Goal: Communication & Community: Share content

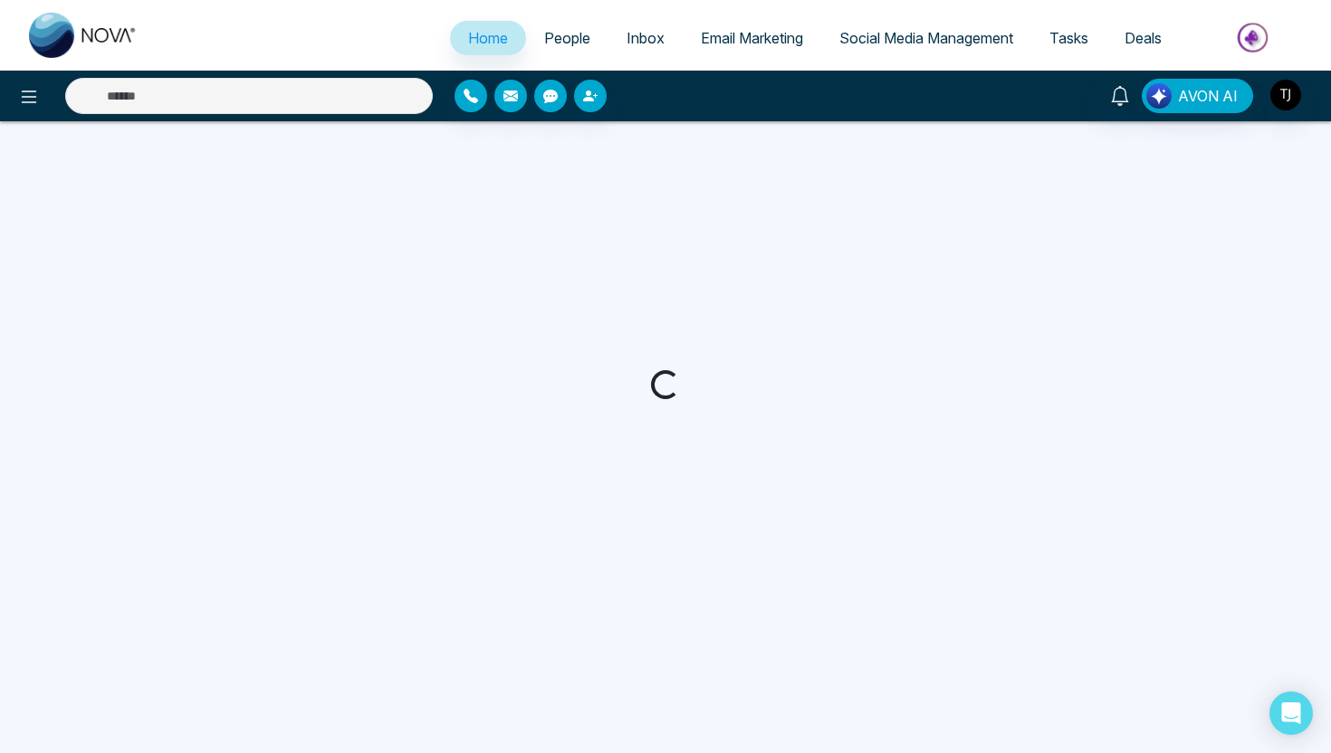
select select "*"
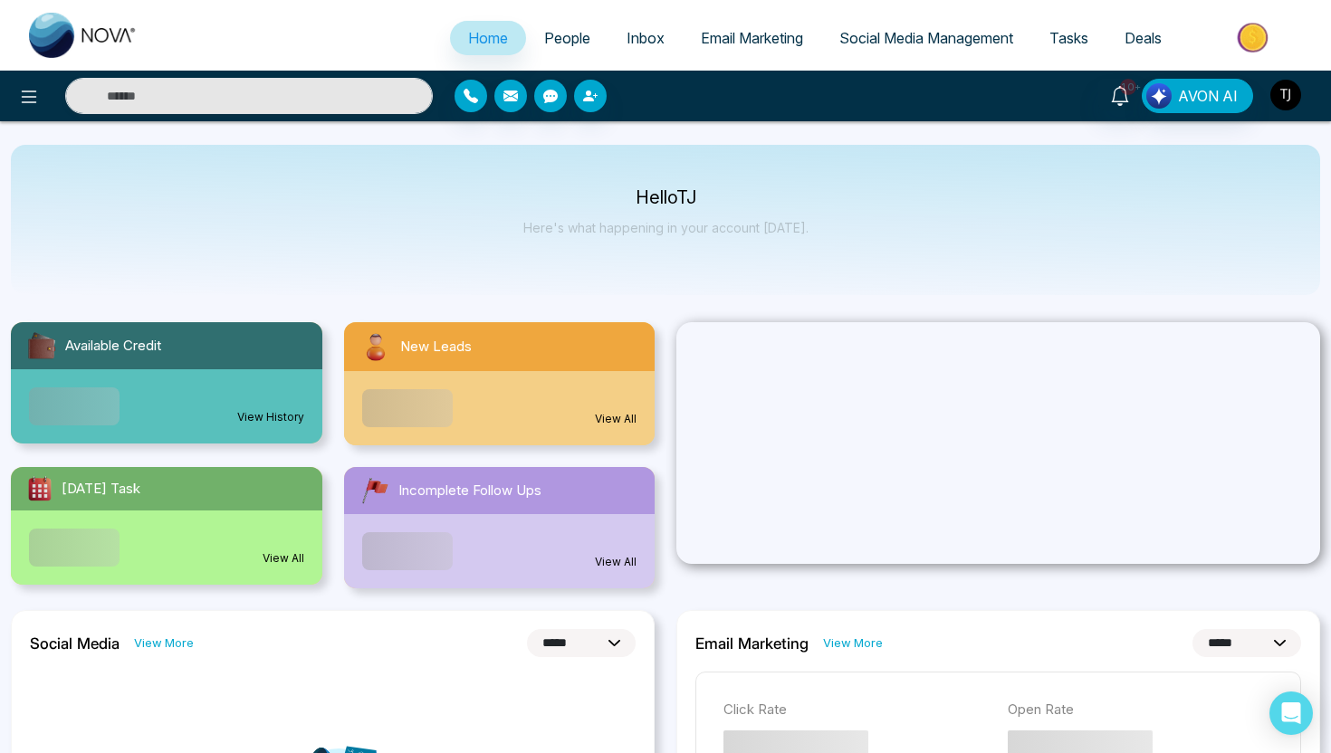
click at [1284, 95] on img "button" at bounding box center [1285, 95] width 31 height 31
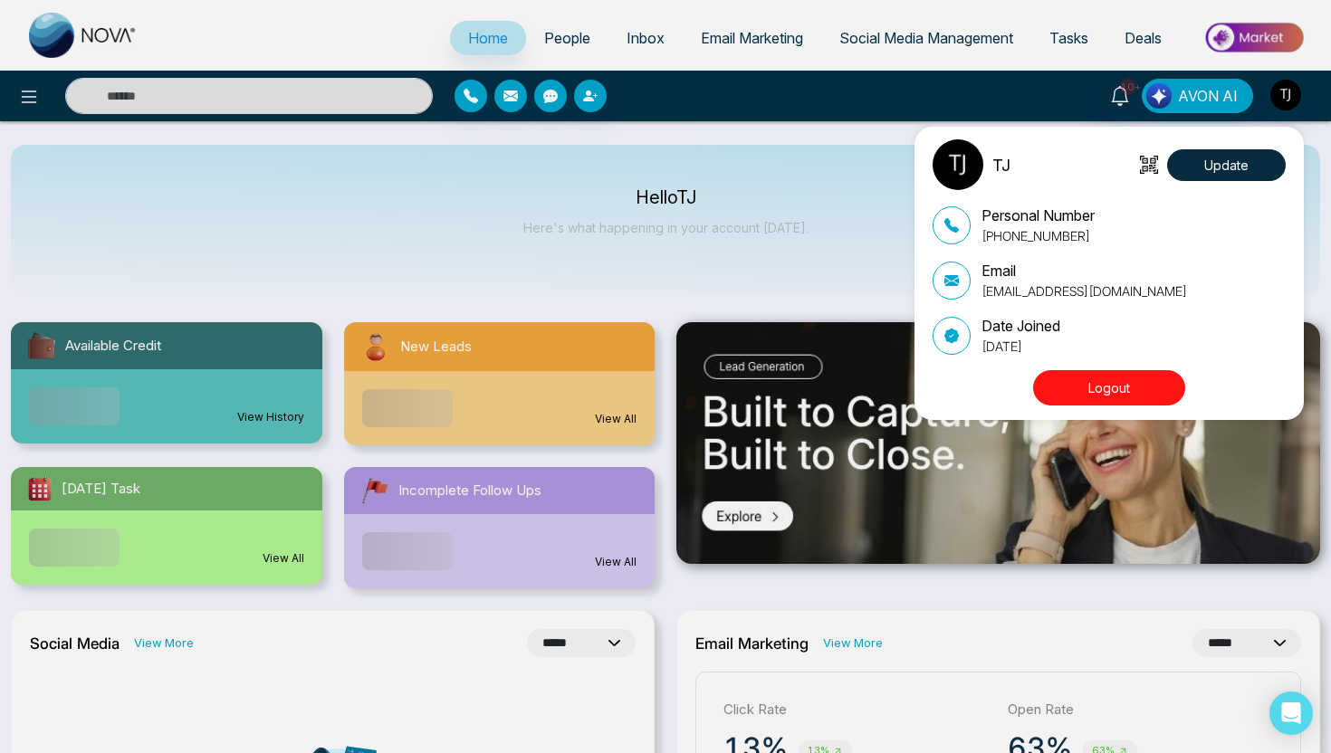
click at [1103, 393] on button "Logout" at bounding box center [1109, 387] width 152 height 35
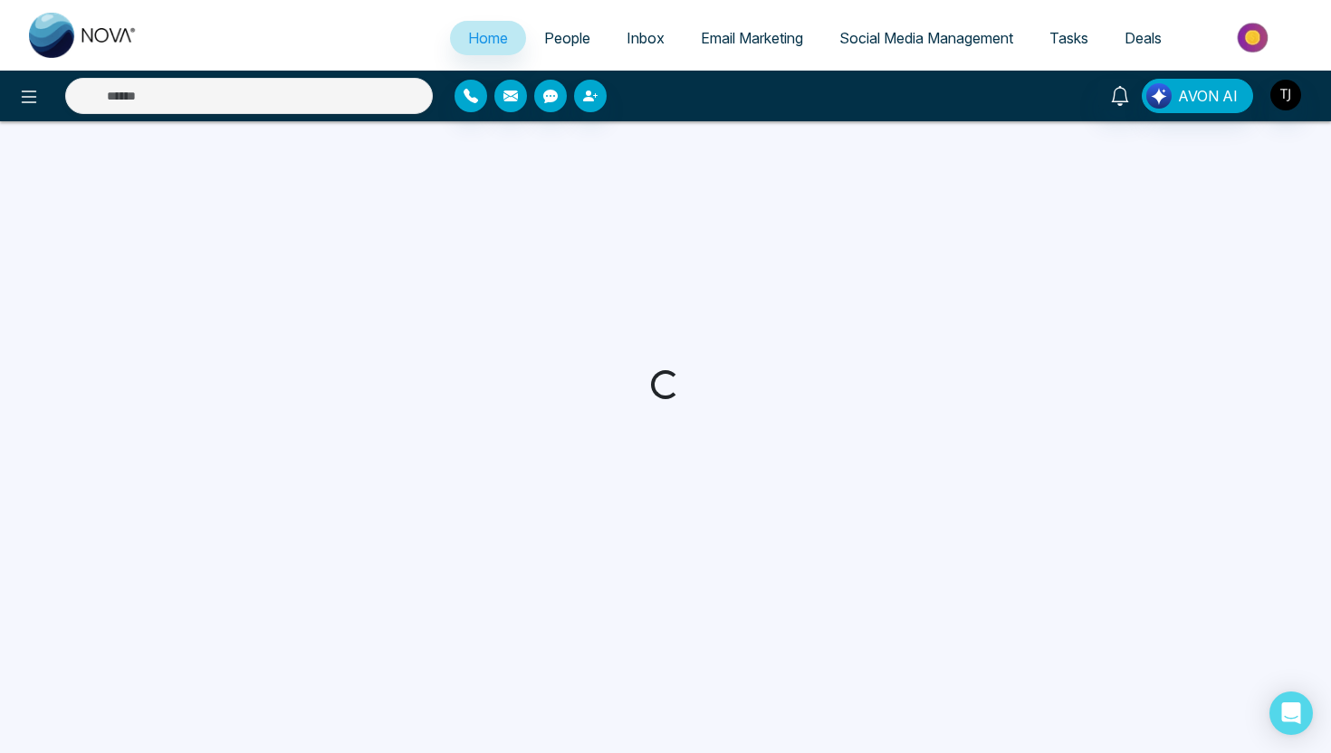
select select "*"
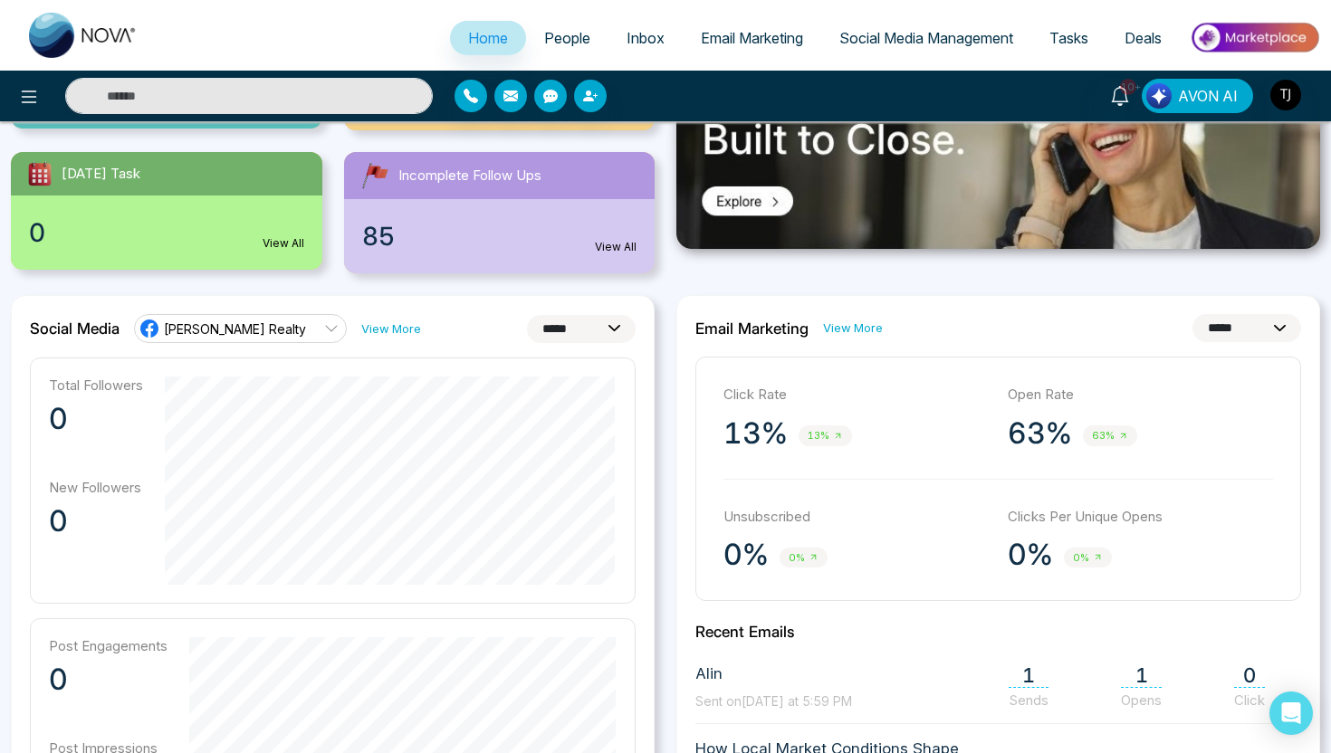
scroll to position [344, 0]
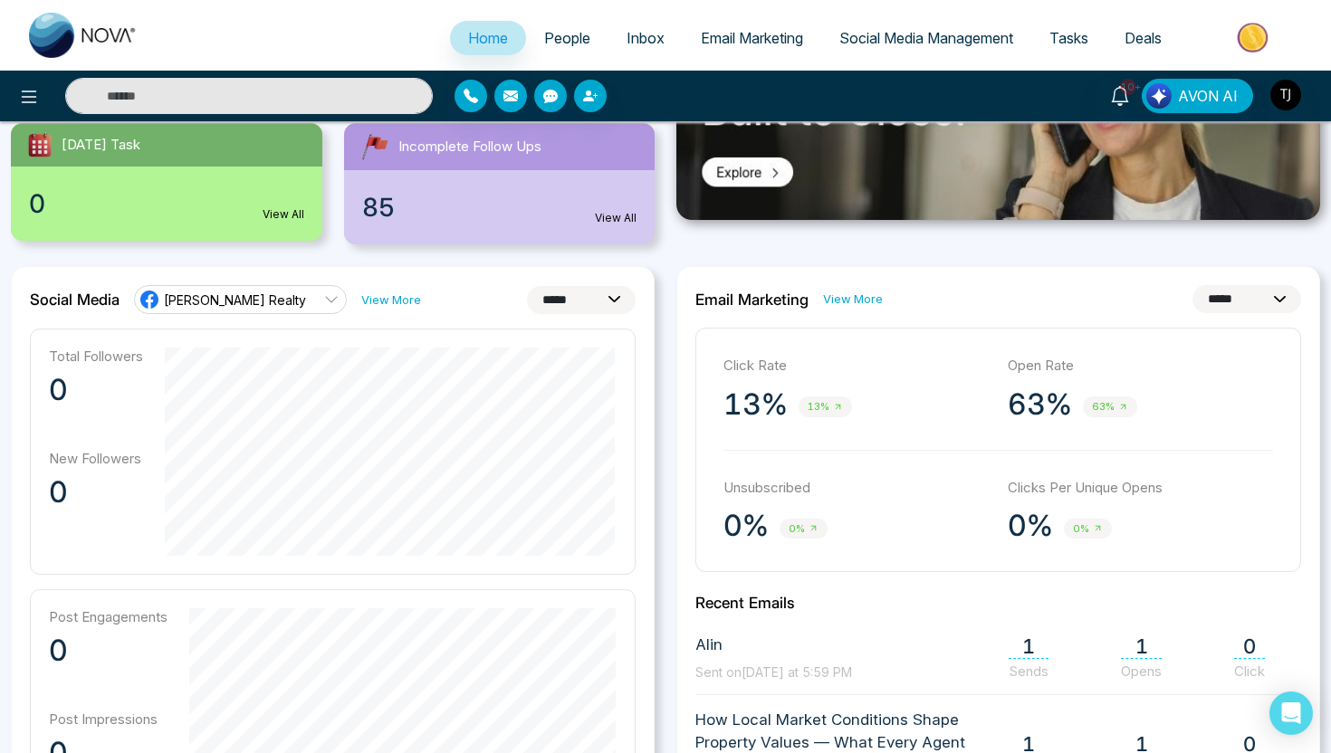
click at [577, 295] on select "**********" at bounding box center [581, 300] width 109 height 28
select select "**"
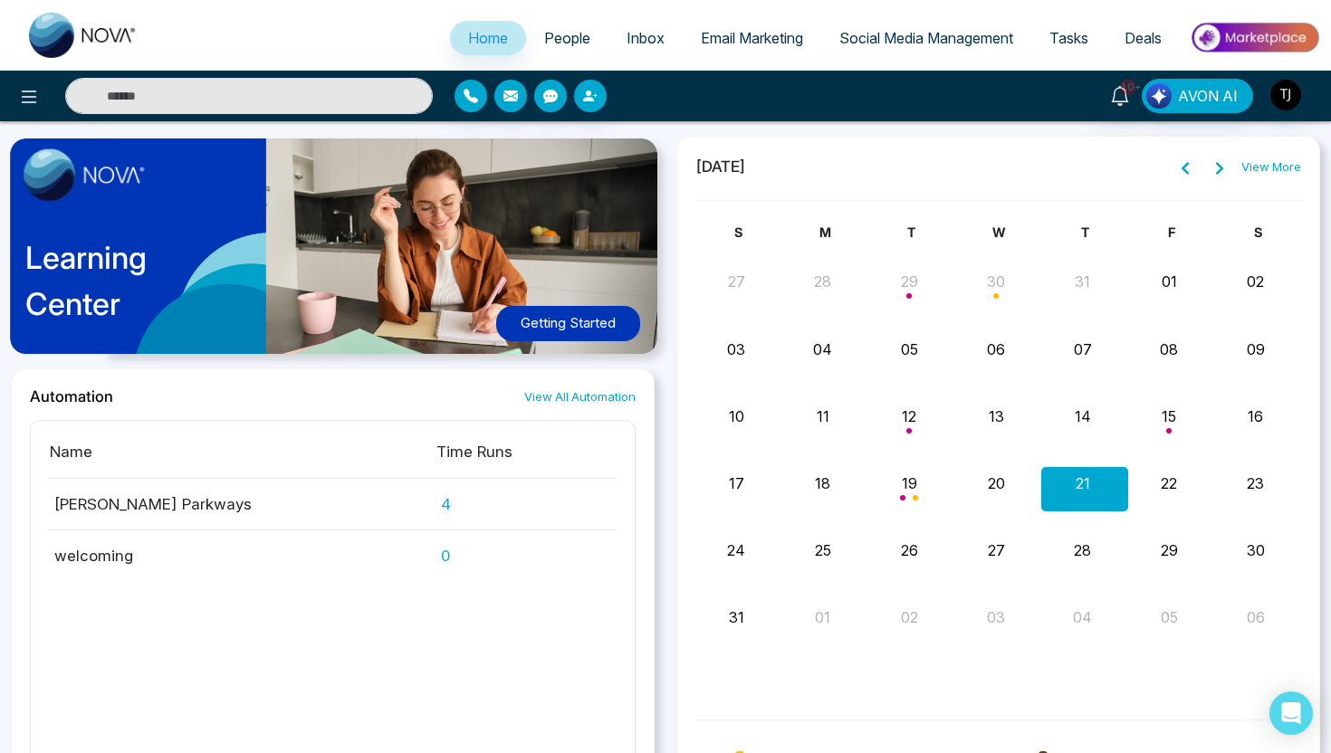
scroll to position [1650, 0]
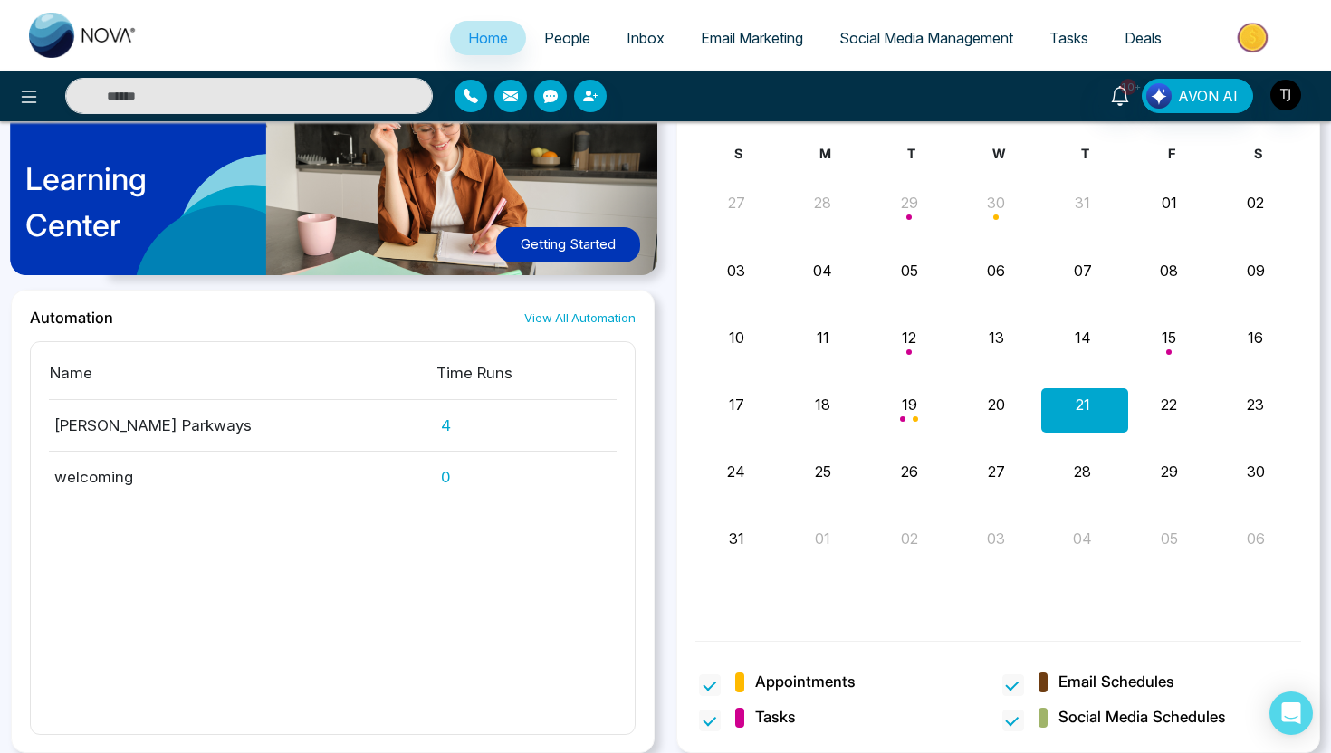
click at [561, 42] on span "People" at bounding box center [567, 38] width 46 height 18
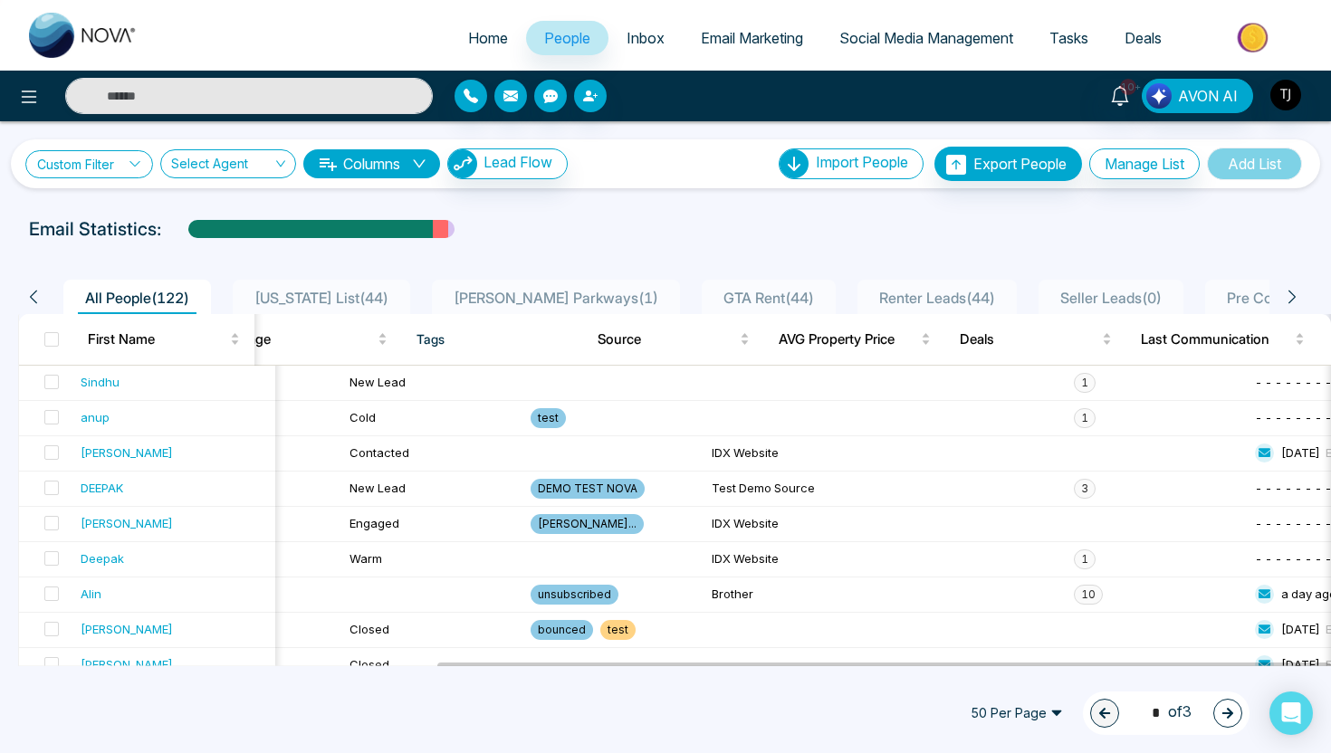
click at [128, 153] on link "Custom Filter" at bounding box center [89, 164] width 128 height 28
click at [344, 293] on span "[US_STATE] List ( 44 )" at bounding box center [321, 298] width 148 height 18
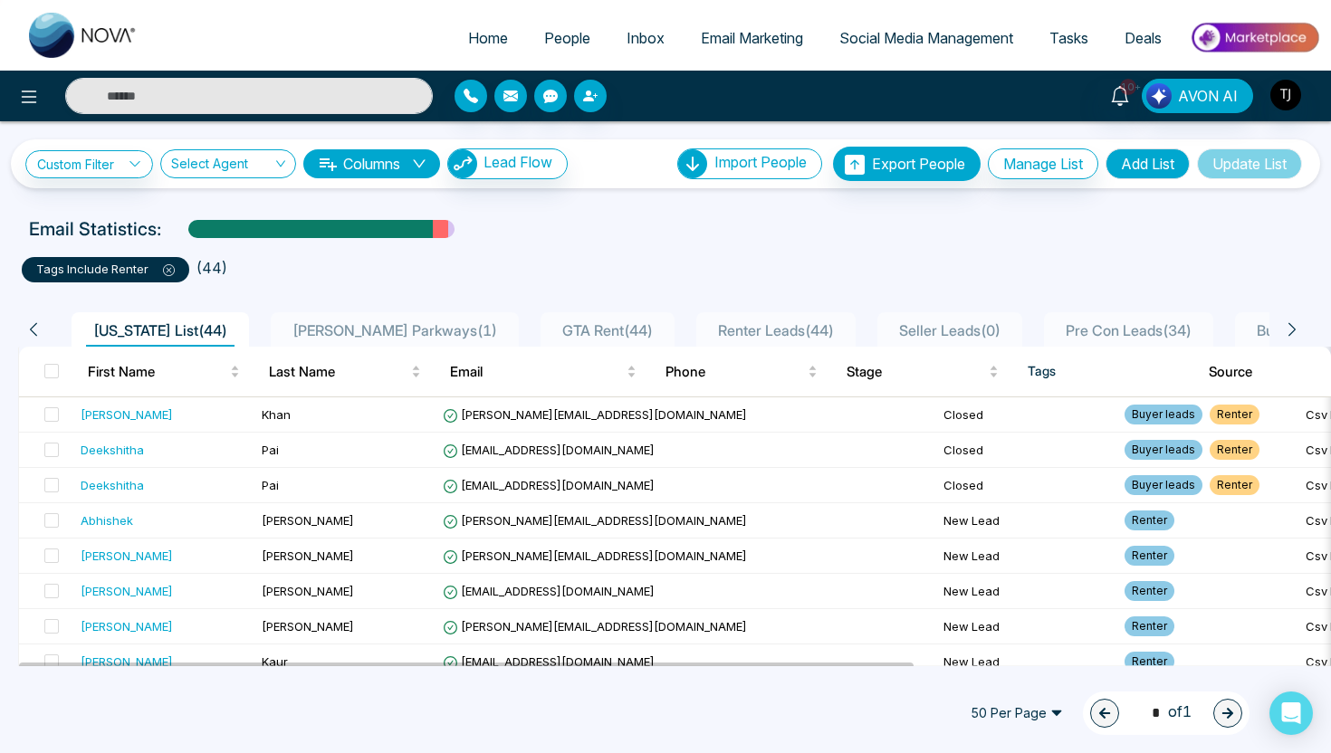
scroll to position [0, 248]
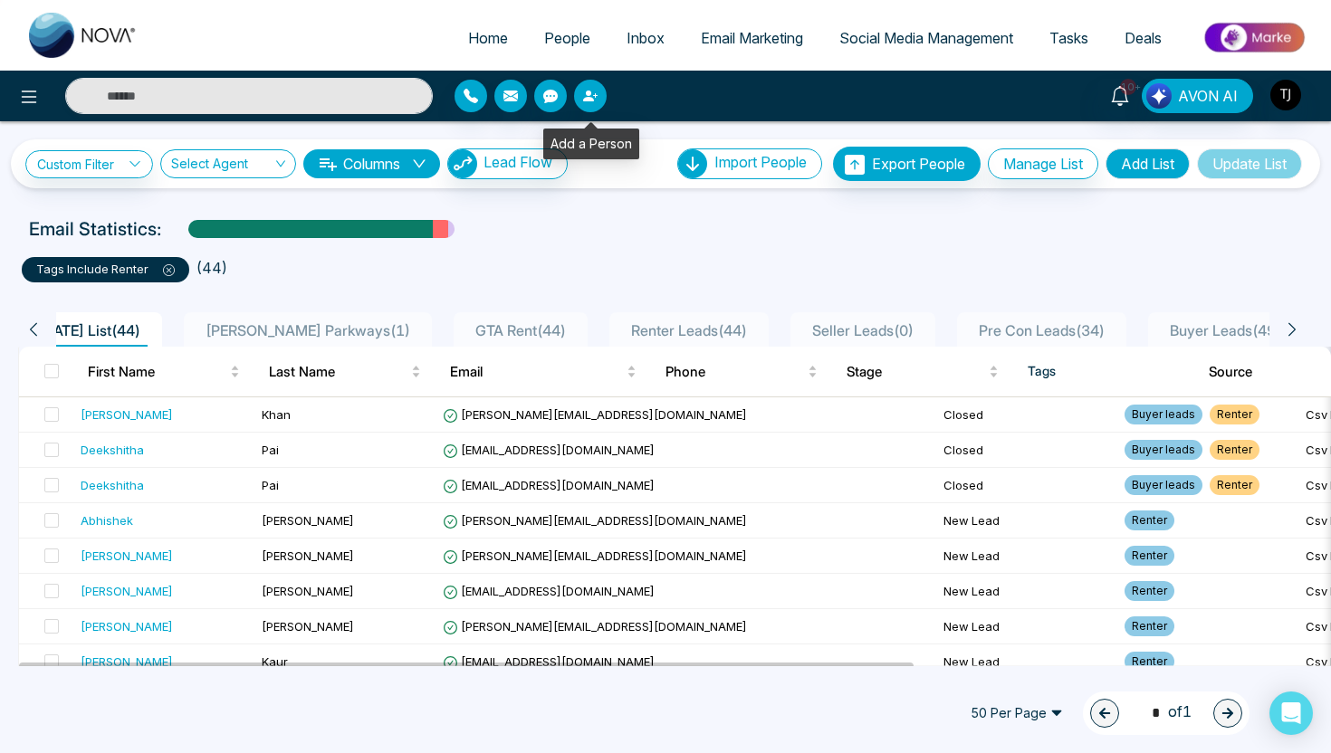
click at [596, 90] on icon "button" at bounding box center [590, 96] width 14 height 14
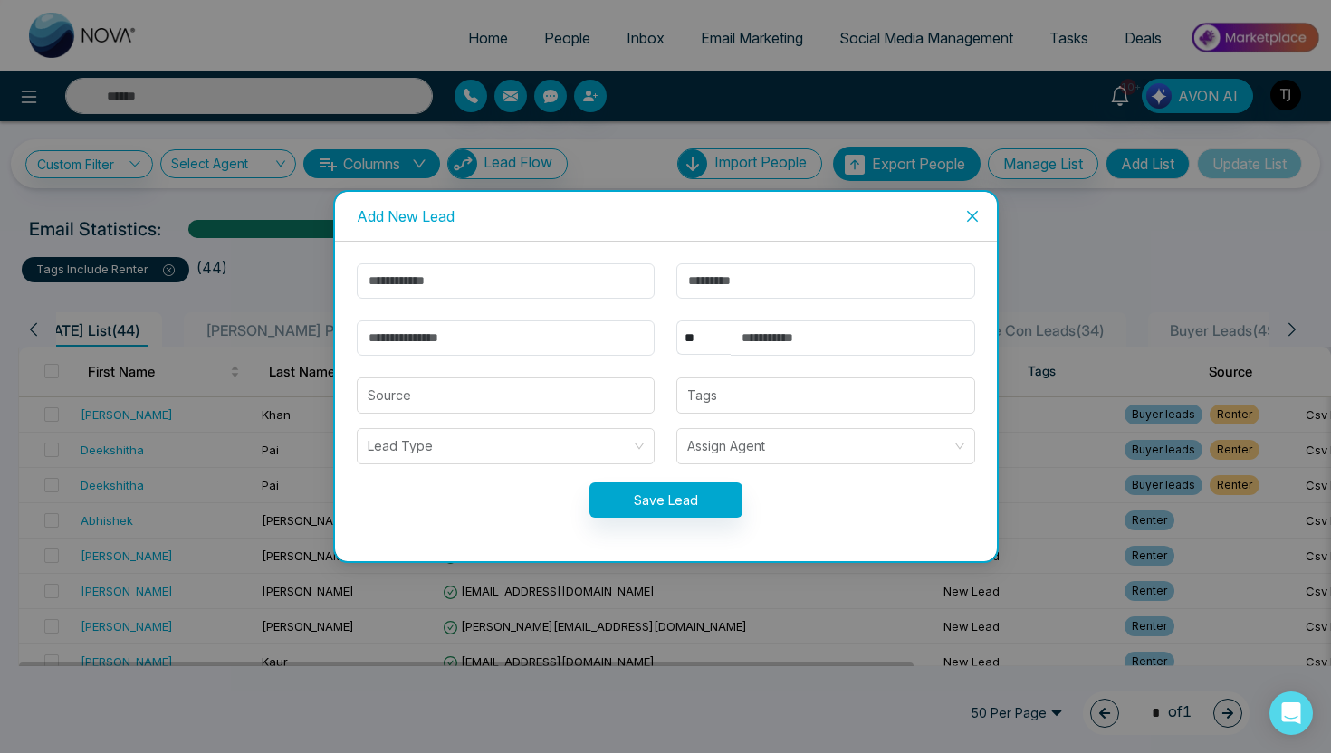
click at [975, 213] on icon "close" at bounding box center [971, 216] width 11 height 11
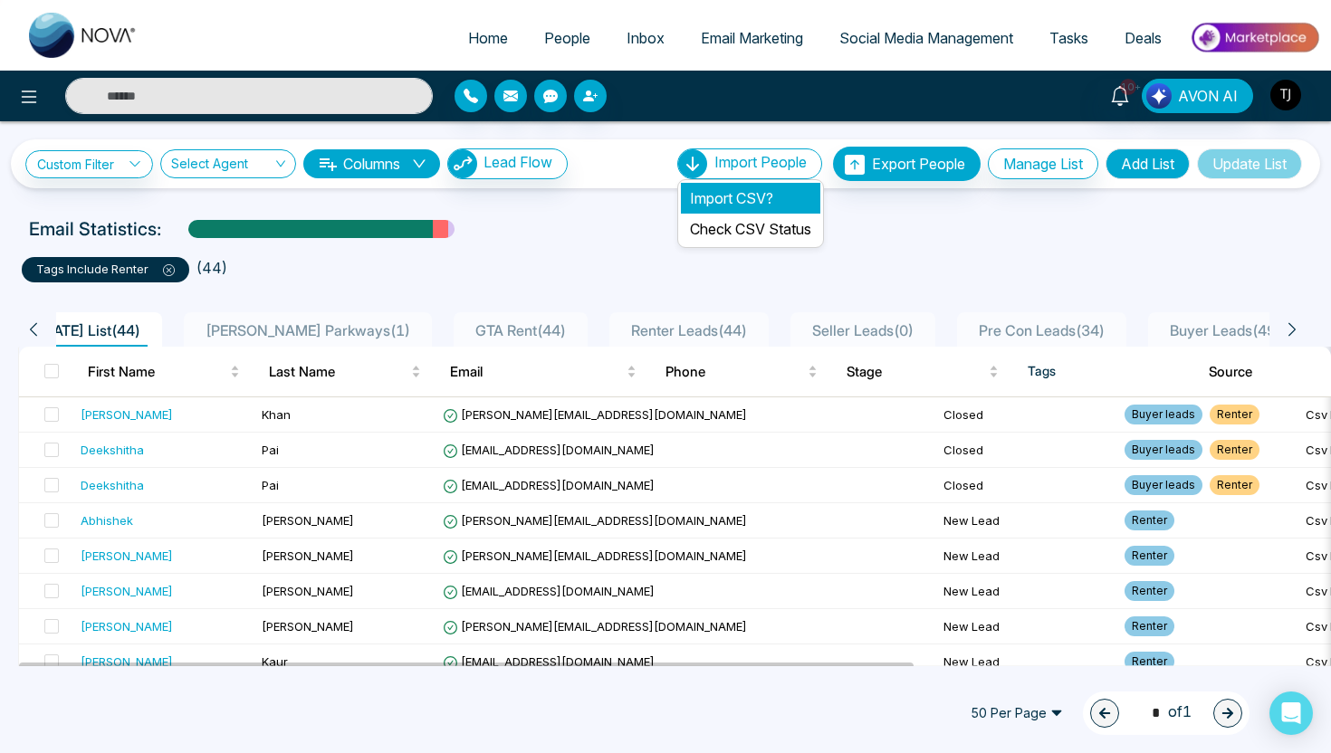
click at [765, 188] on li "Import CSV?" at bounding box center [750, 198] width 139 height 31
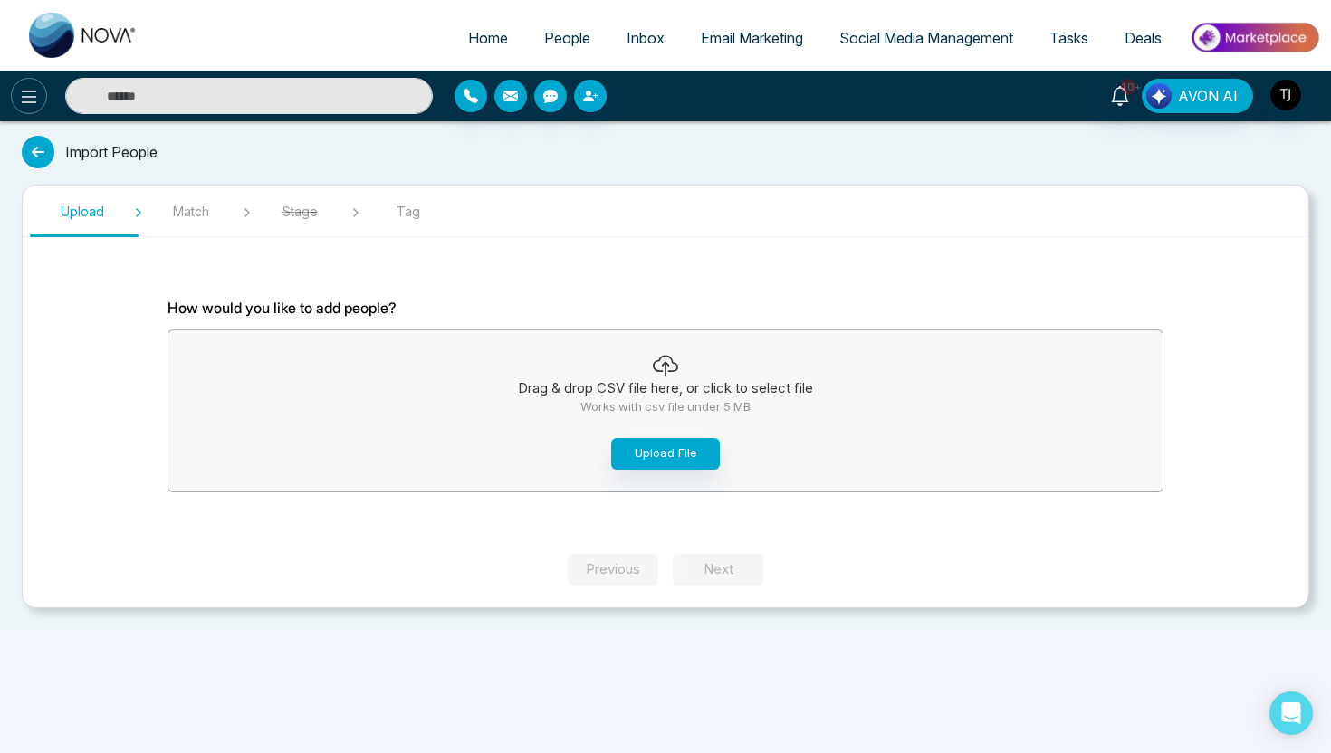
click at [22, 101] on icon at bounding box center [29, 97] width 22 height 22
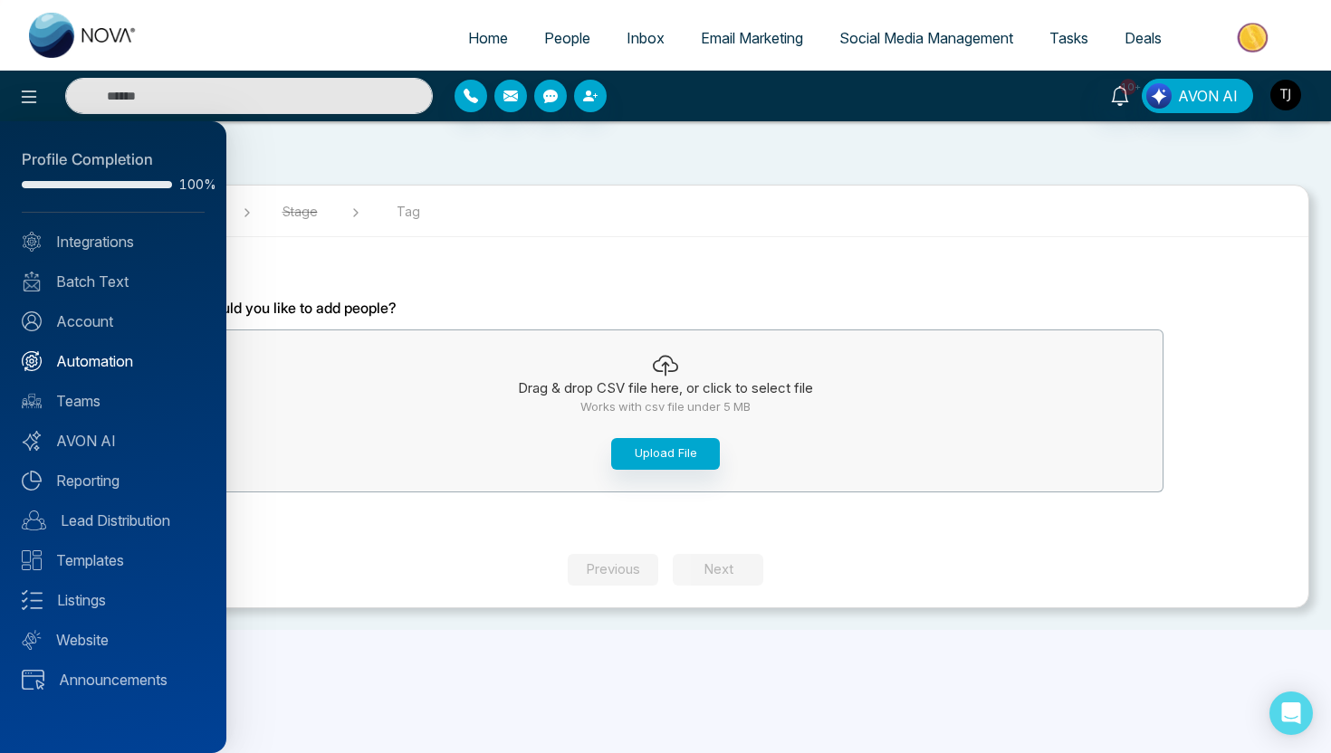
click at [104, 365] on link "Automation" at bounding box center [113, 361] width 183 height 22
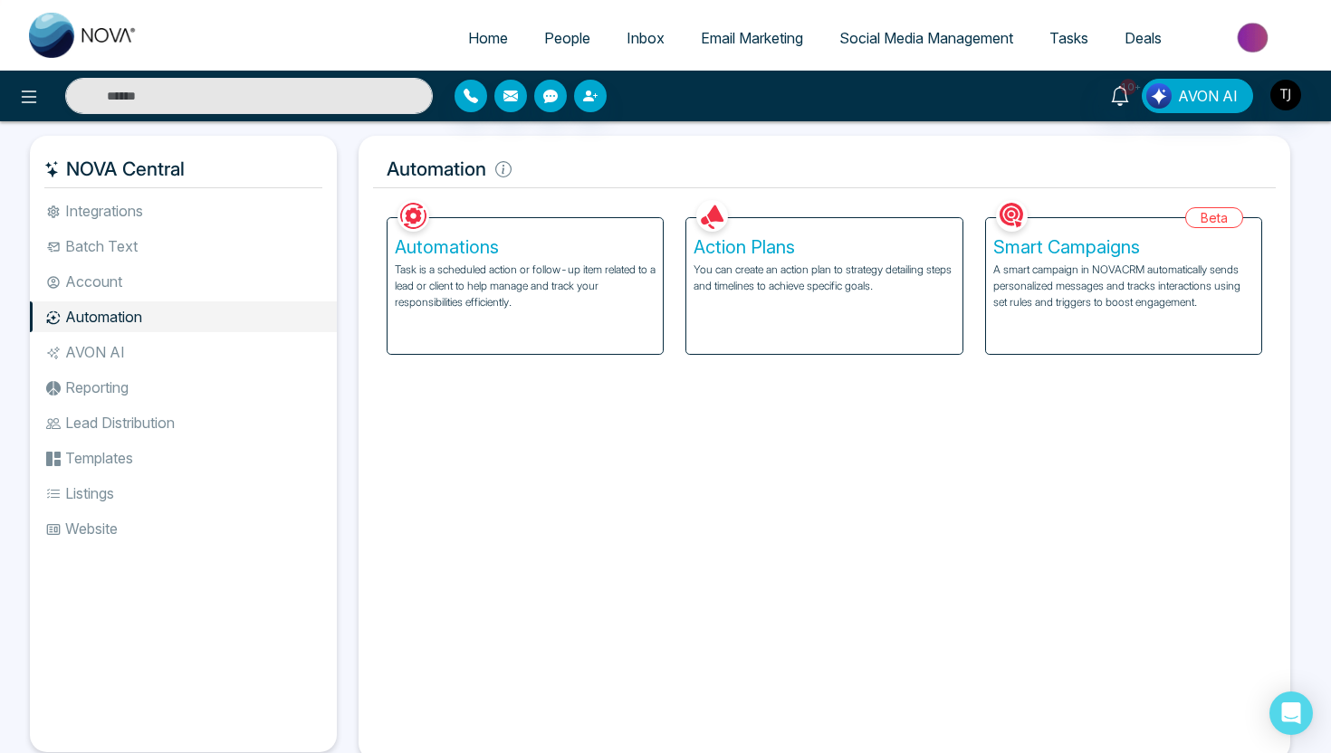
click at [726, 254] on h5 "Action Plans" at bounding box center [824, 247] width 261 height 22
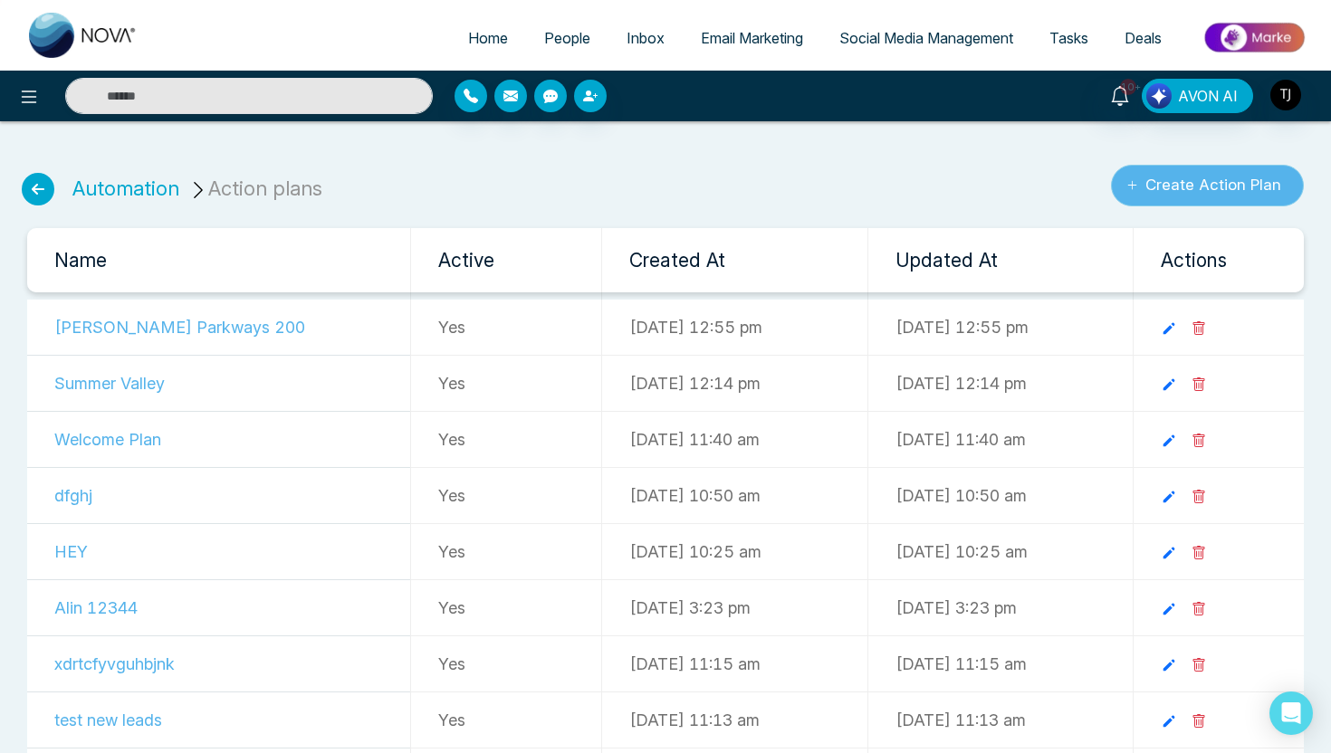
click at [1213, 192] on button "Create Action Plan" at bounding box center [1207, 186] width 193 height 42
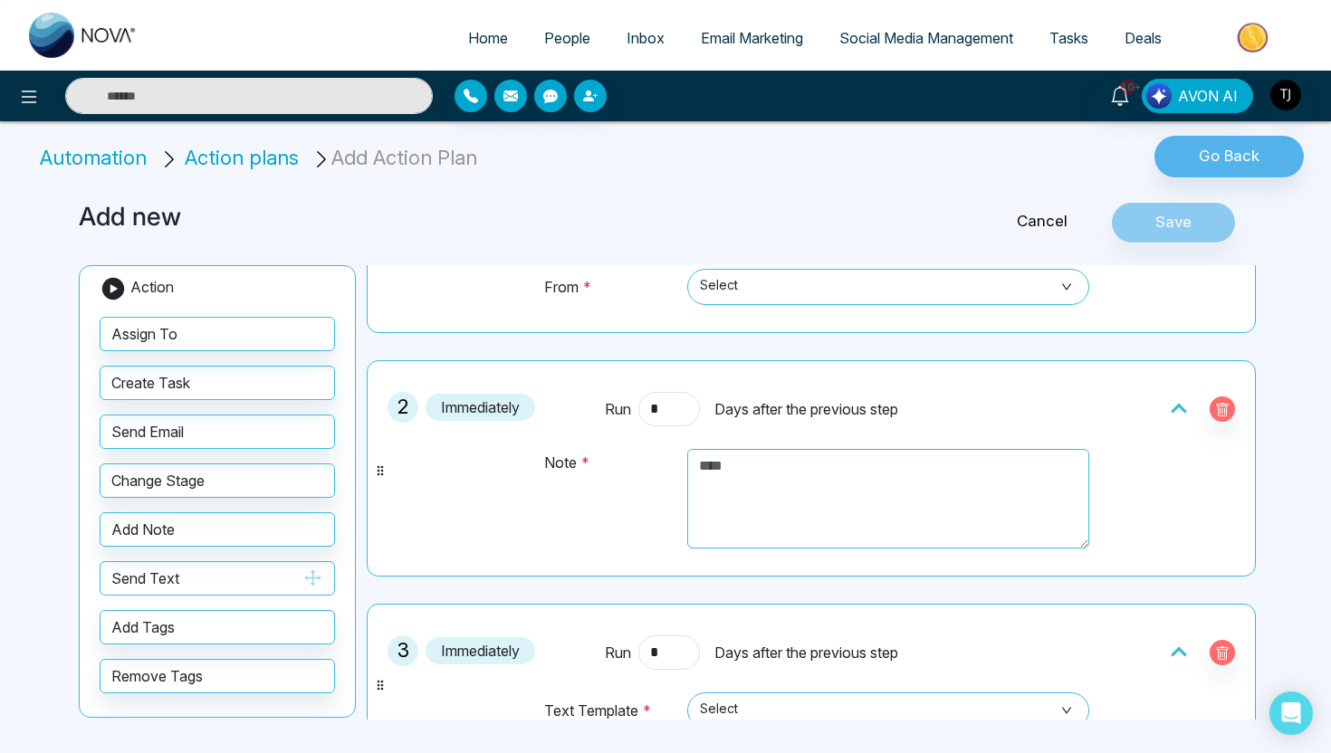
scroll to position [512, 0]
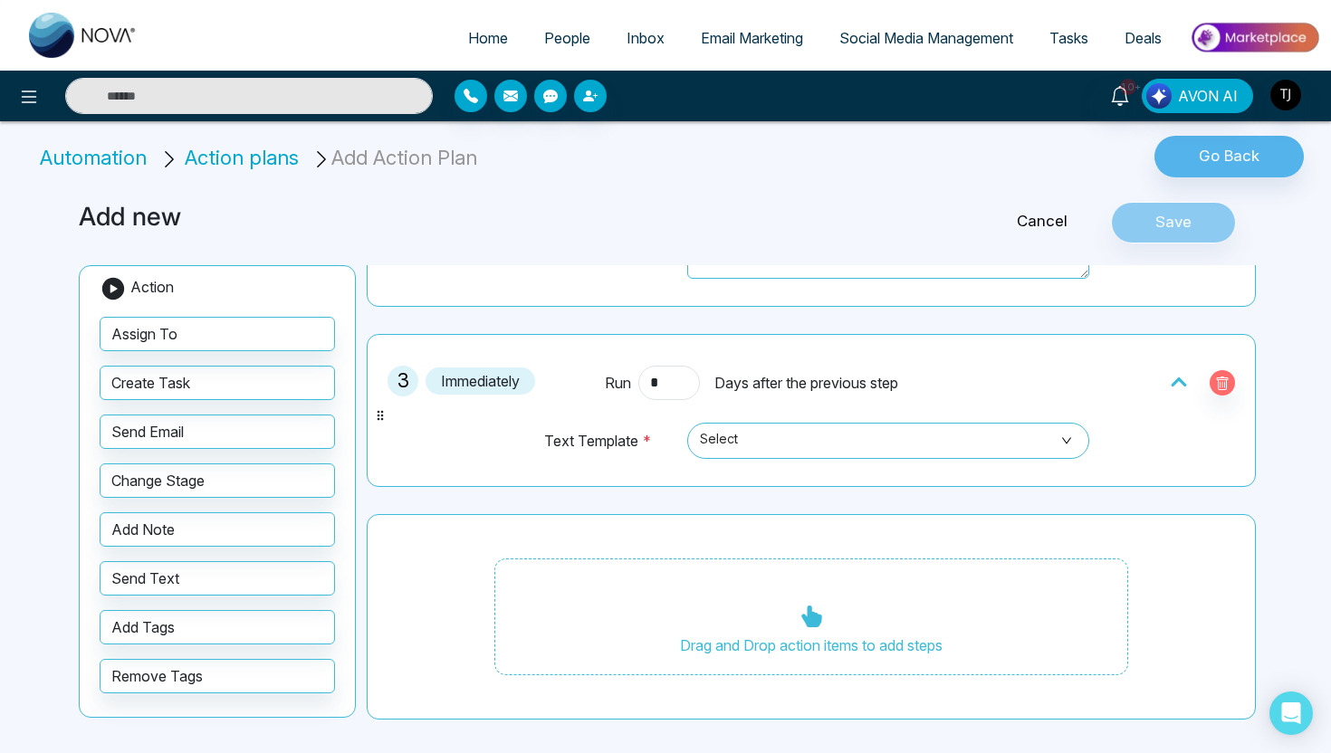
click at [1061, 210] on link "Cancel" at bounding box center [1042, 222] width 138 height 24
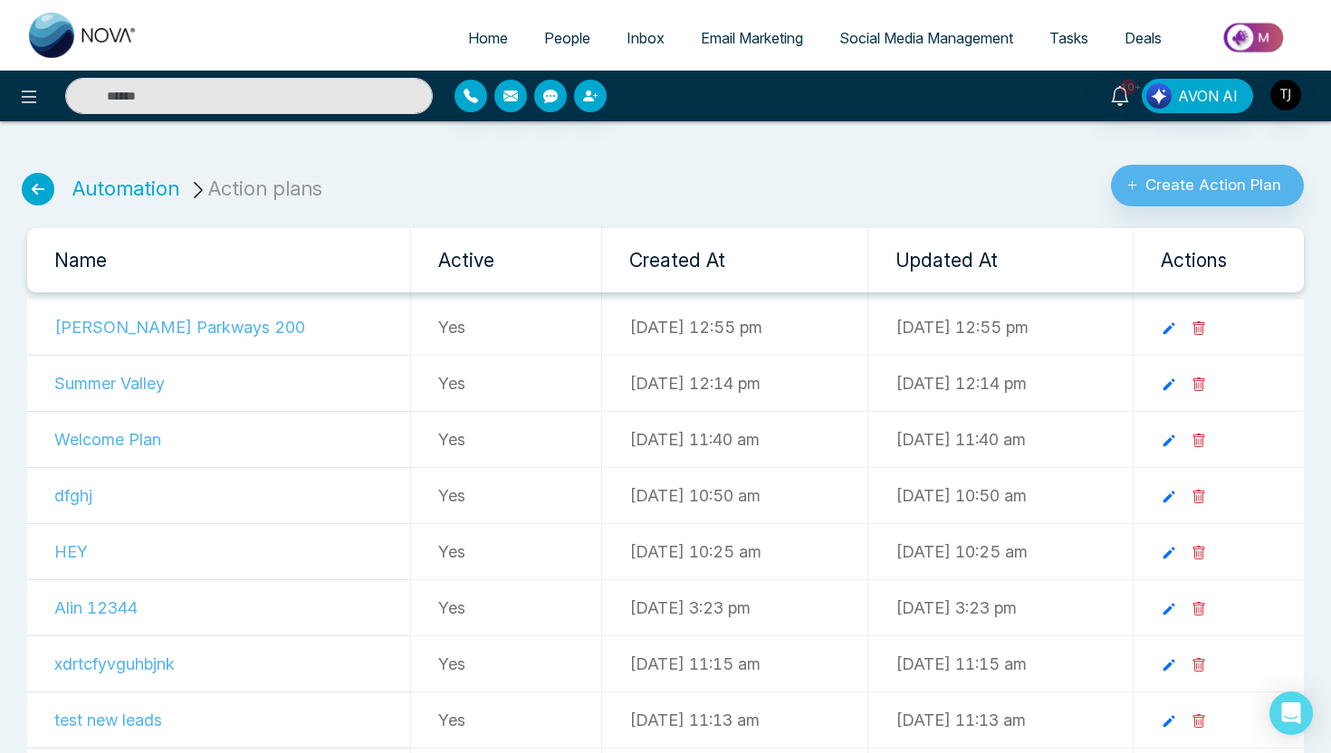
click at [42, 189] on icon at bounding box center [38, 189] width 33 height 33
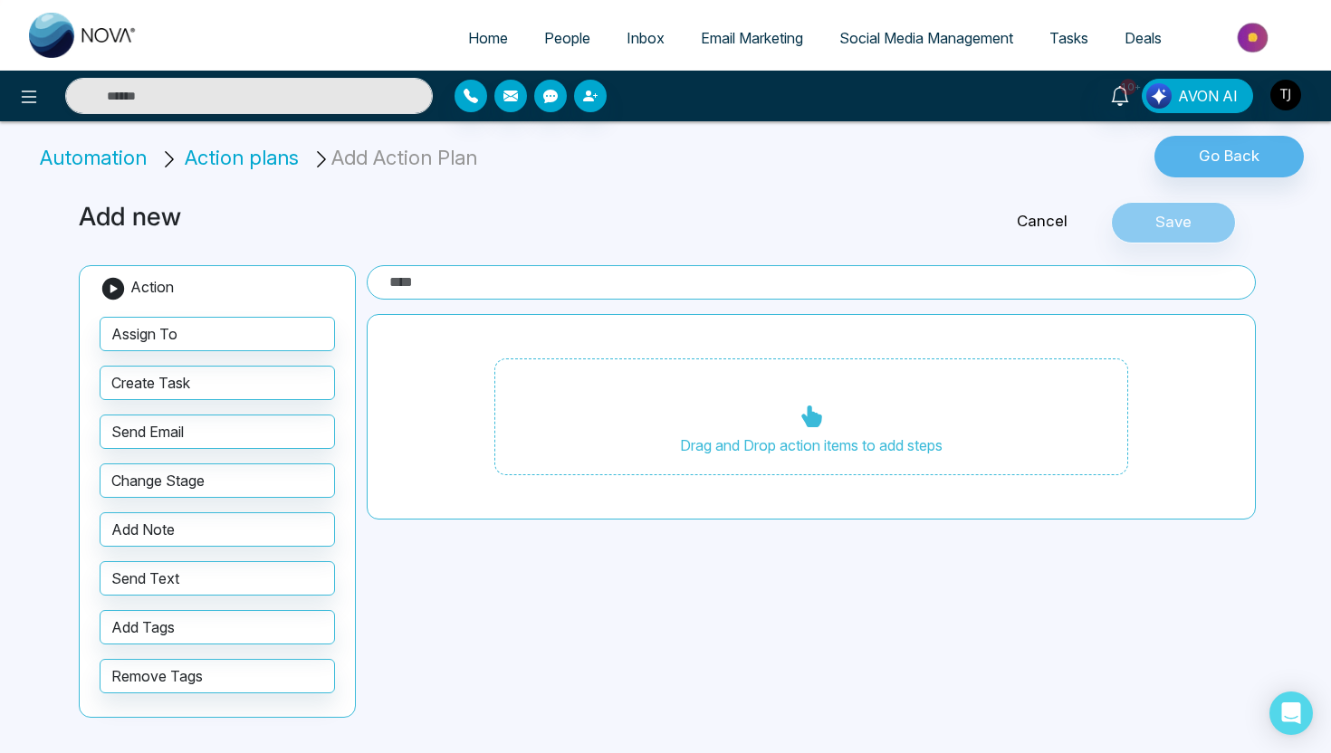
click at [751, 39] on span "Email Marketing" at bounding box center [752, 38] width 102 height 18
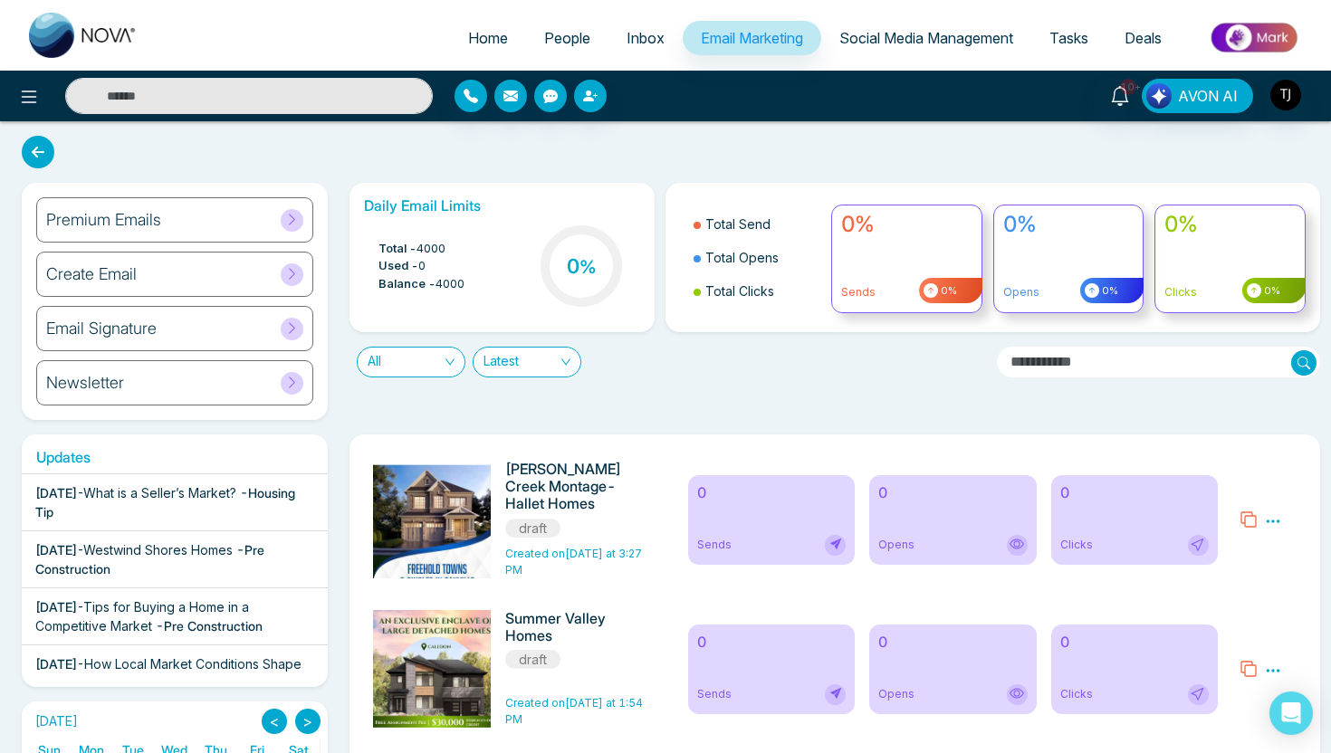
click at [262, 267] on div "Create Email" at bounding box center [174, 274] width 277 height 45
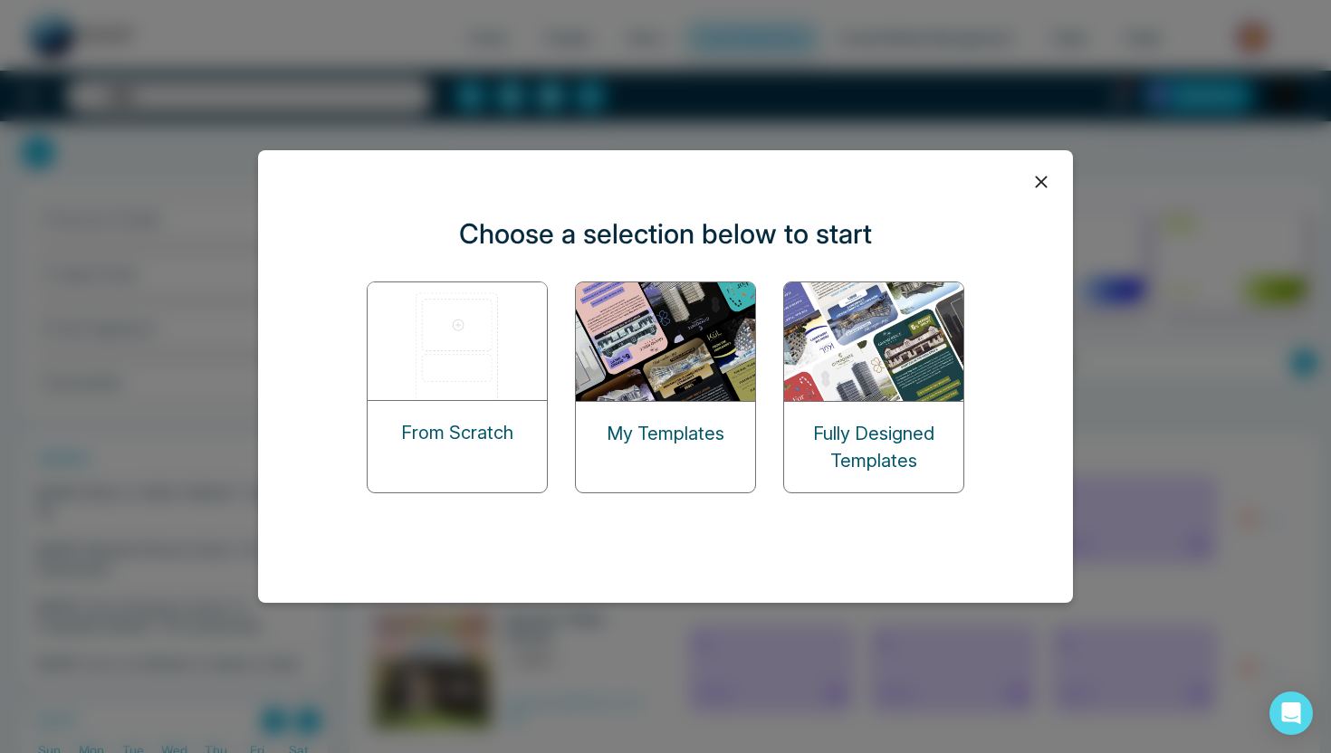
click at [482, 354] on img at bounding box center [458, 341] width 181 height 118
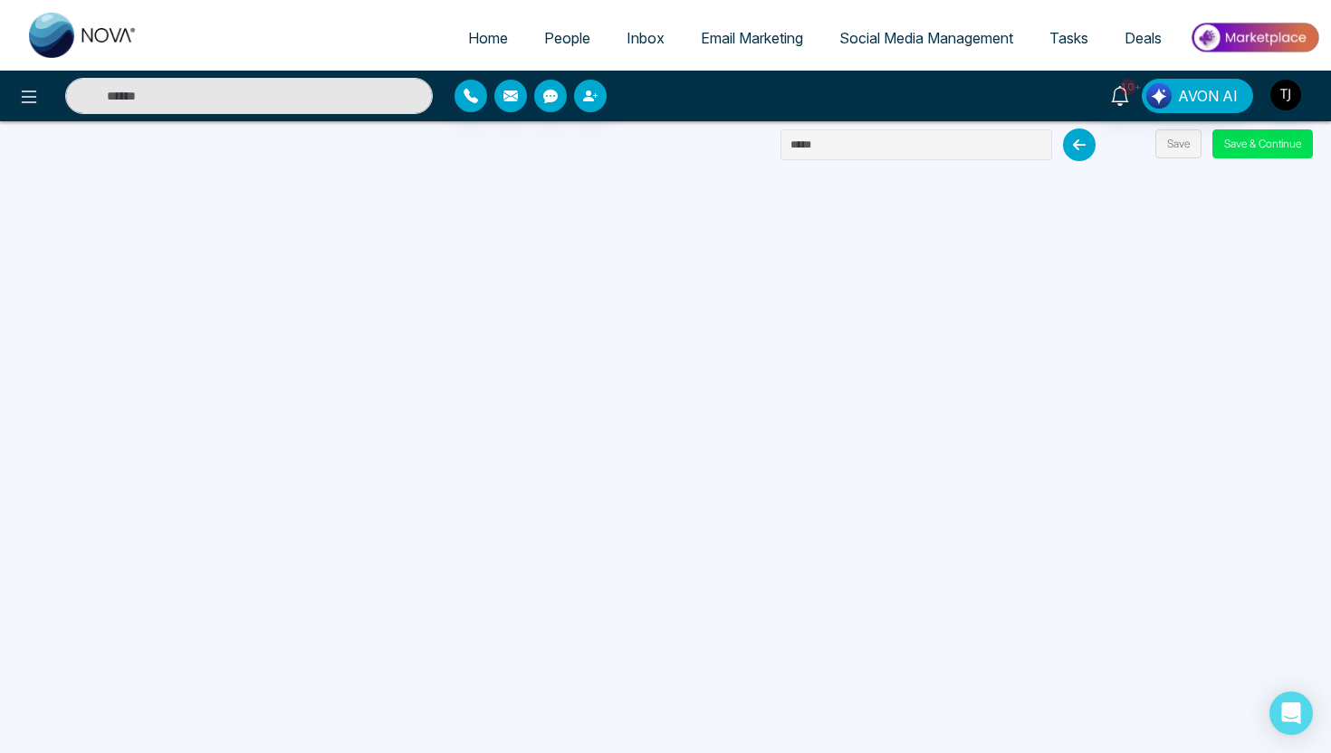
click at [1086, 149] on icon at bounding box center [1079, 145] width 33 height 33
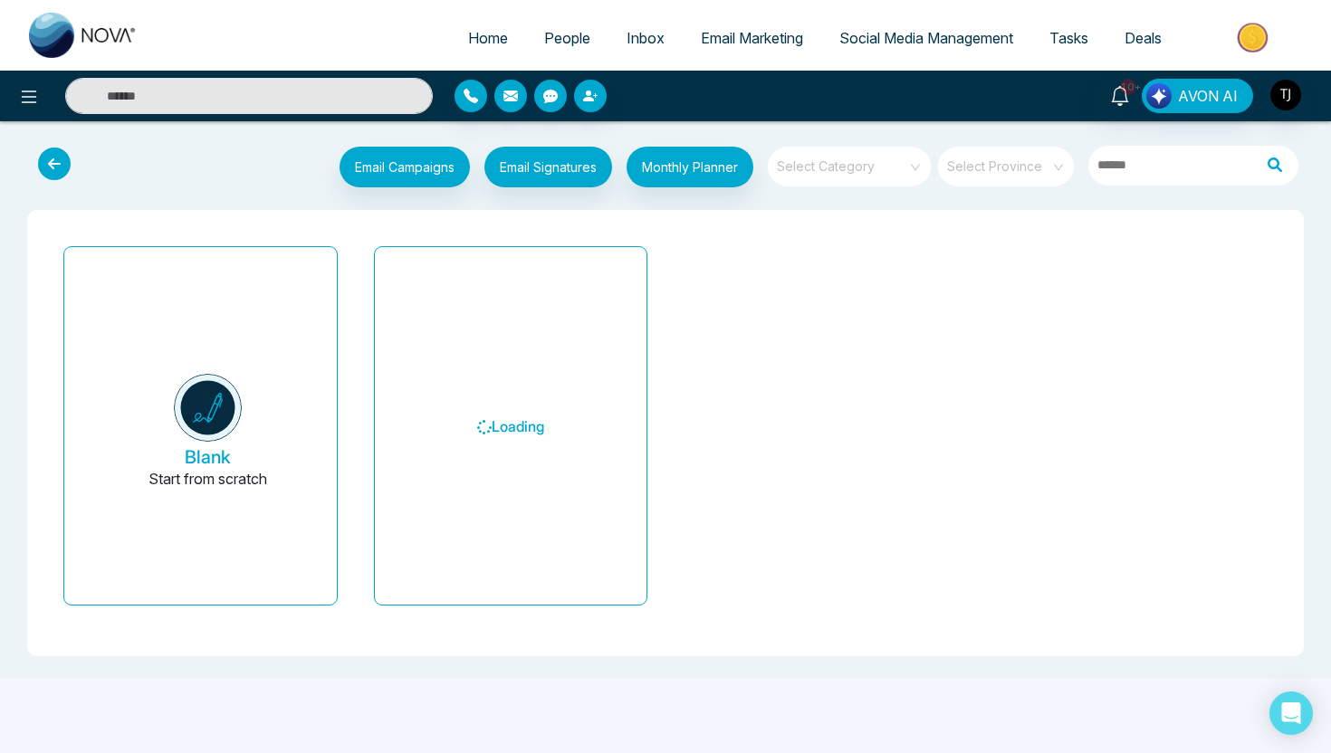
click at [742, 30] on span "Email Marketing" at bounding box center [752, 38] width 102 height 18
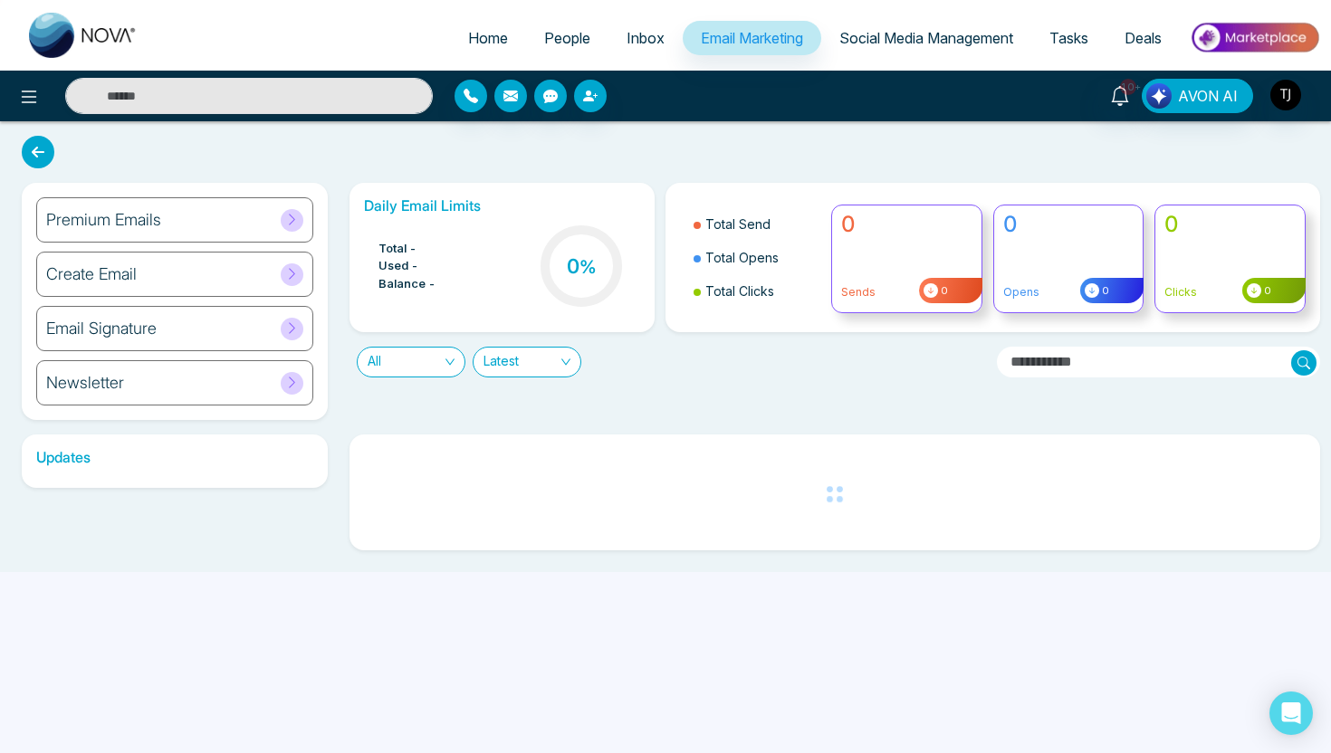
click at [206, 386] on div "Newsletter" at bounding box center [174, 382] width 277 height 45
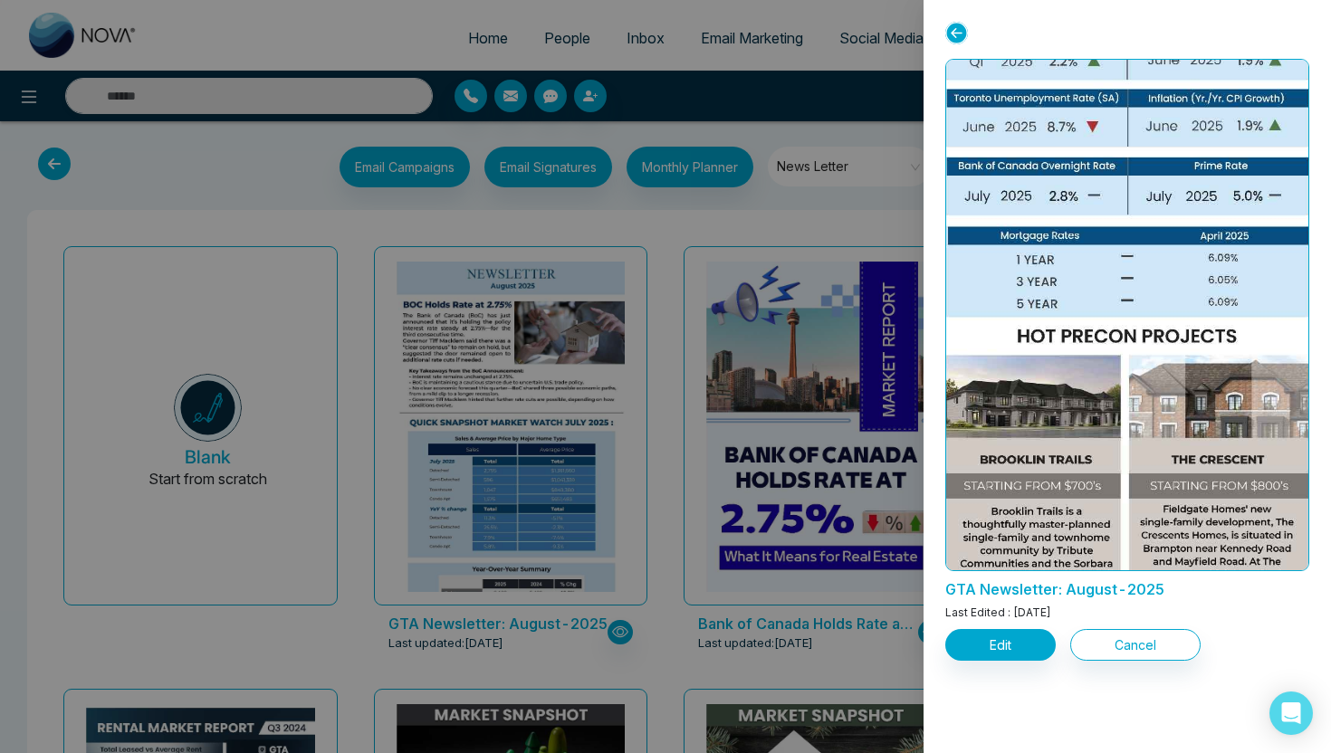
scroll to position [1740, 0]
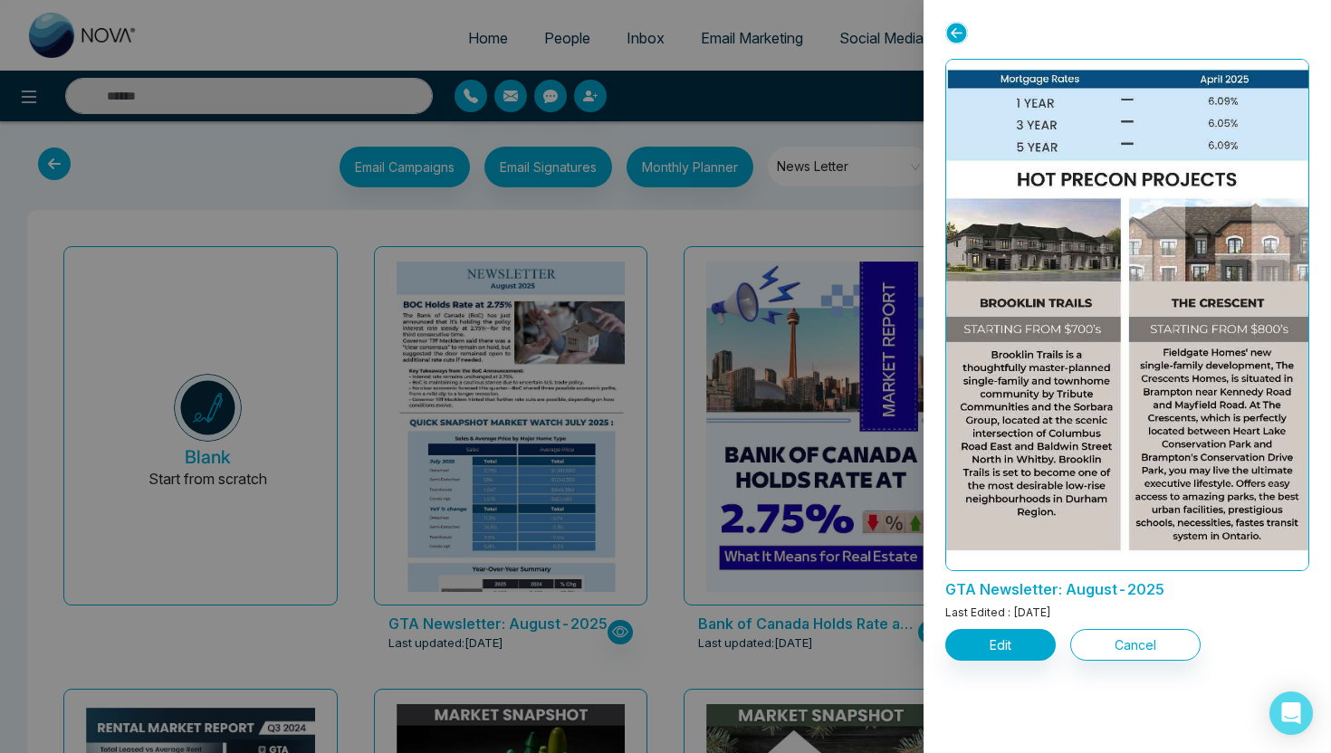
click at [742, 130] on div at bounding box center [665, 376] width 1331 height 753
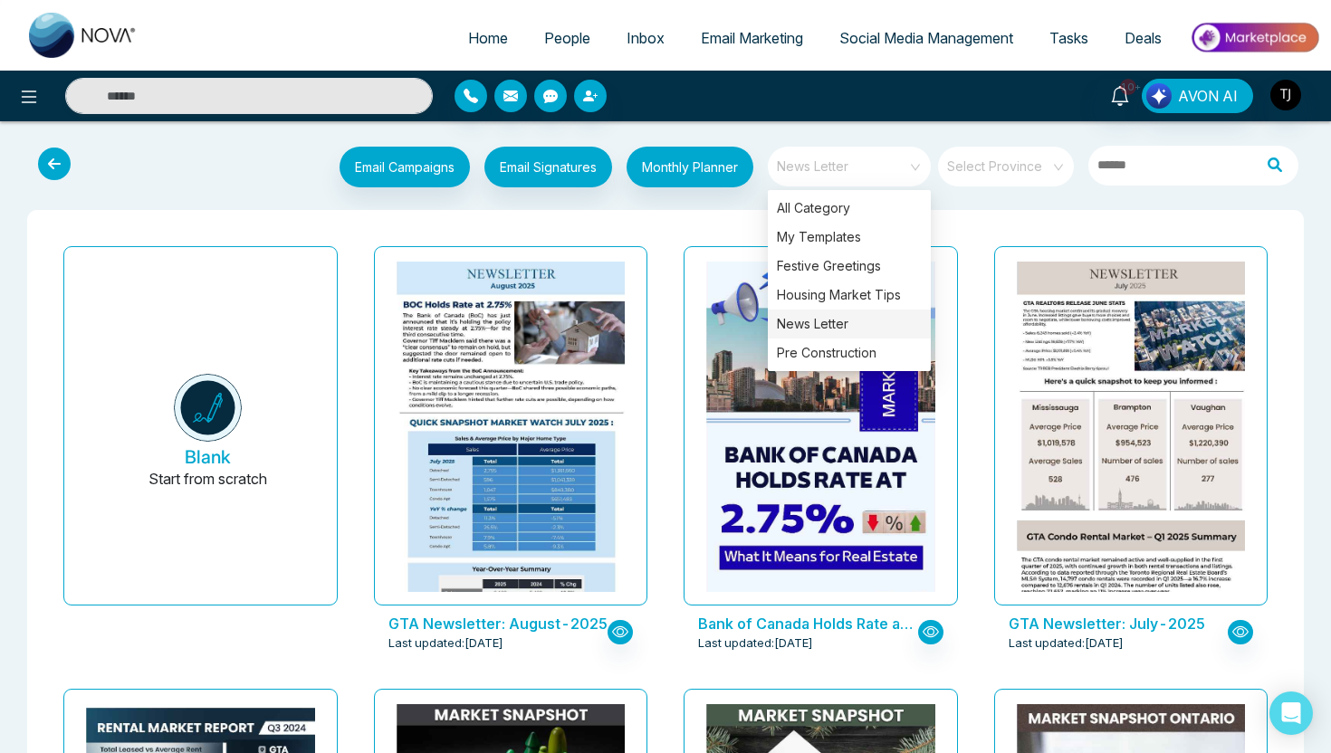
click at [831, 158] on span "News Letter" at bounding box center [851, 166] width 148 height 27
click at [822, 296] on div "Housing Market Tips" at bounding box center [849, 295] width 163 height 29
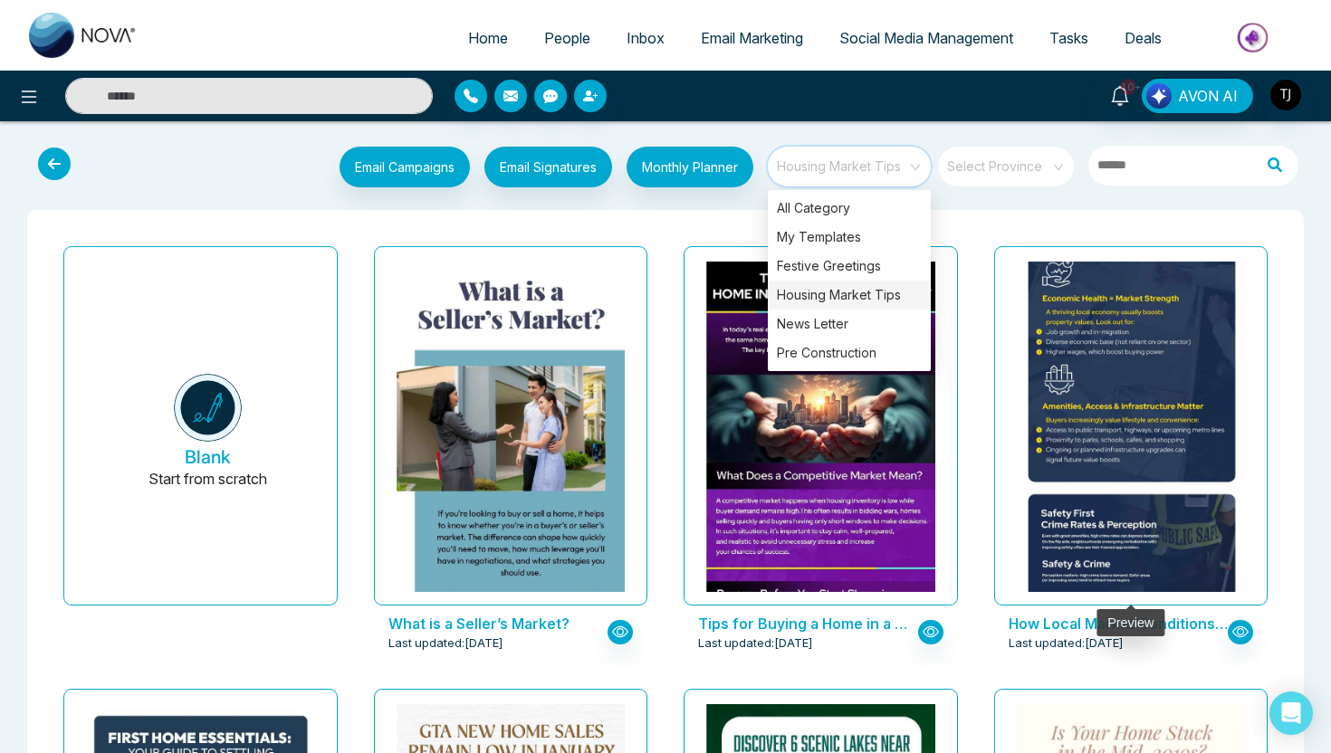
click at [1039, 334] on img at bounding box center [1130, 224] width 457 height 773
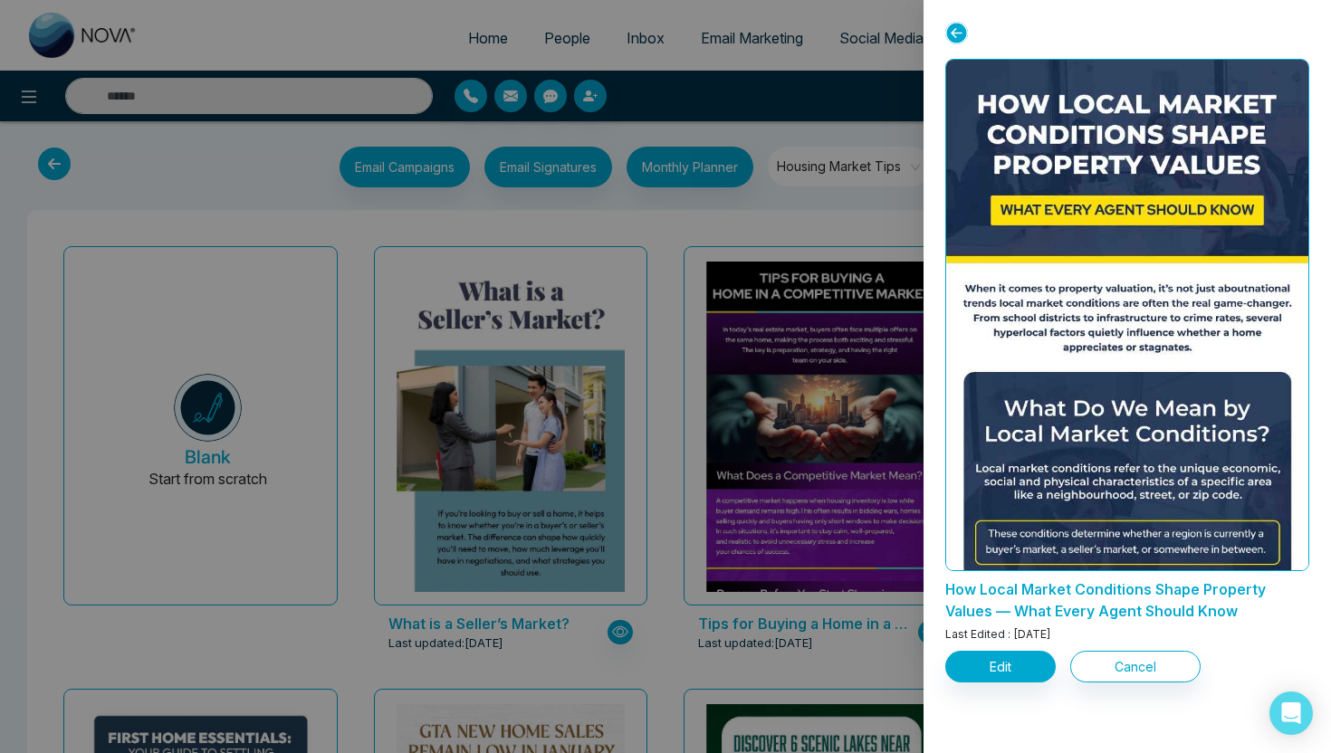
scroll to position [714, 0]
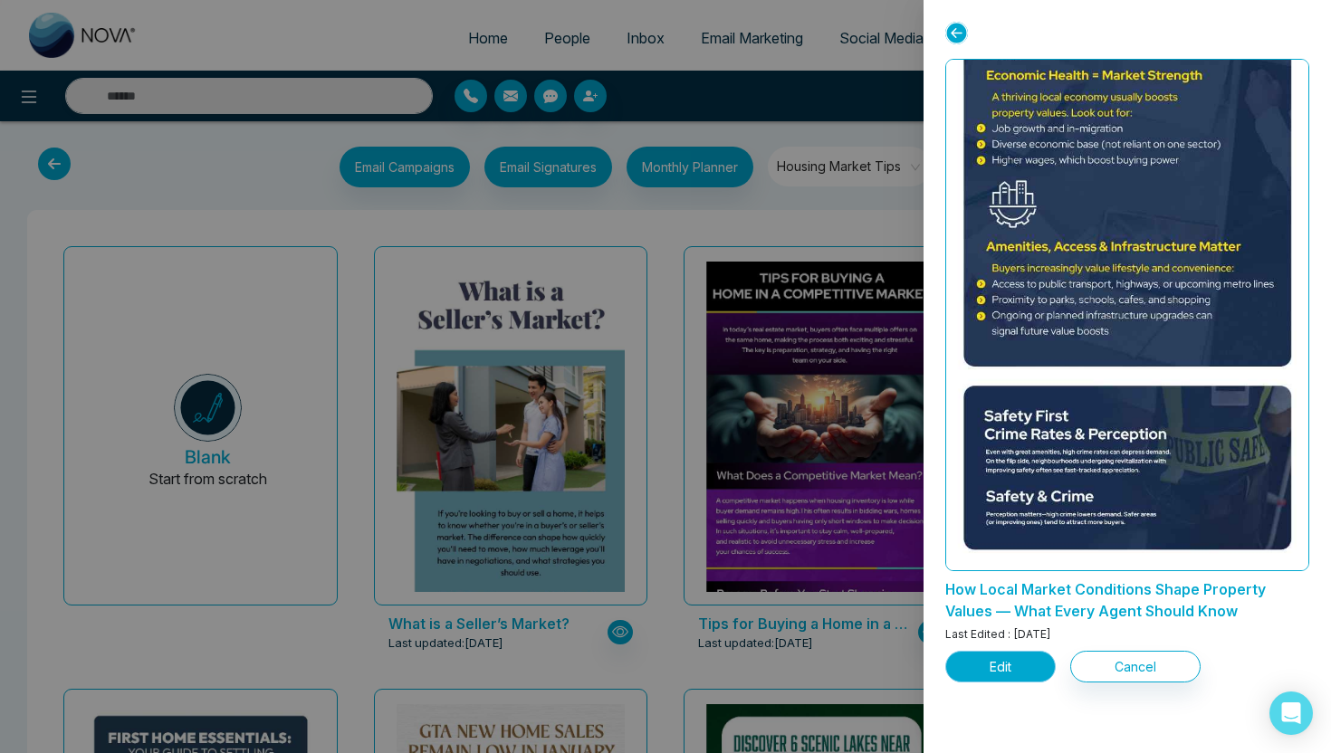
click at [992, 668] on button "Edit" at bounding box center [1000, 667] width 110 height 32
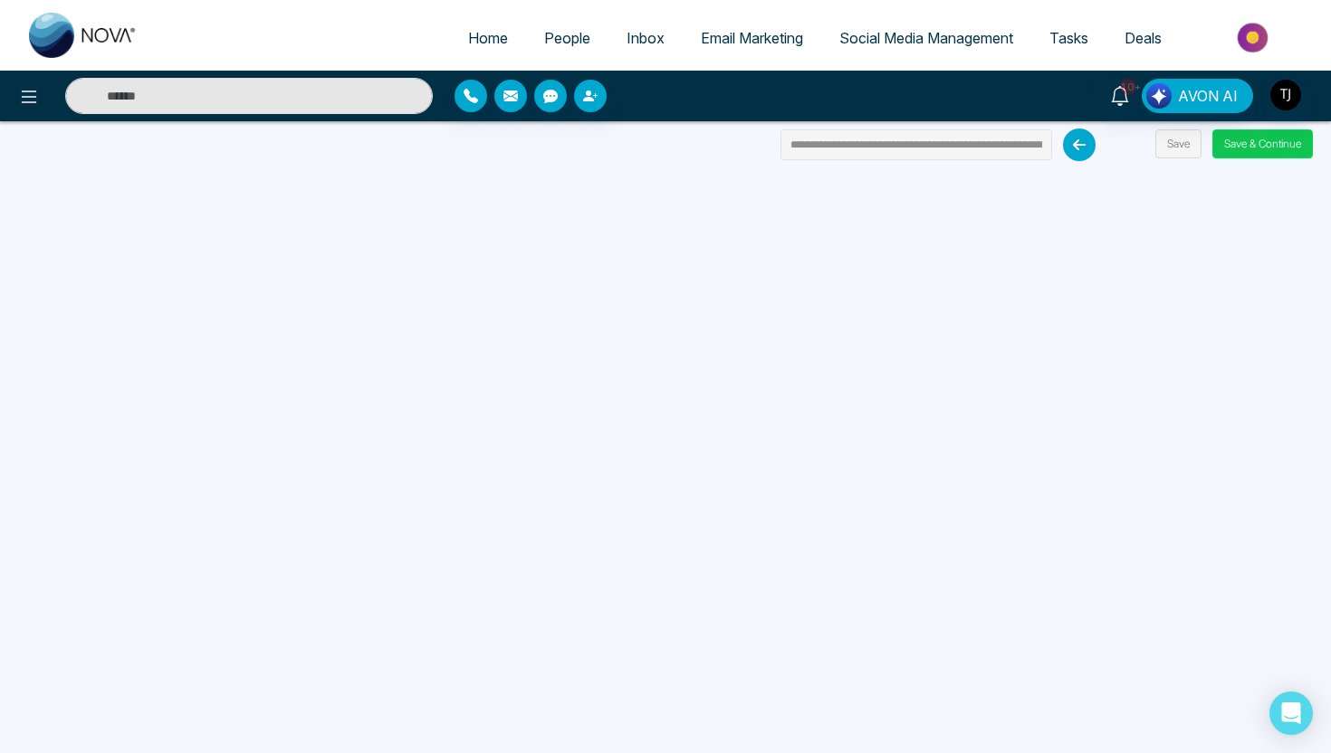
click at [1301, 150] on button "Save & Continue" at bounding box center [1262, 143] width 101 height 29
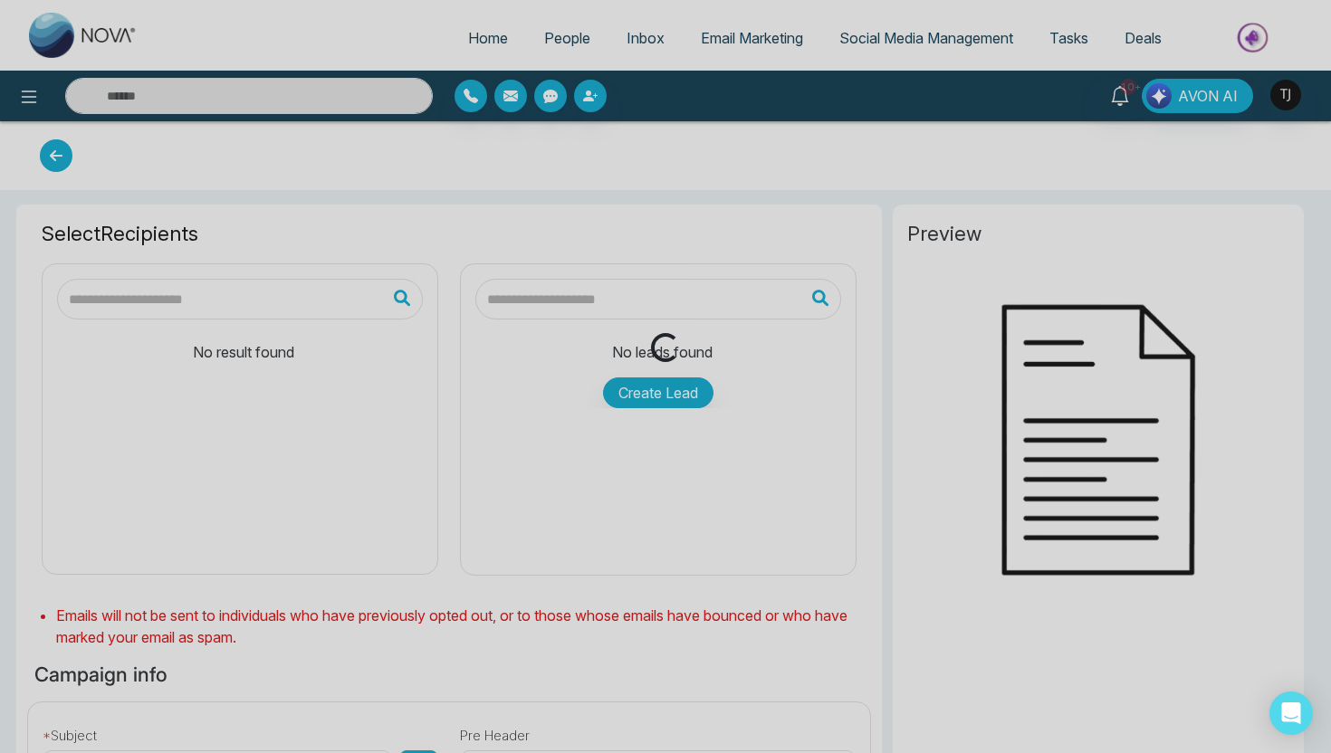
type input "**********"
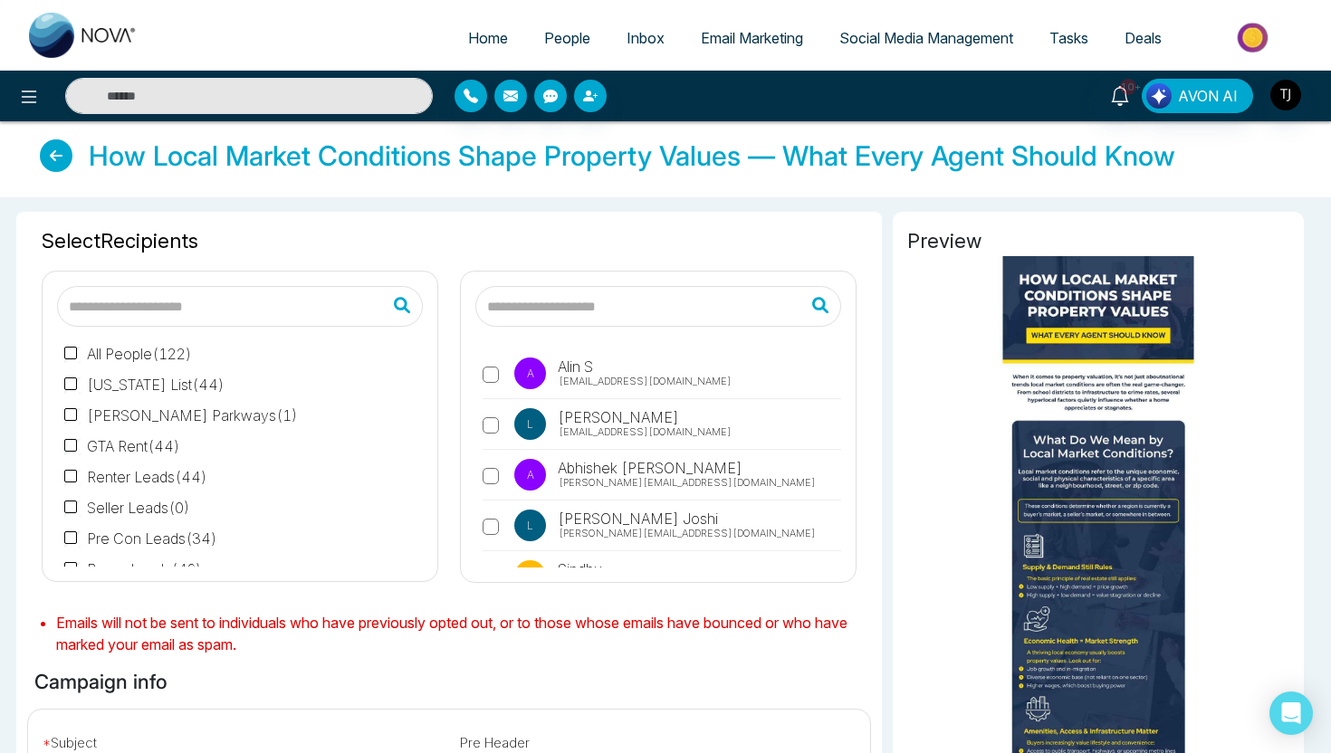
click at [771, 31] on span "Email Marketing" at bounding box center [752, 38] width 102 height 18
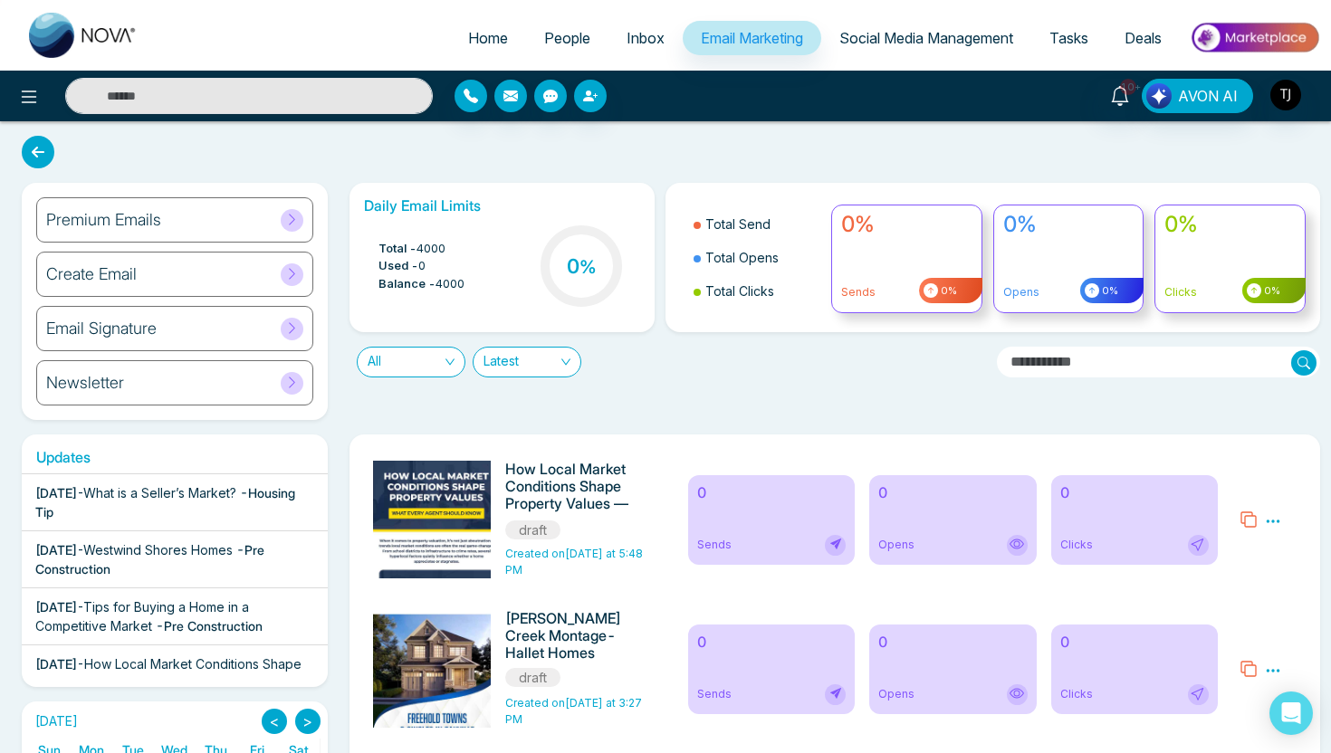
click at [429, 362] on span "All" at bounding box center [411, 362] width 87 height 29
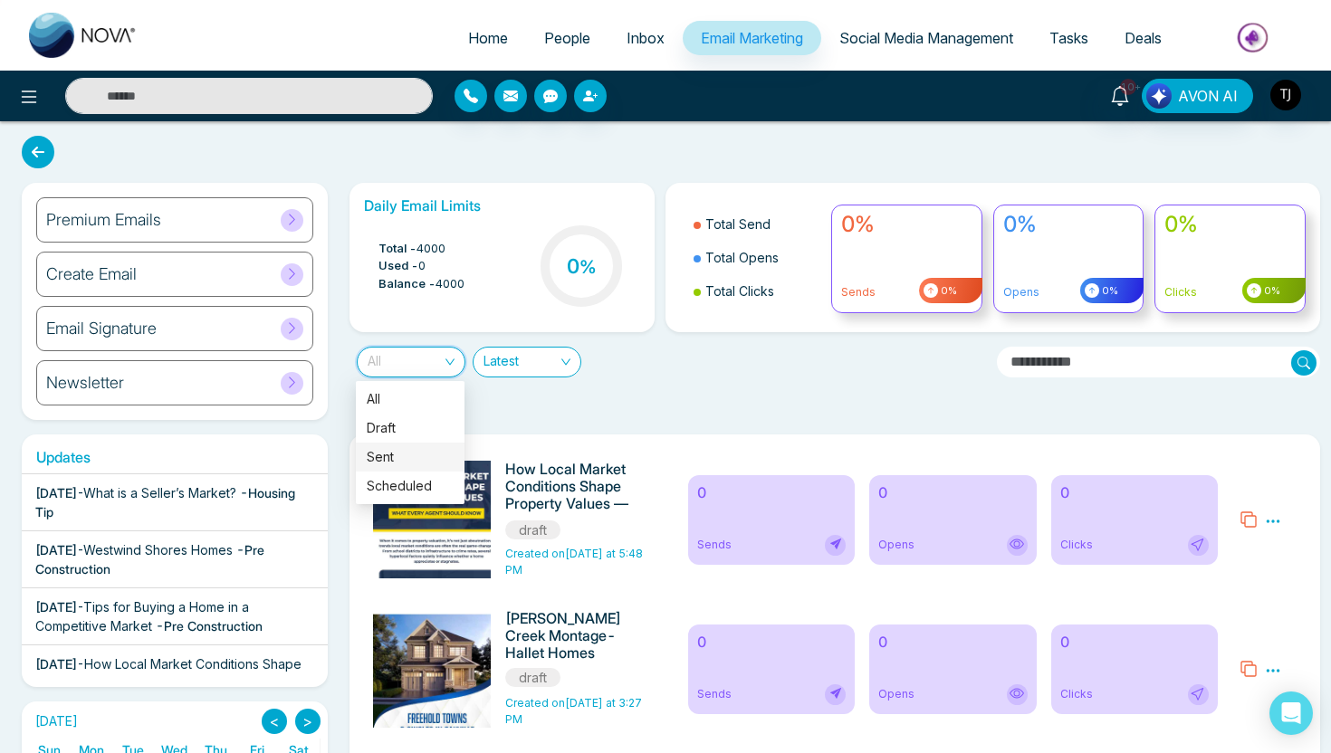
click at [411, 458] on div "Sent" at bounding box center [410, 457] width 87 height 20
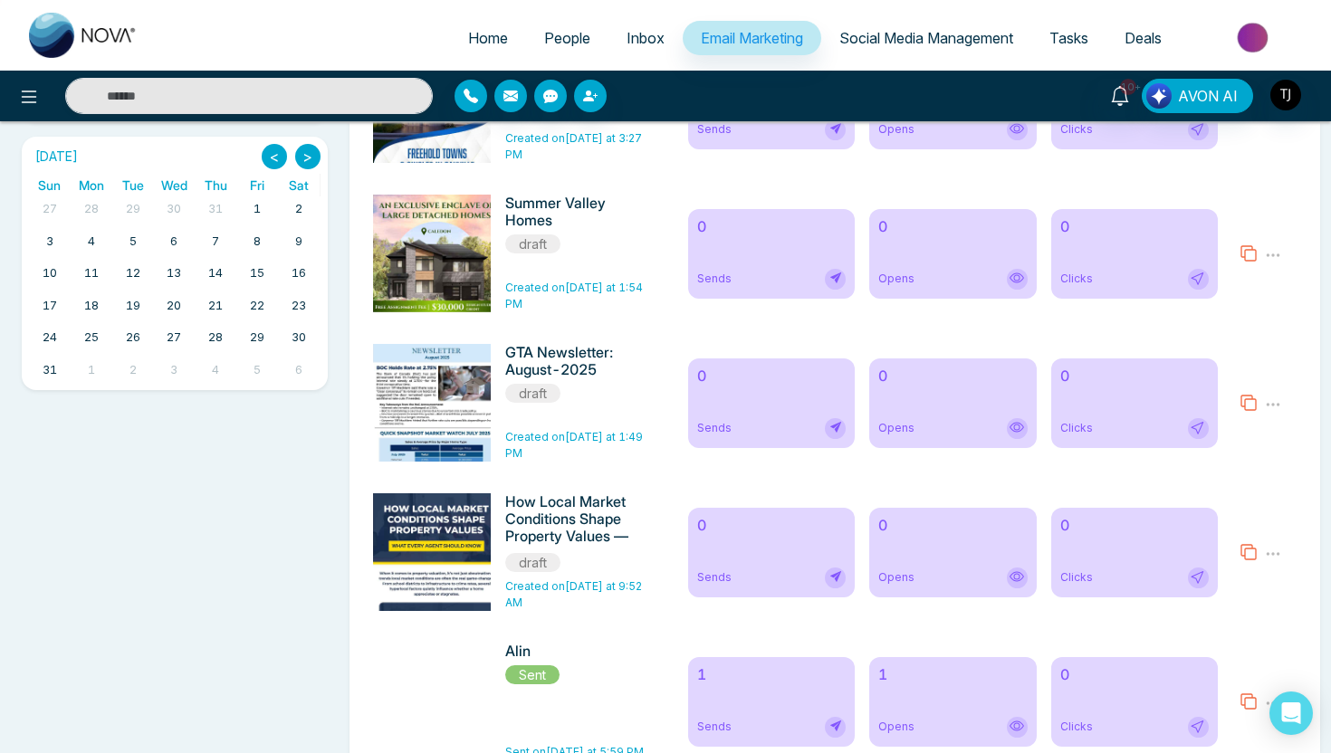
scroll to position [566, 0]
click at [775, 720] on div "Sends" at bounding box center [771, 726] width 148 height 21
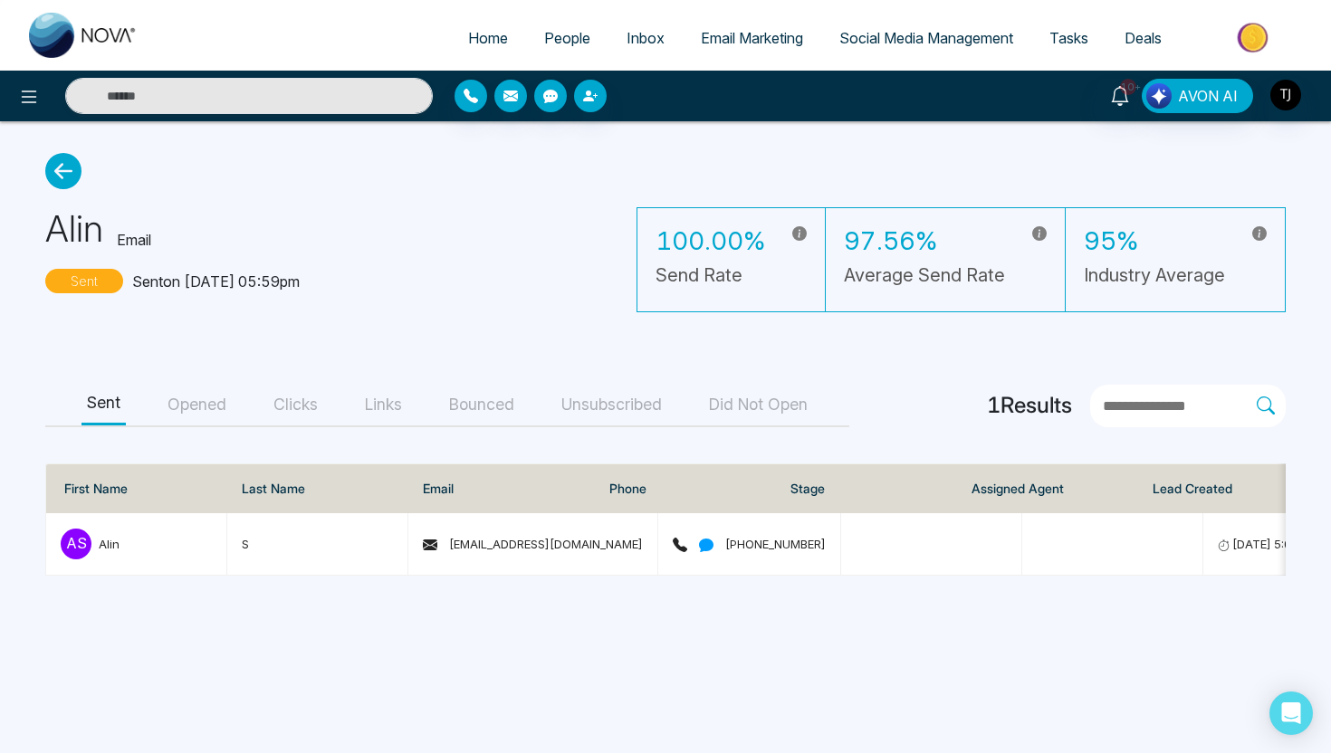
click at [194, 414] on button "Opened" at bounding box center [197, 405] width 70 height 41
click at [282, 397] on button "Clicks" at bounding box center [295, 405] width 55 height 41
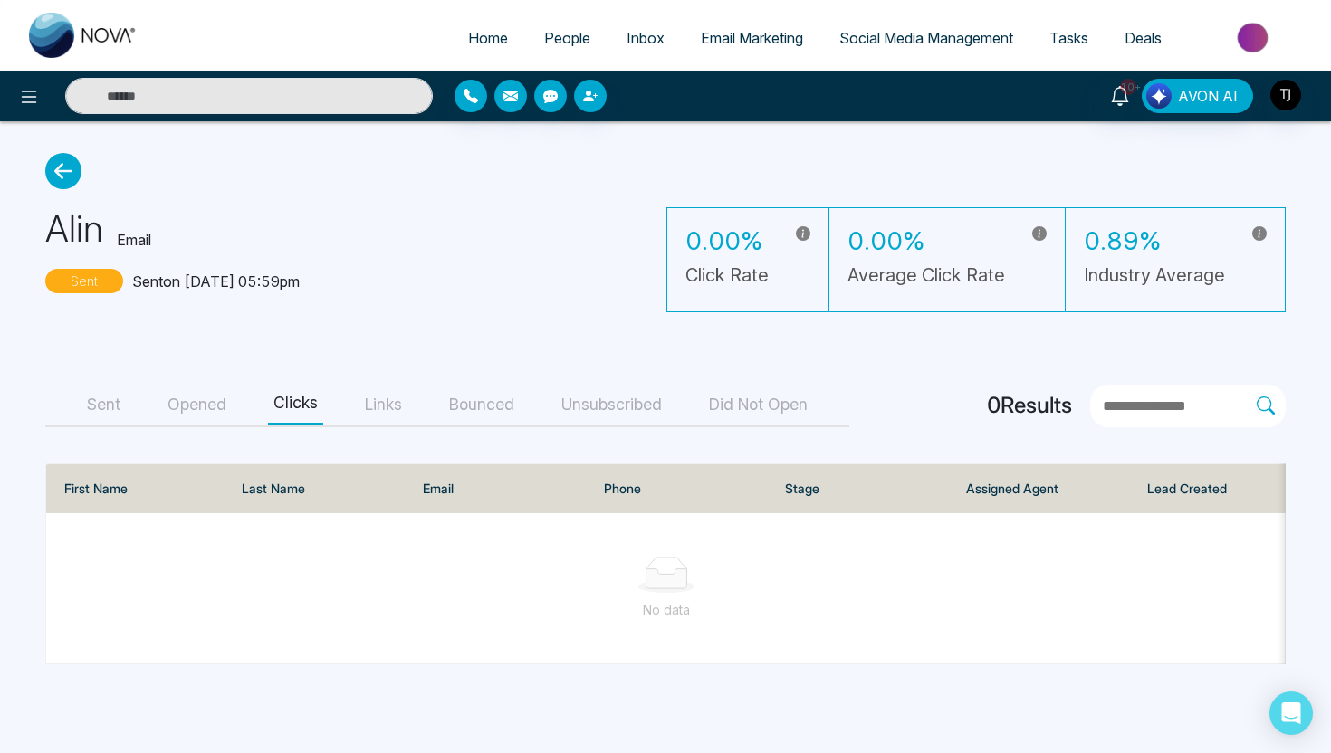
click at [771, 34] on span "Email Marketing" at bounding box center [752, 38] width 102 height 18
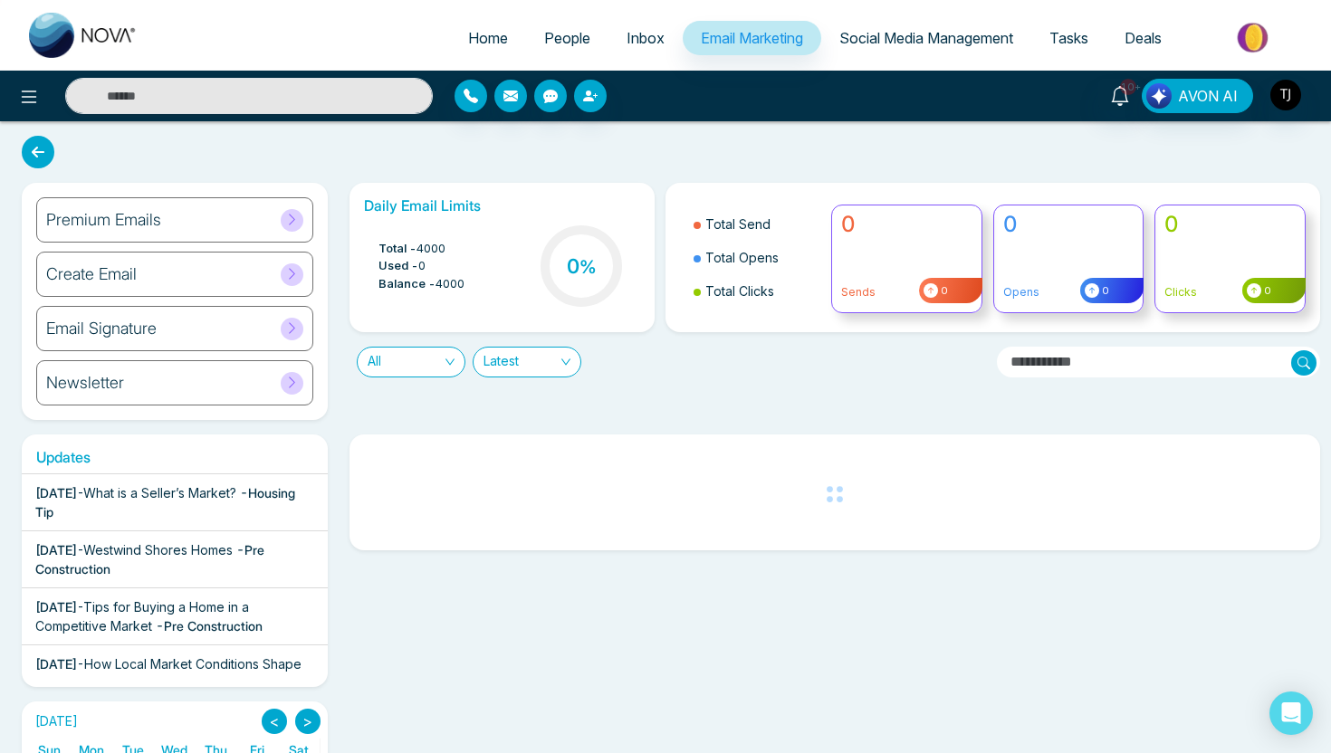
click at [167, 210] on div "Premium Emails" at bounding box center [174, 219] width 277 height 45
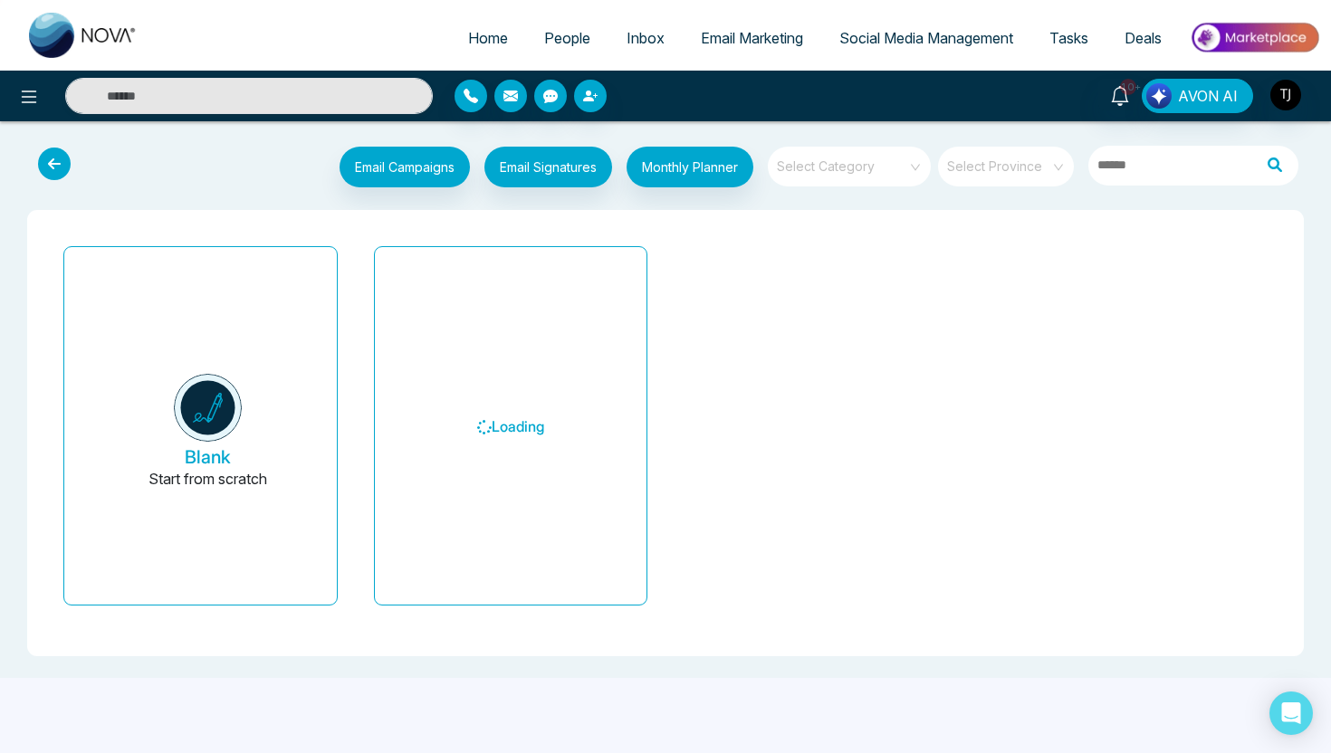
click at [824, 178] on span at bounding box center [843, 167] width 130 height 40
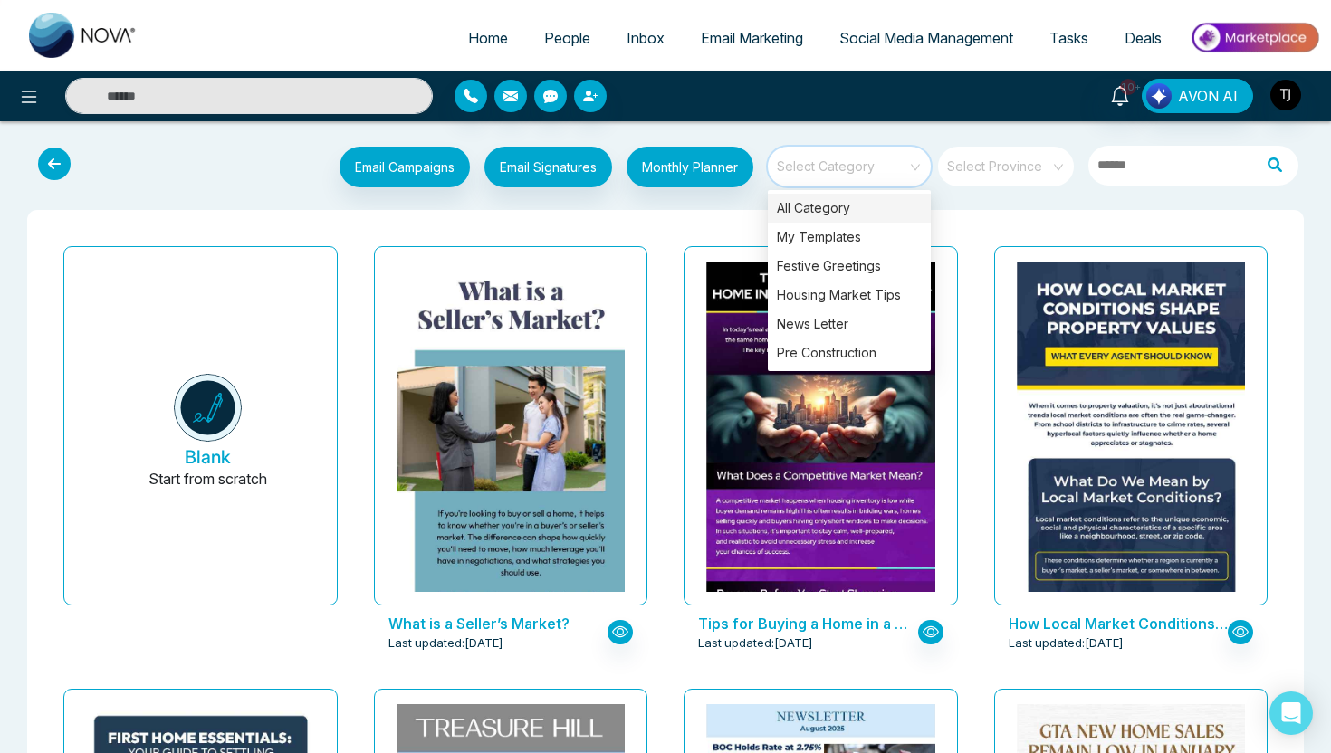
click at [848, 176] on span at bounding box center [843, 167] width 130 height 40
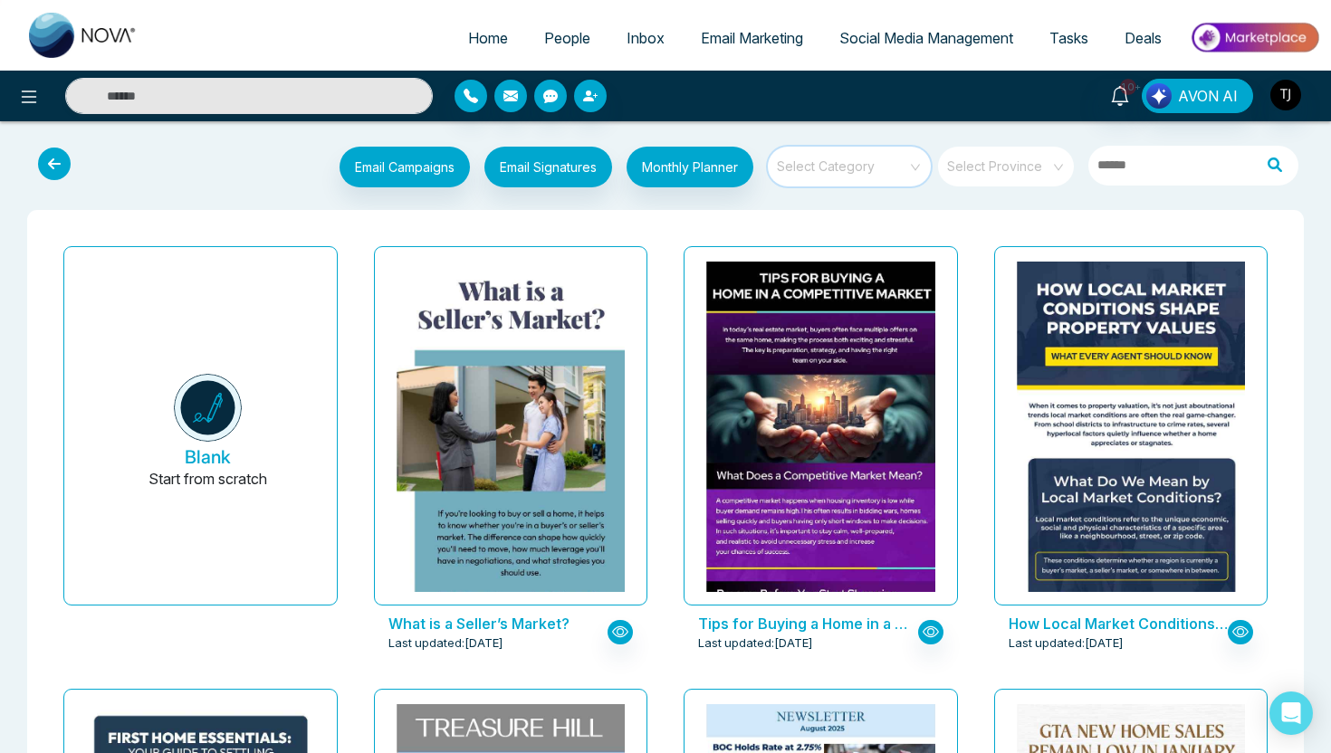
click at [849, 154] on input "search" at bounding box center [843, 160] width 130 height 27
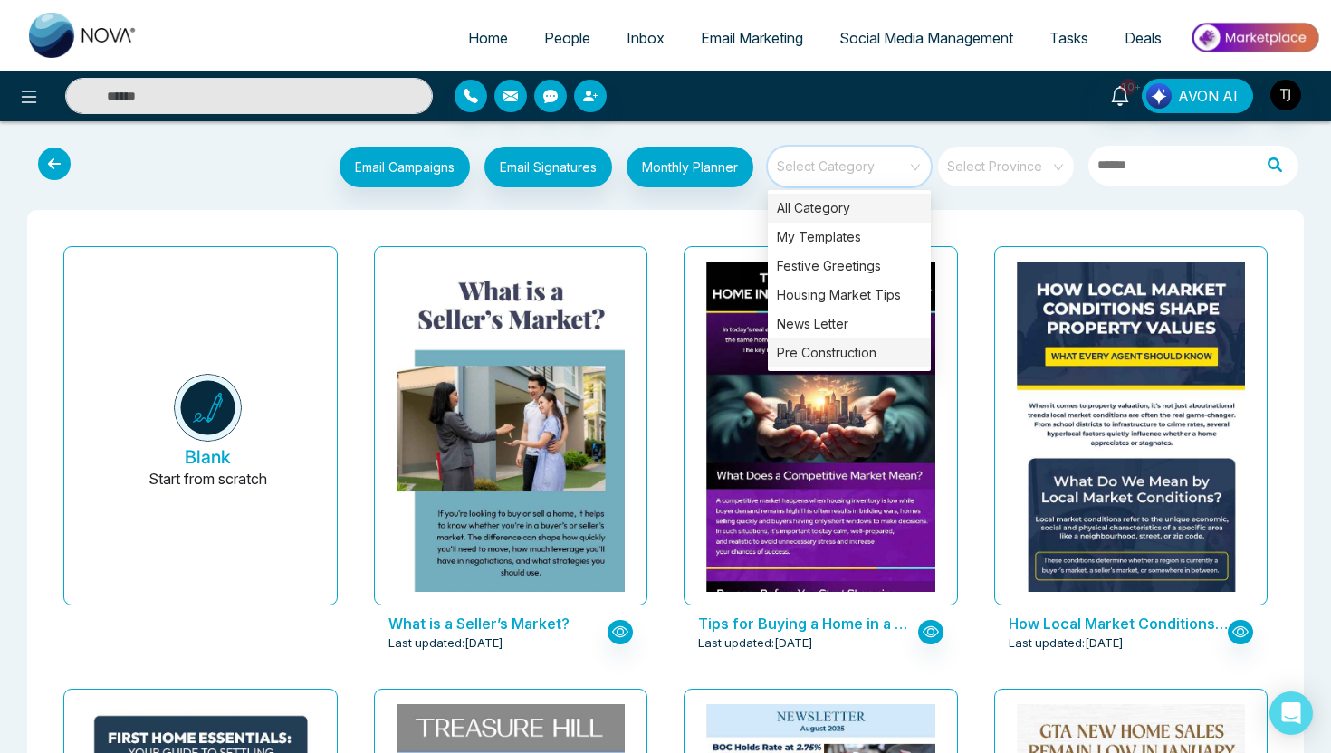
click at [829, 357] on div "Pre Construction" at bounding box center [849, 353] width 163 height 29
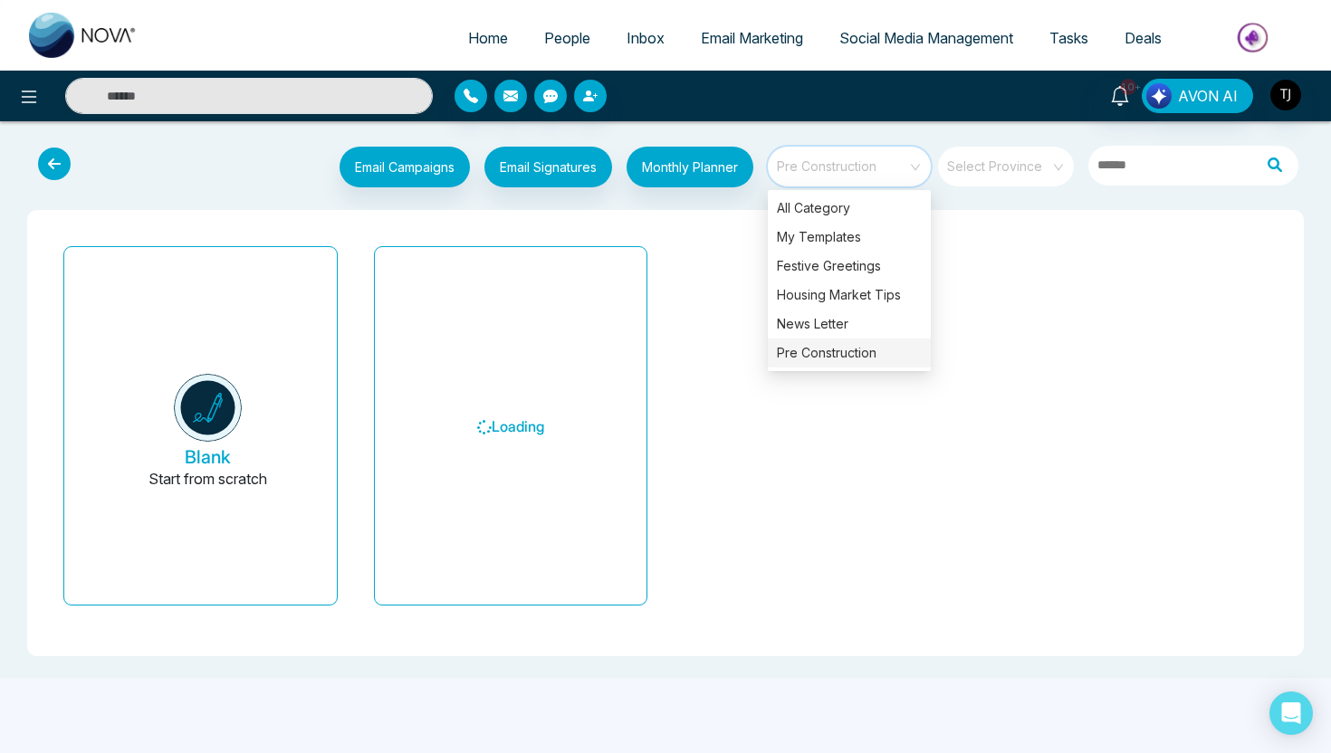
click at [829, 357] on div "Pre Construction" at bounding box center [849, 353] width 163 height 29
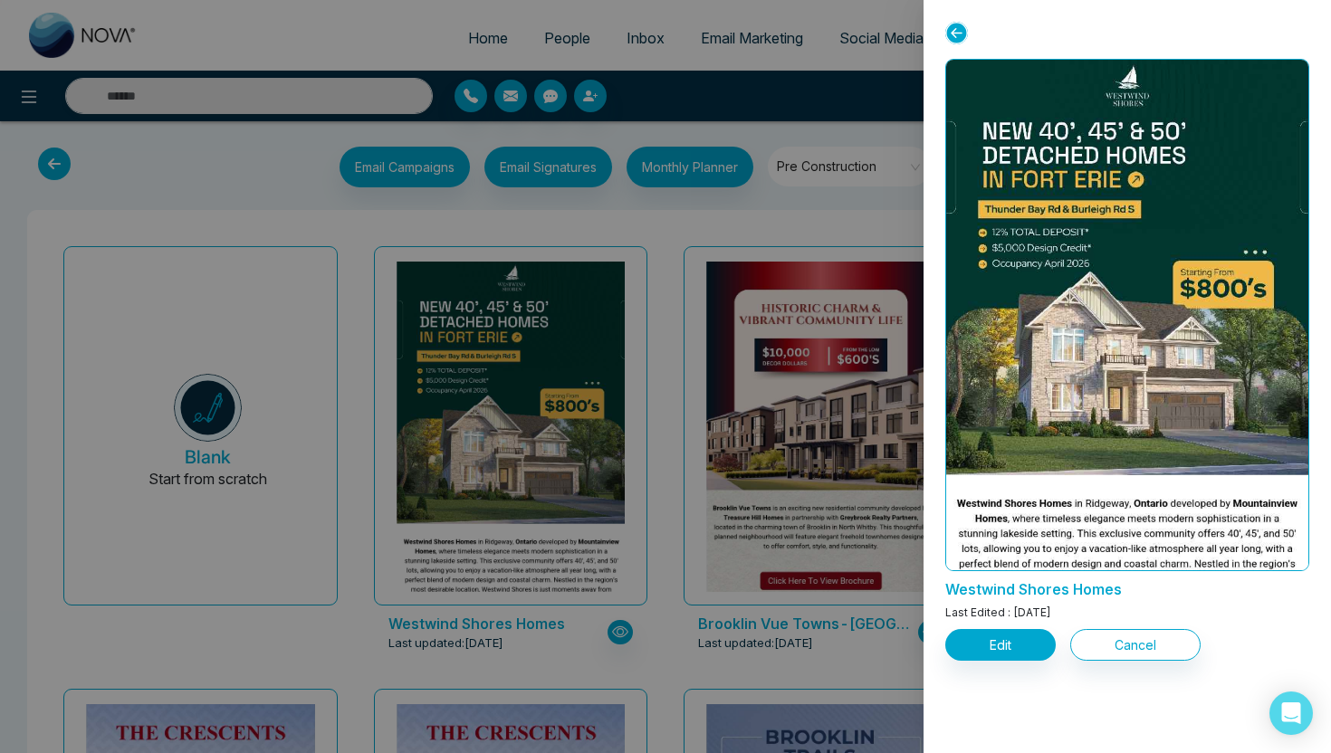
click at [650, 440] on div at bounding box center [665, 376] width 1331 height 753
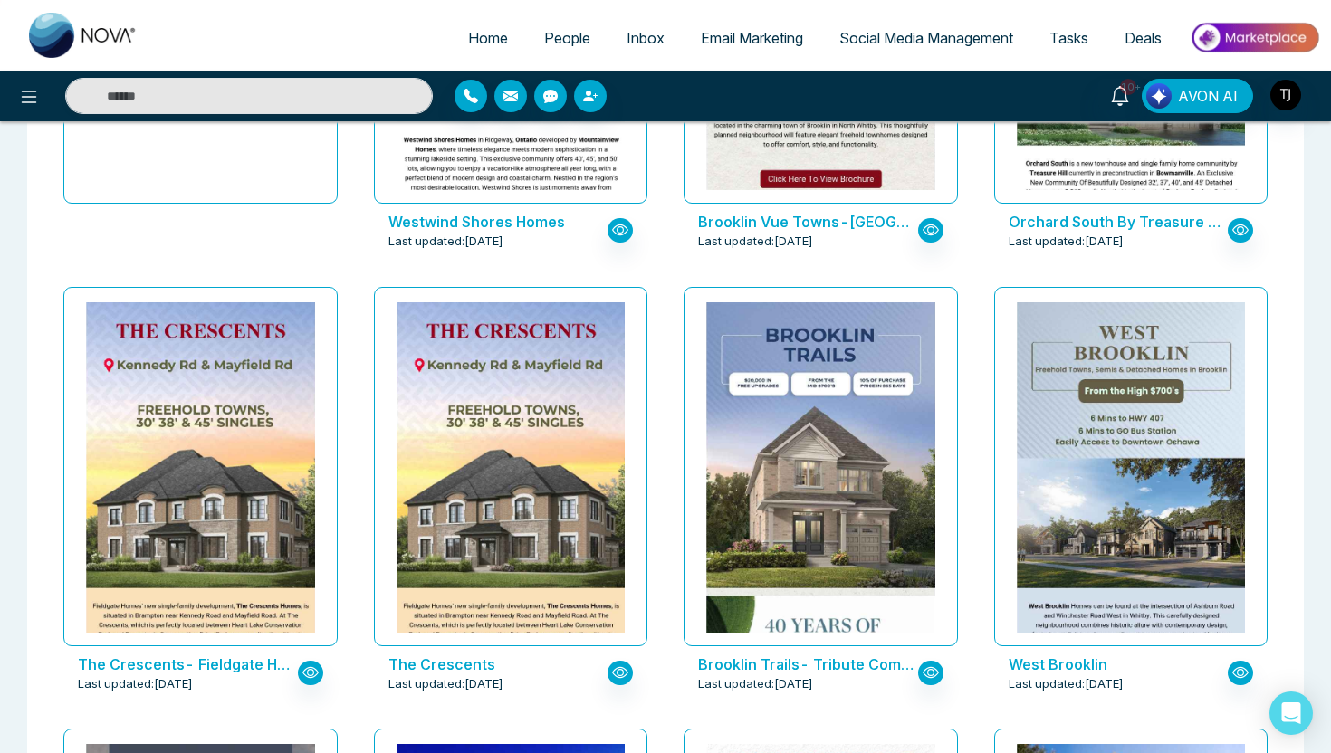
scroll to position [401, 0]
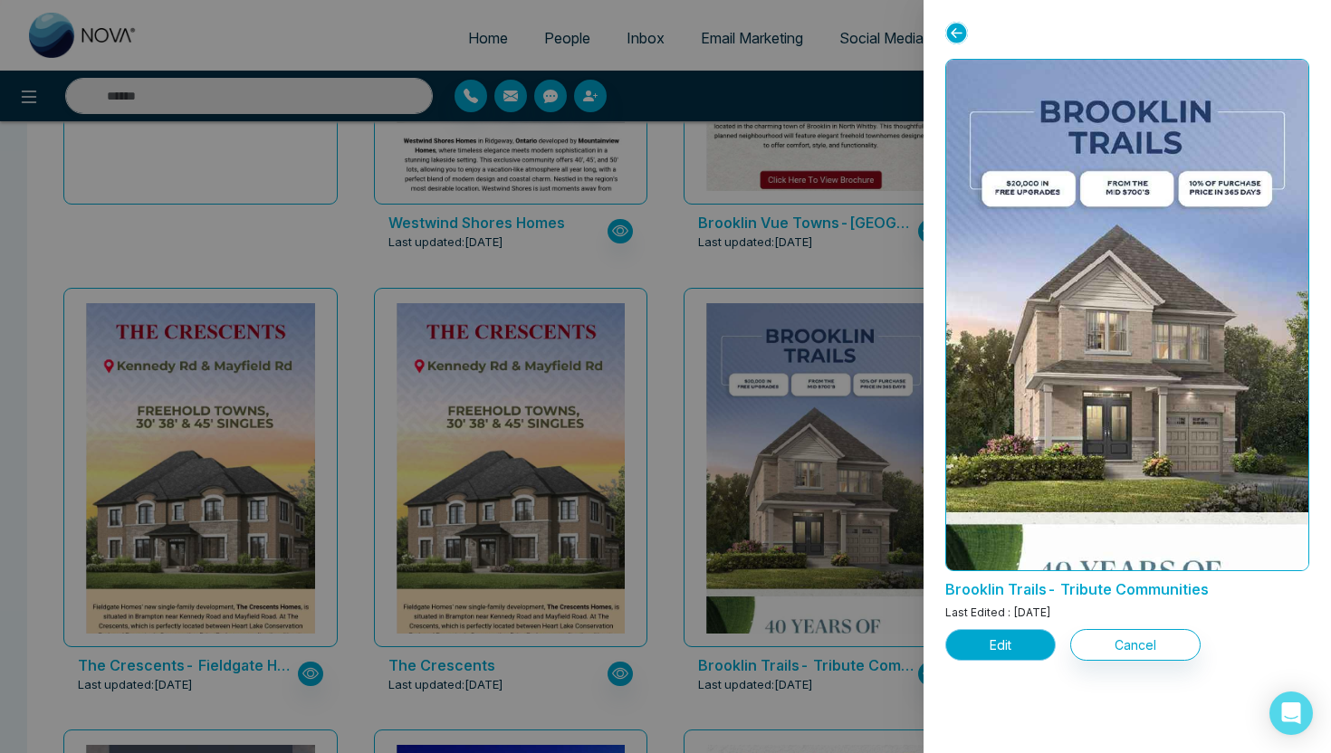
click at [1010, 641] on button "Edit" at bounding box center [1000, 645] width 110 height 32
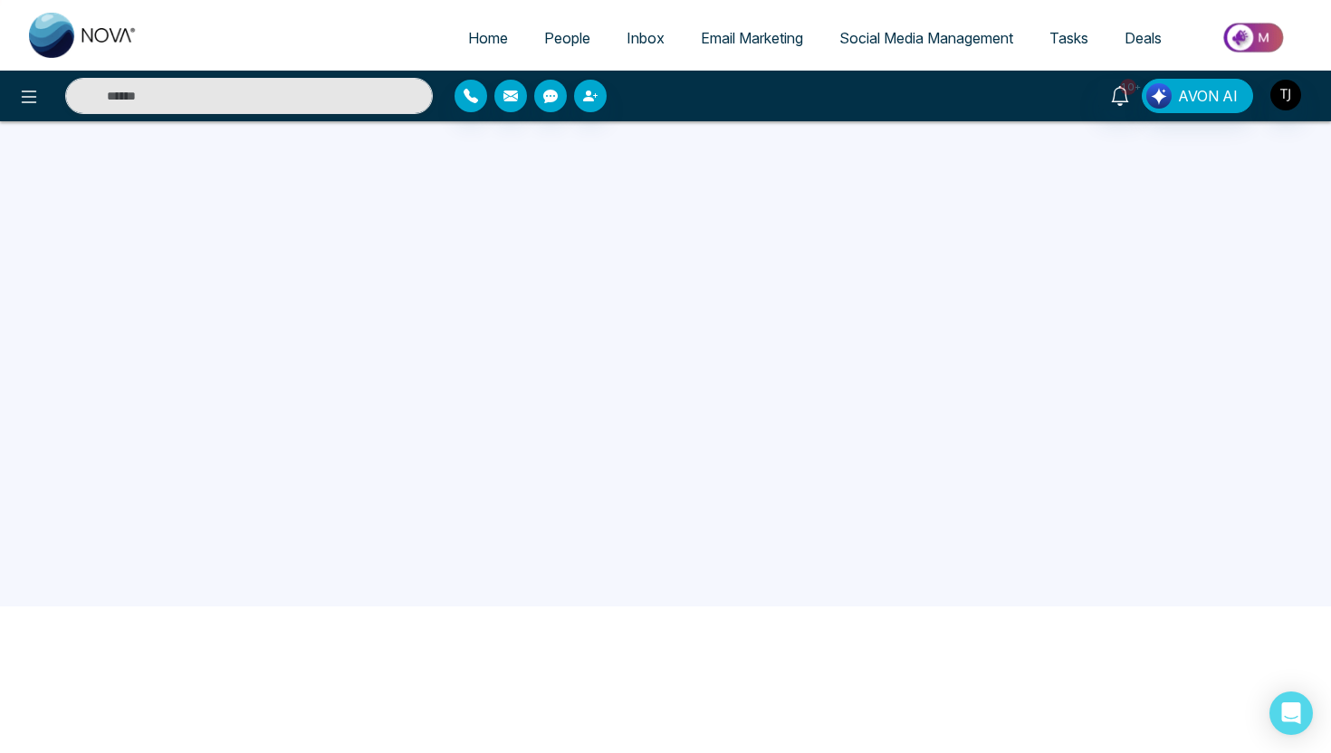
scroll to position [148, 0]
click at [701, 41] on span "Email Marketing" at bounding box center [752, 38] width 102 height 18
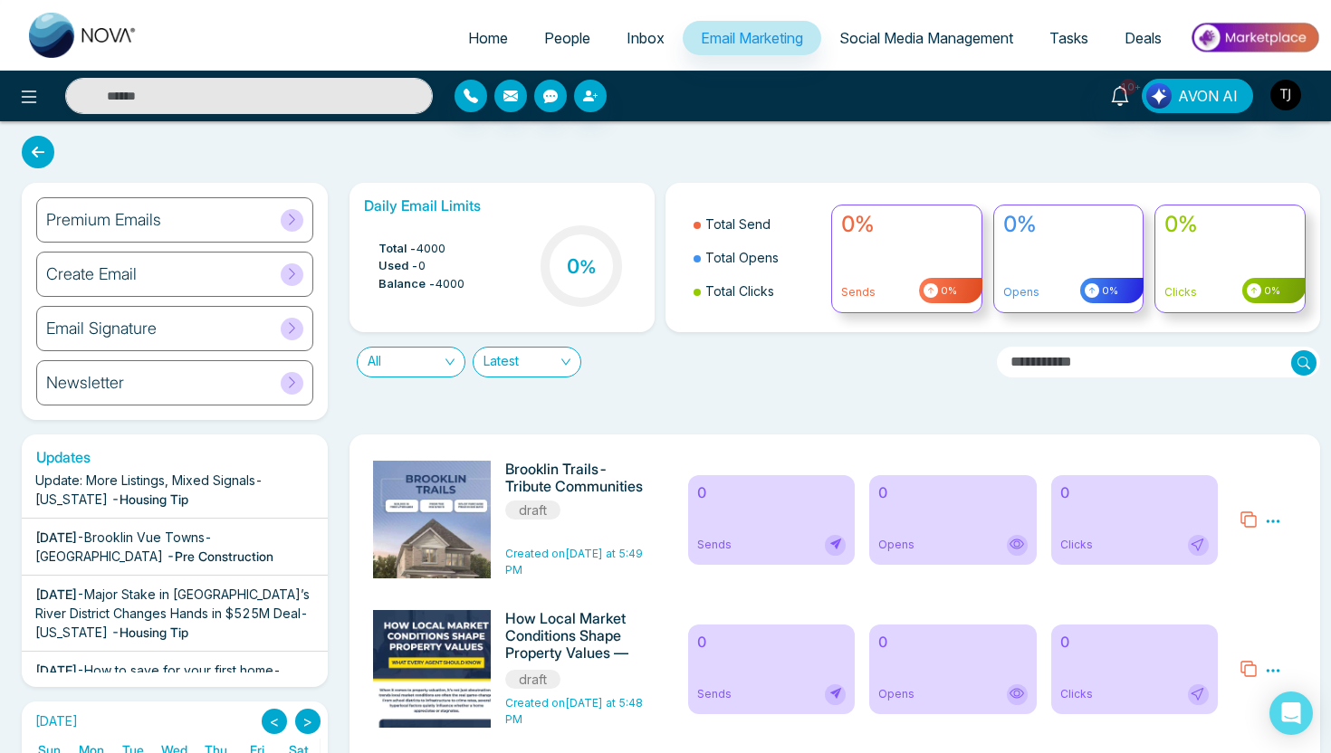
scroll to position [335, 0]
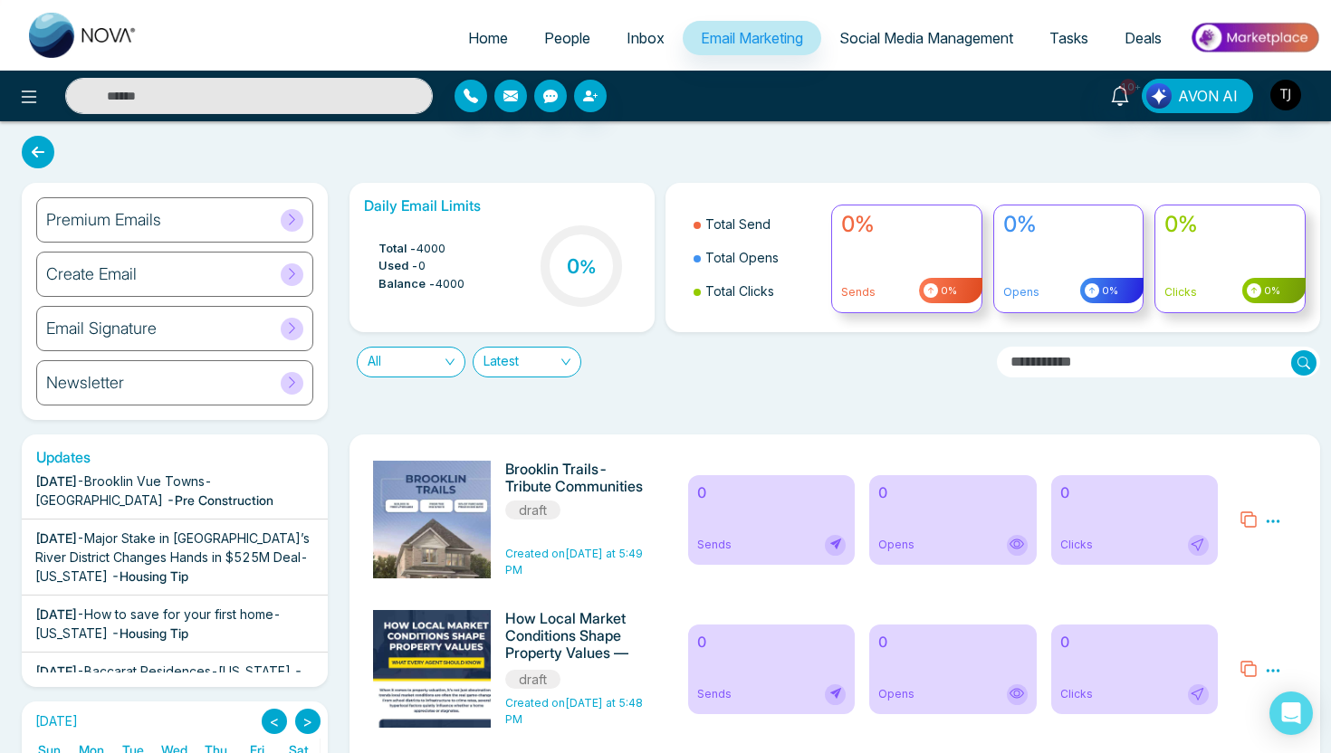
click at [145, 551] on span "Major Stake in [GEOGRAPHIC_DATA]’s River District Changes Hands in $525M Deal-[…" at bounding box center [172, 557] width 274 height 53
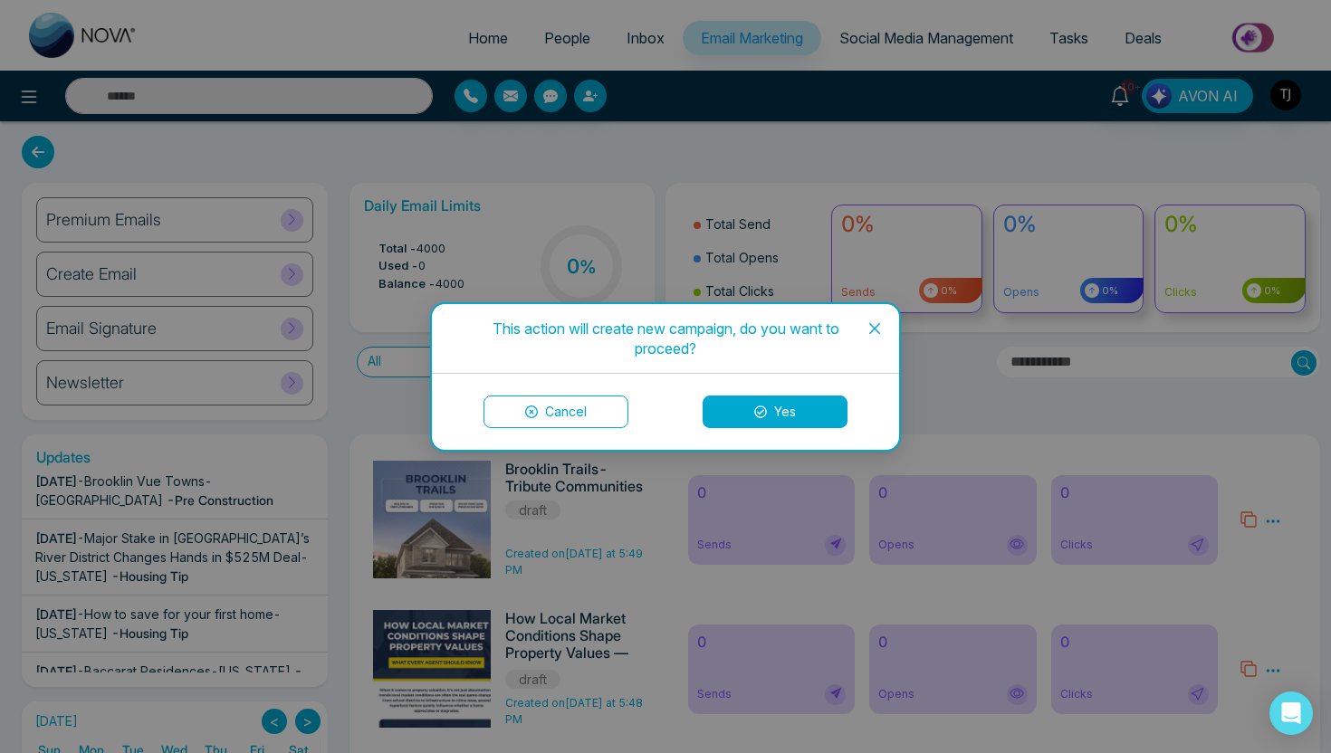
click at [767, 400] on button "Yes" at bounding box center [775, 412] width 145 height 33
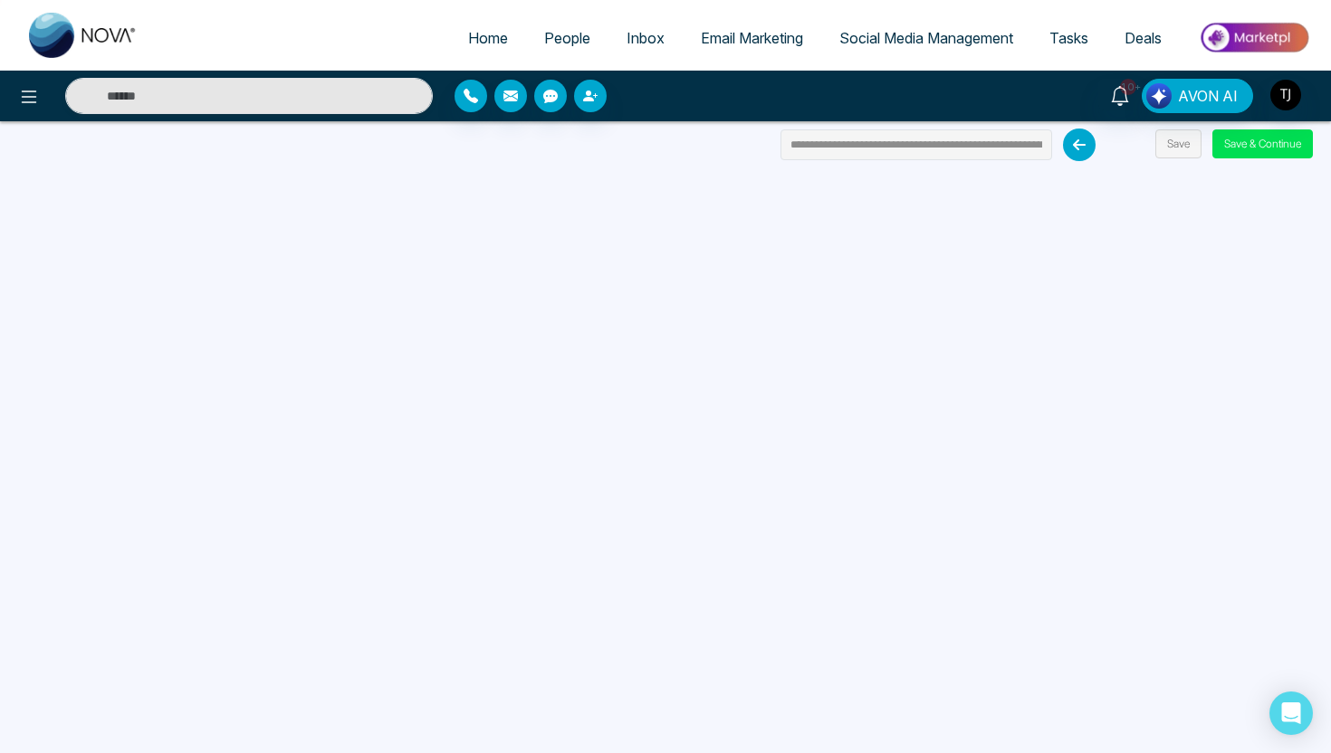
click at [558, 30] on span "People" at bounding box center [567, 38] width 46 height 18
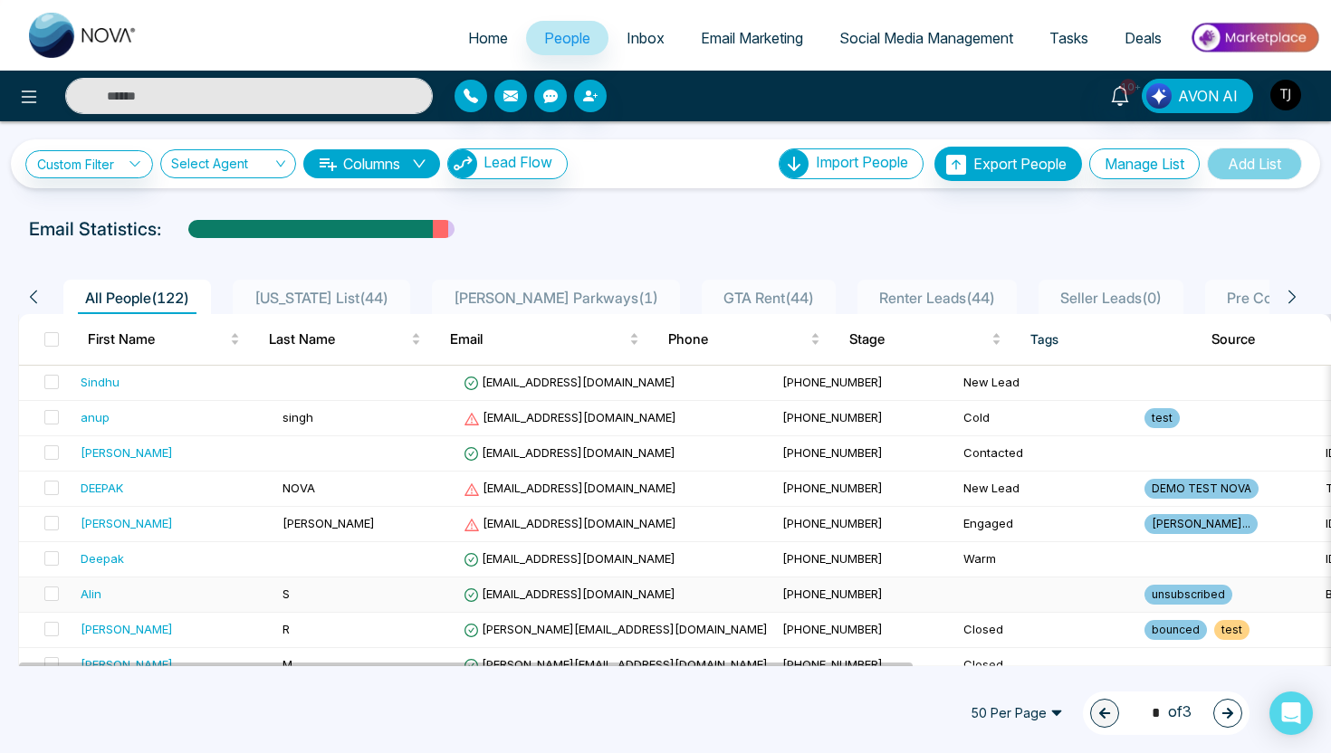
click at [91, 590] on div "Alin" at bounding box center [91, 594] width 21 height 18
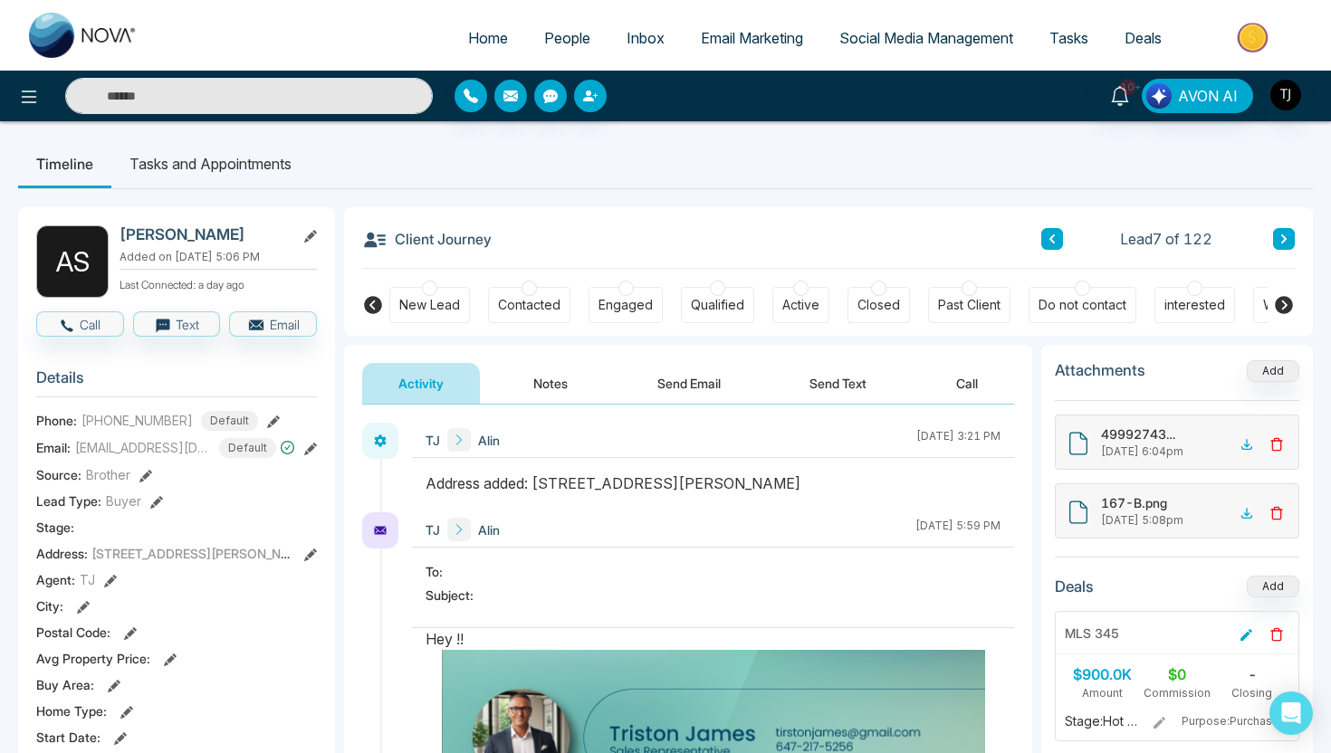
click at [1282, 303] on icon at bounding box center [1284, 305] width 18 height 18
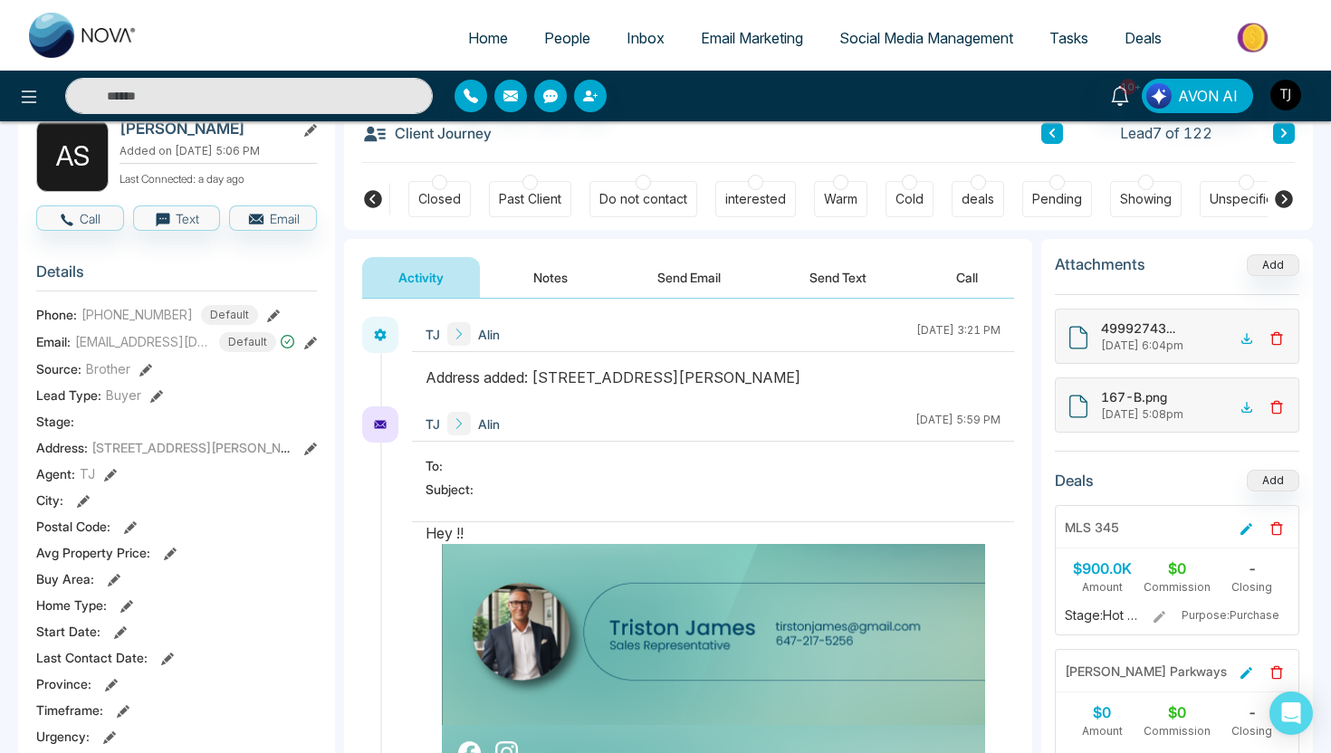
scroll to position [136, 0]
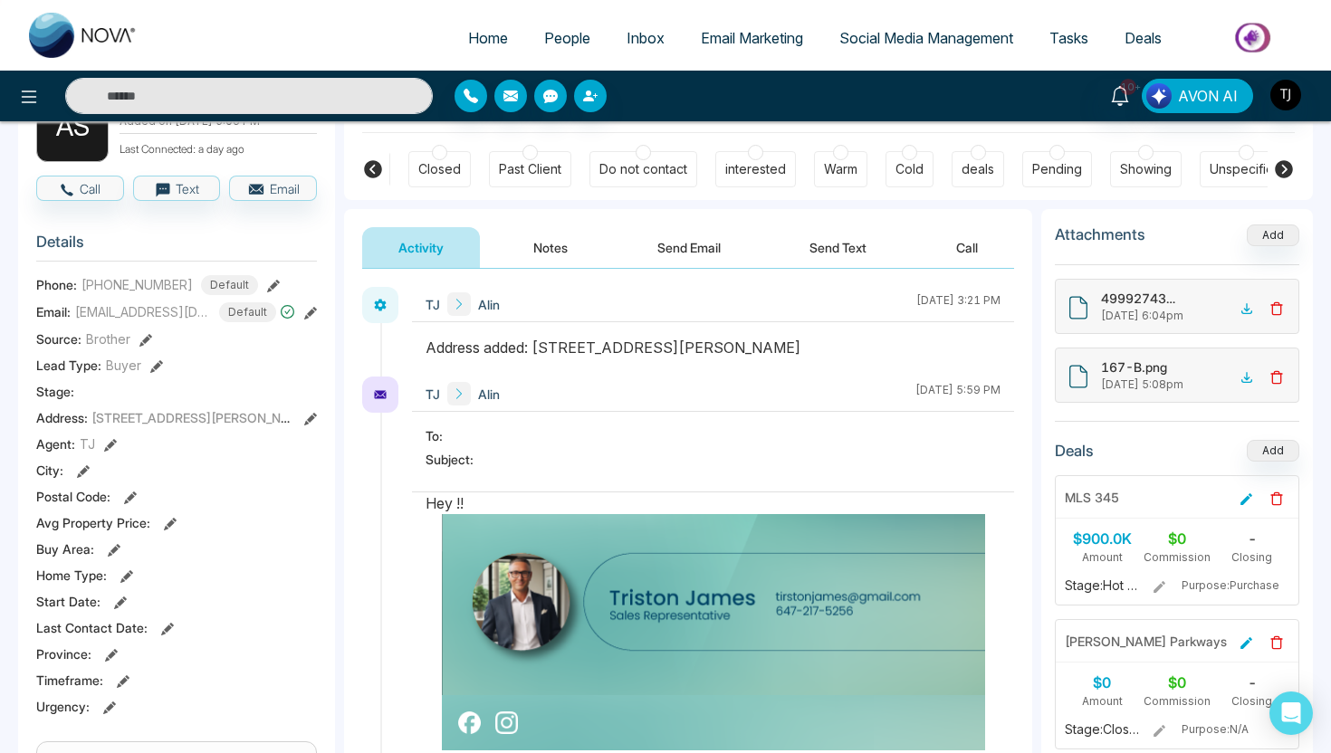
click at [531, 235] on button "Notes" at bounding box center [550, 247] width 107 height 41
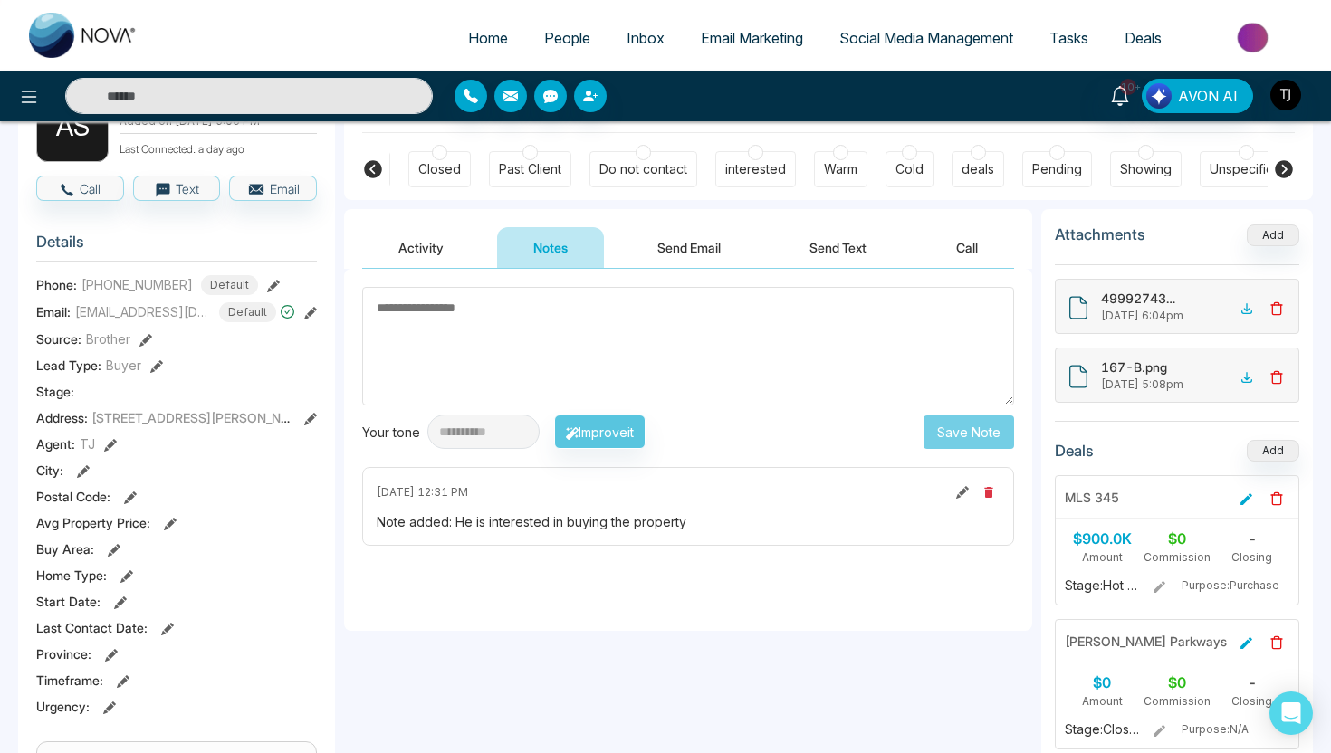
click at [704, 241] on button "Send Email" at bounding box center [689, 247] width 136 height 41
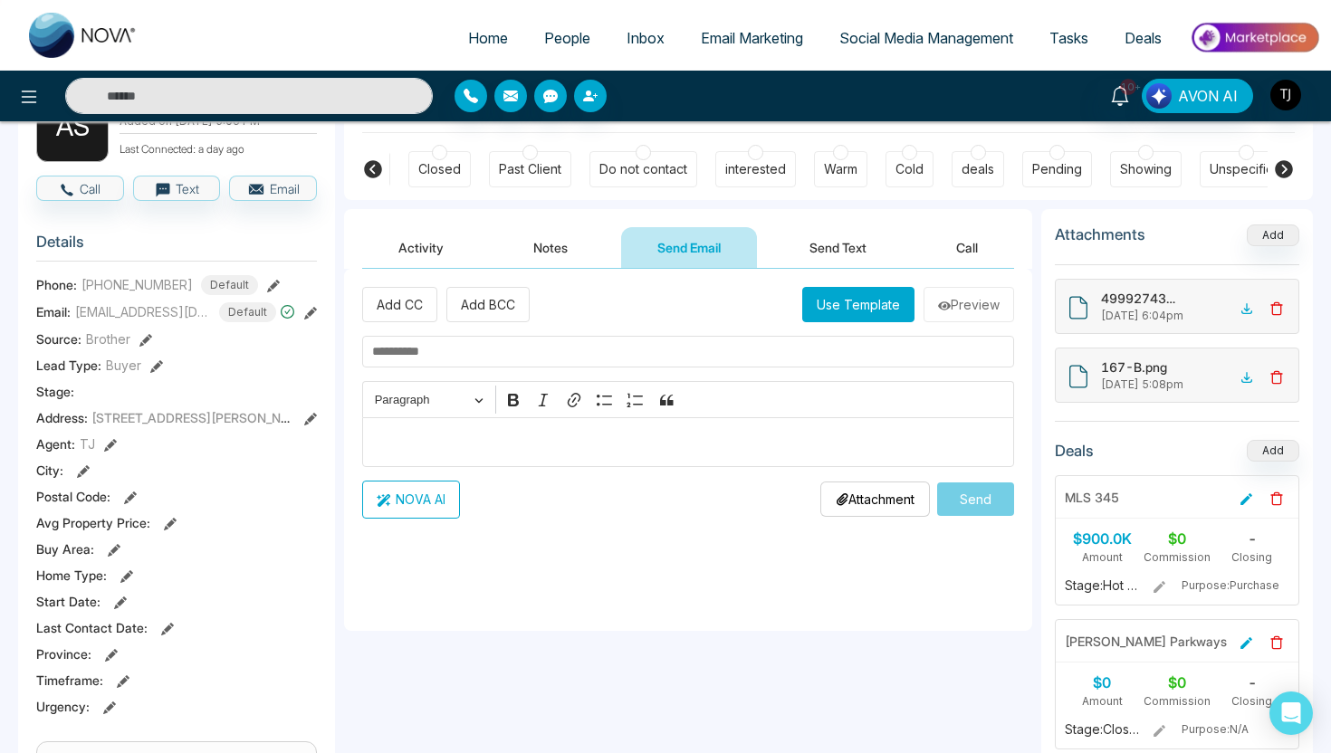
click at [861, 244] on button "Send Text" at bounding box center [837, 247] width 129 height 41
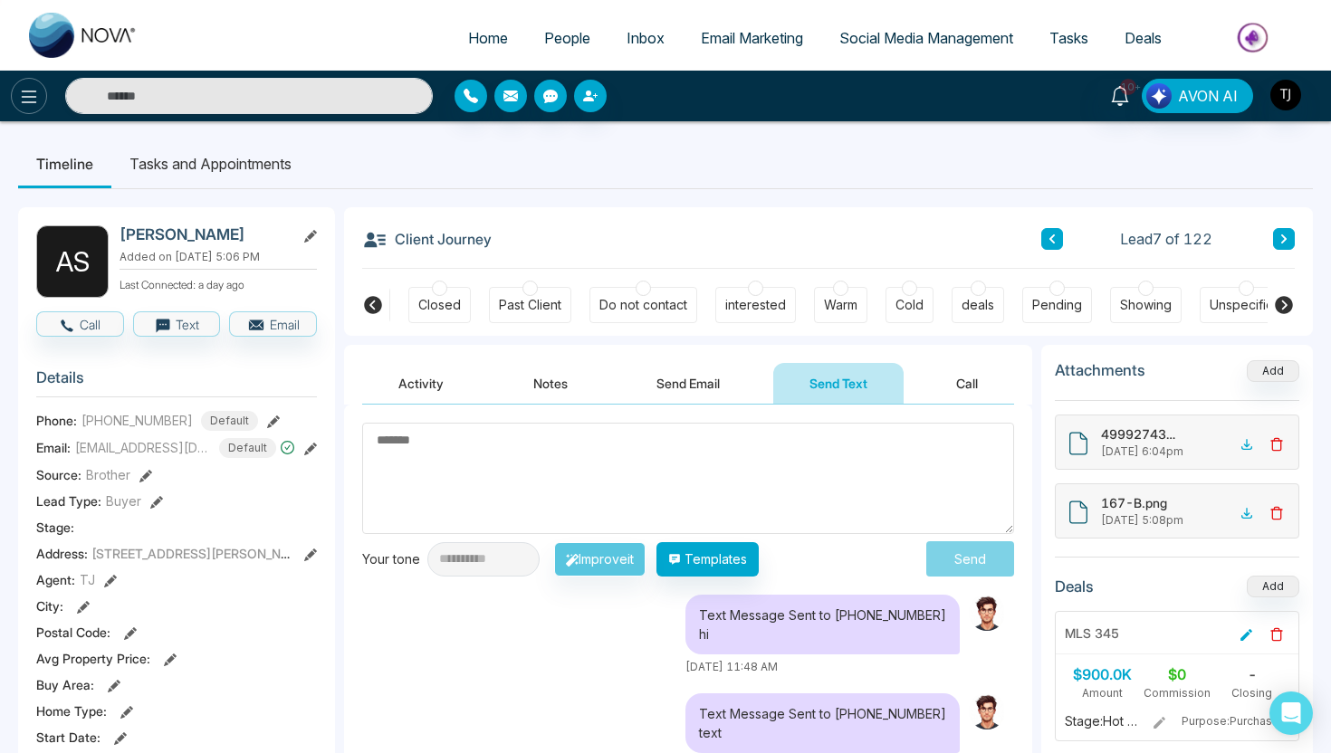
click at [28, 100] on icon at bounding box center [29, 97] width 22 height 22
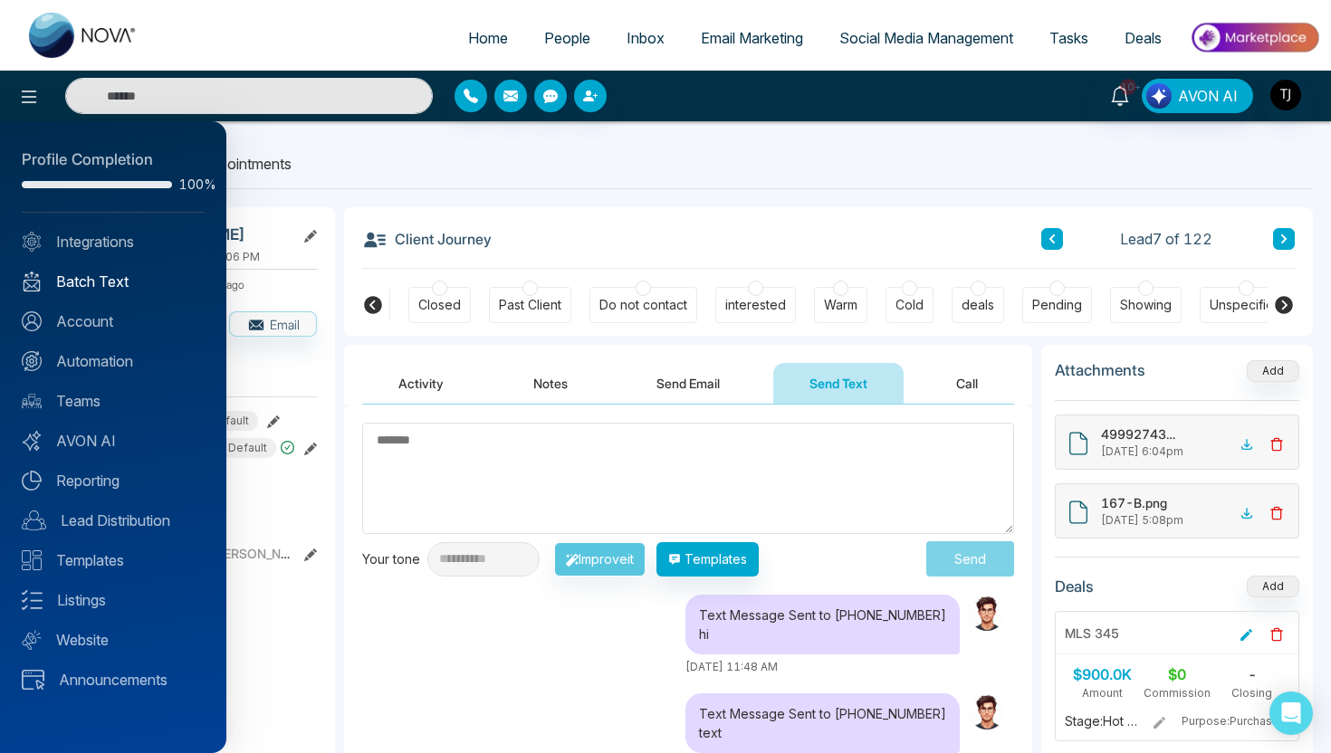
click at [85, 276] on link "Batch Text" at bounding box center [113, 282] width 183 height 22
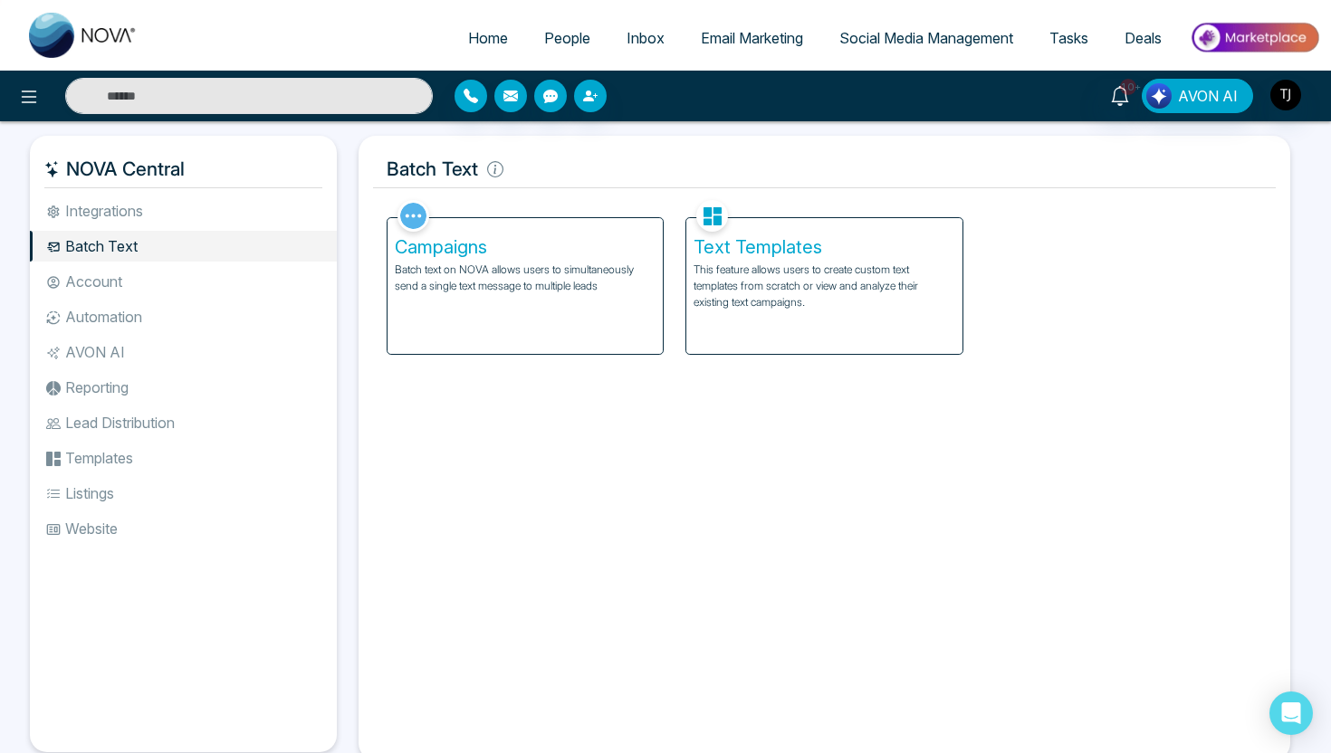
click at [571, 266] on p "Batch text on NOVA allows users to simultaneously send a single text message to…" at bounding box center [525, 278] width 261 height 33
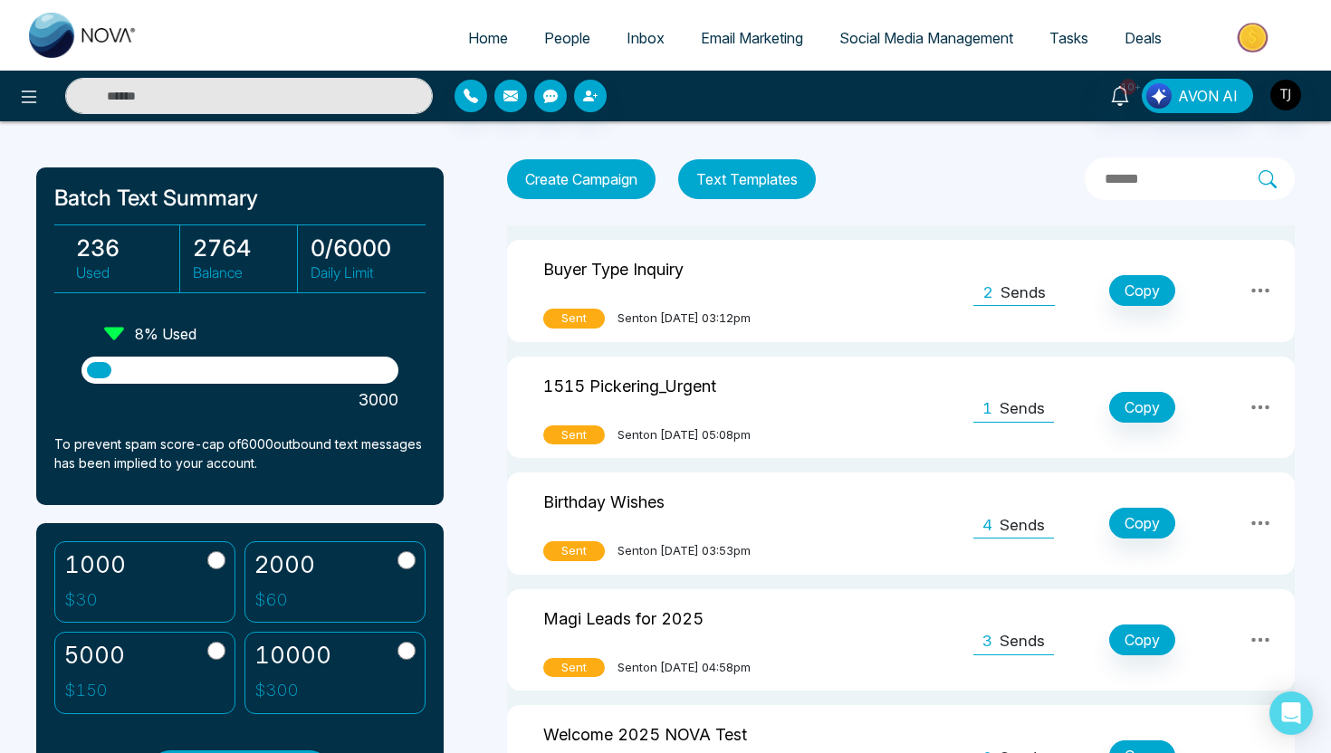
scroll to position [35, 0]
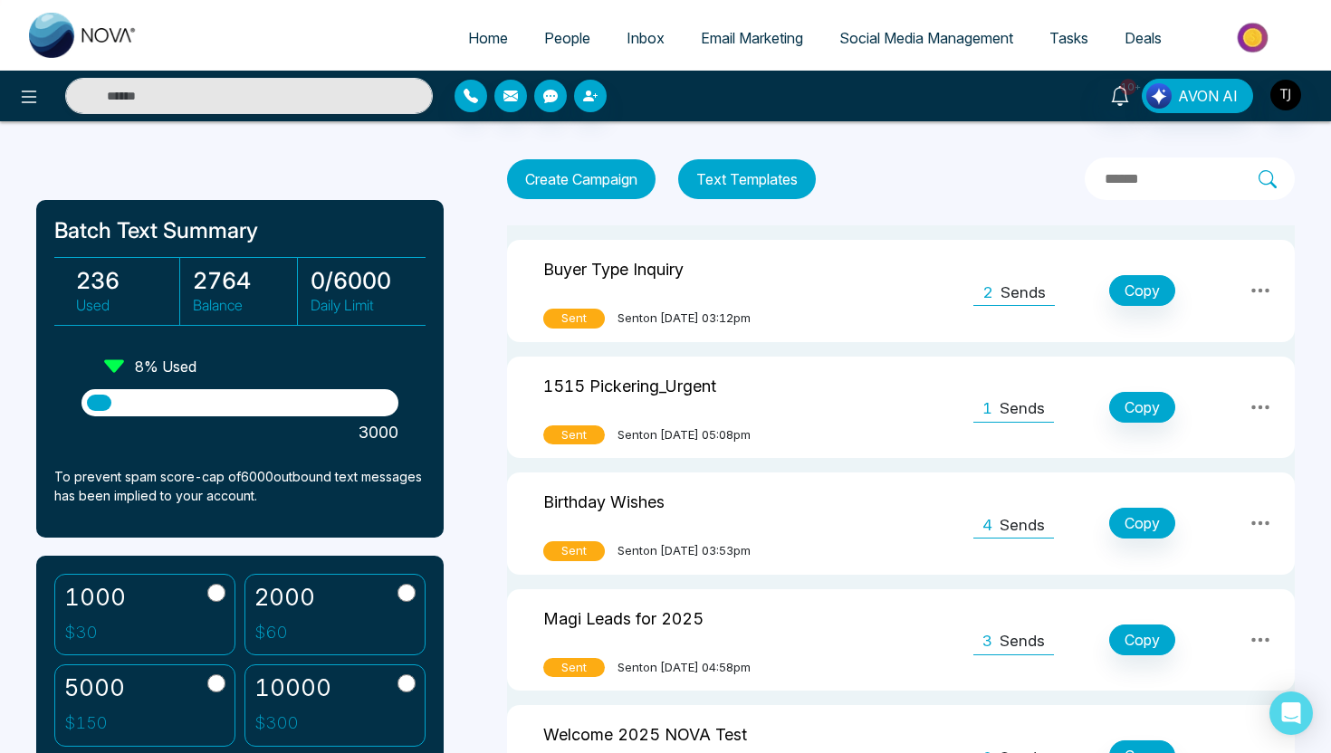
click at [725, 32] on span "Email Marketing" at bounding box center [752, 38] width 102 height 18
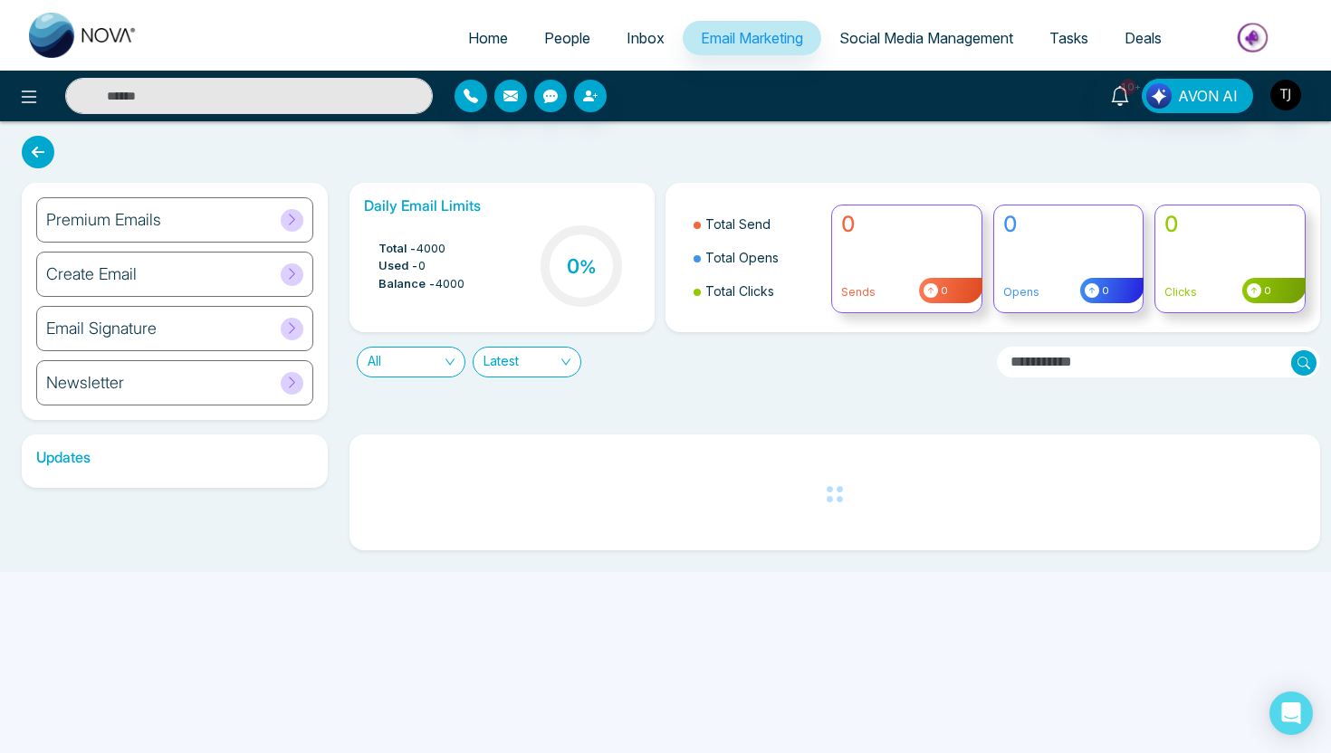
click at [928, 42] on span "Social Media Management" at bounding box center [926, 38] width 174 height 18
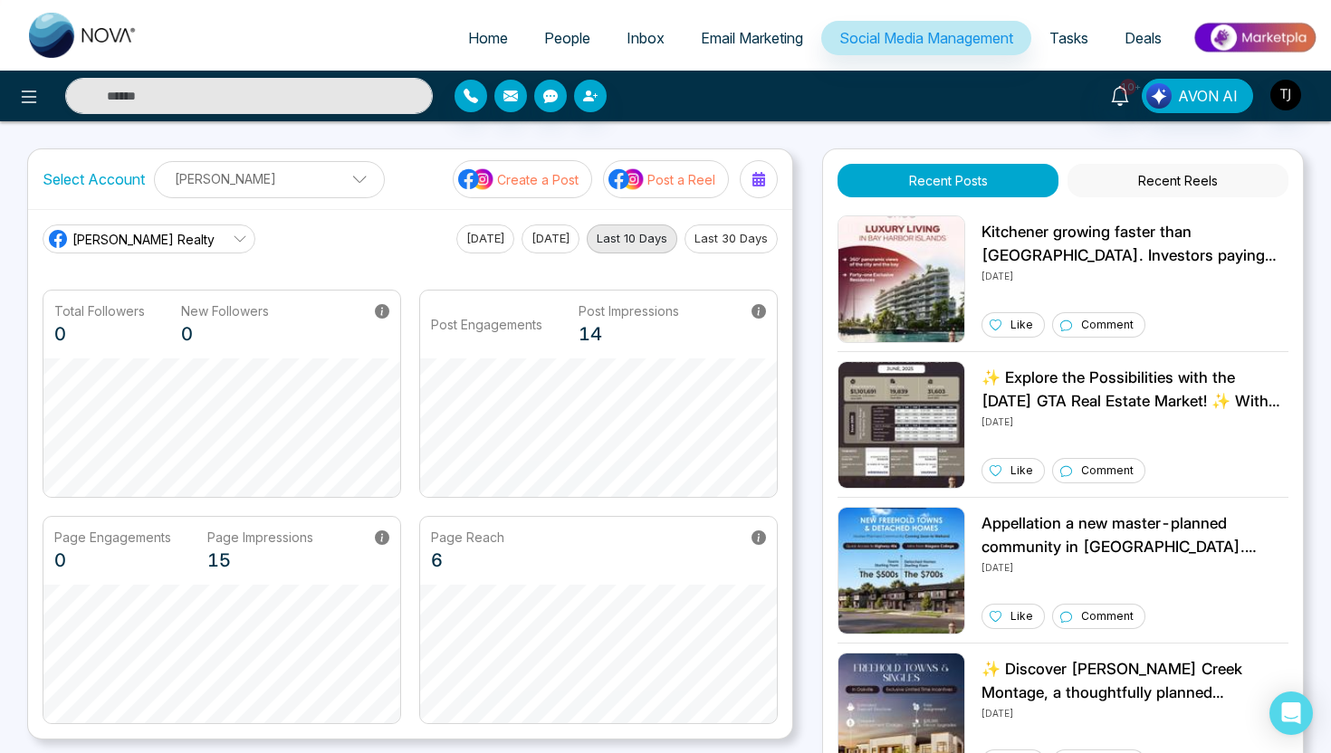
click at [553, 183] on p "Create a Post" at bounding box center [537, 179] width 81 height 19
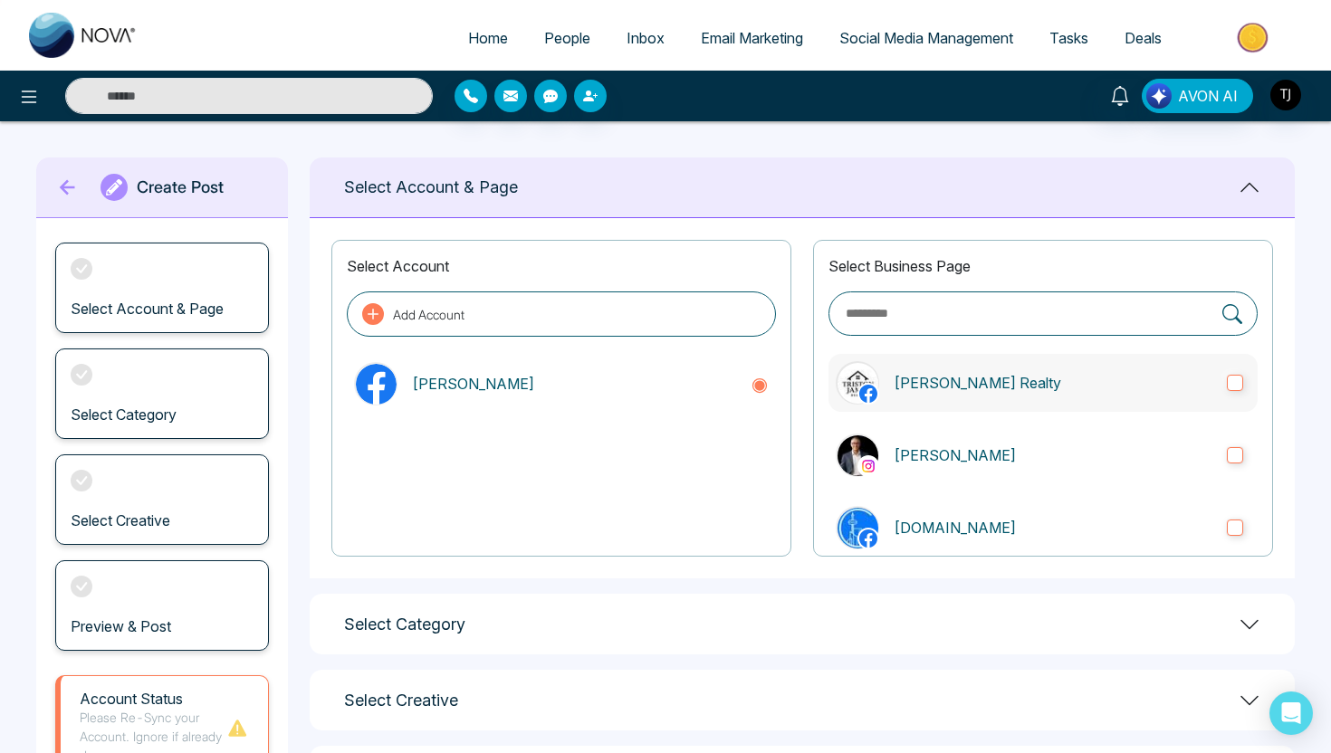
click at [909, 403] on label "[PERSON_NAME] Realty" at bounding box center [1042, 383] width 429 height 58
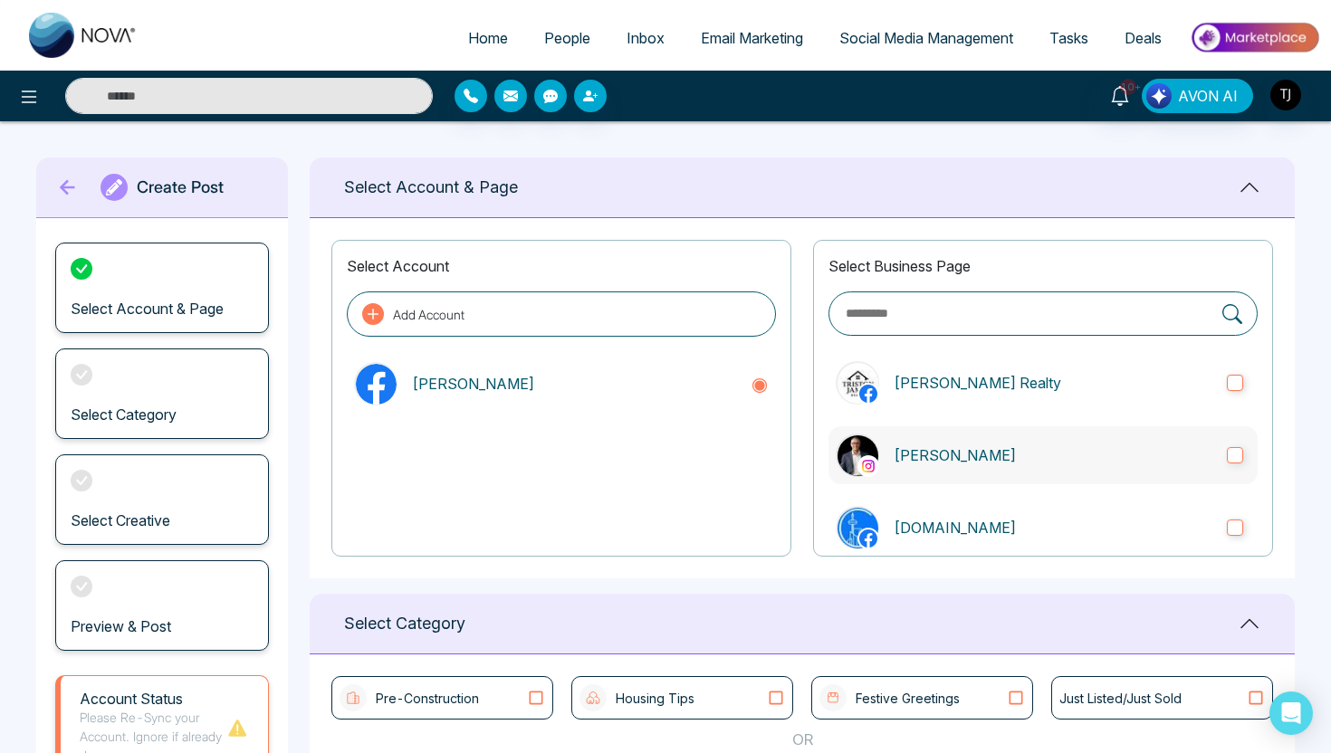
click at [911, 432] on label "[PERSON_NAME]" at bounding box center [1042, 455] width 429 height 58
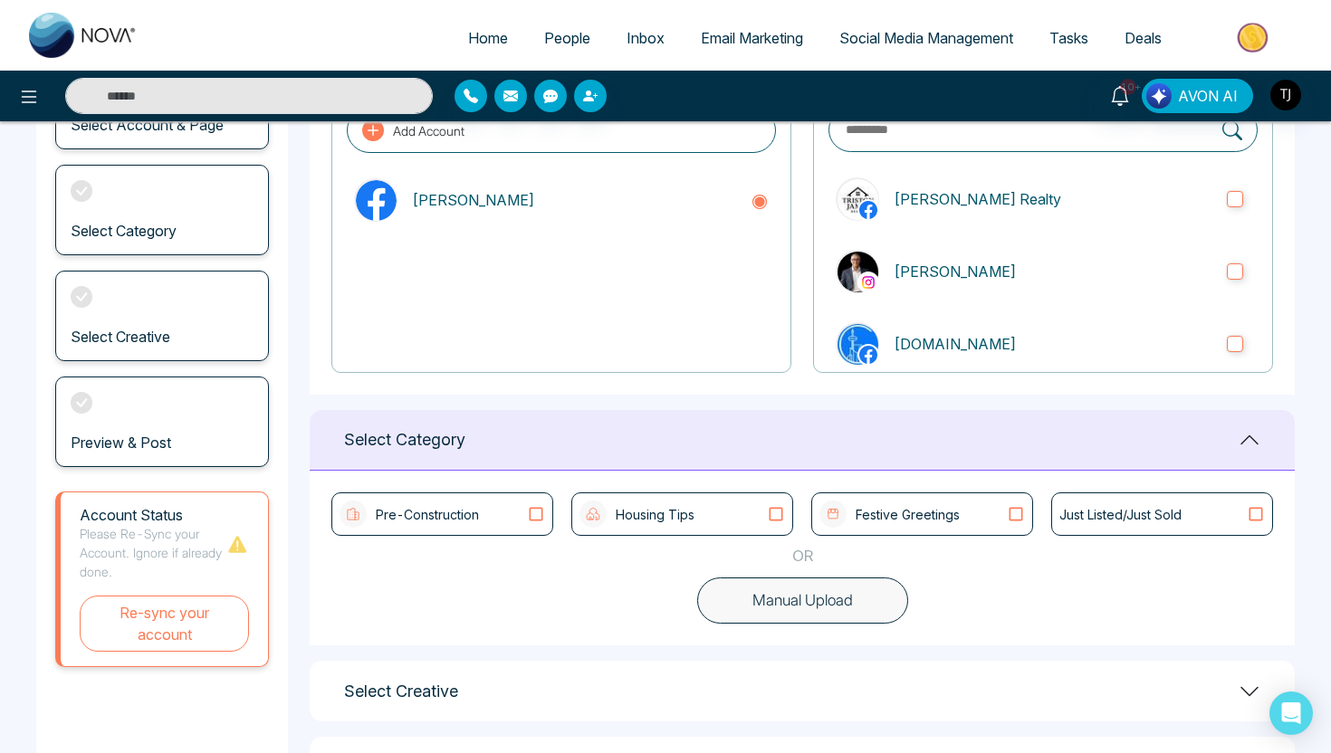
scroll to position [263, 0]
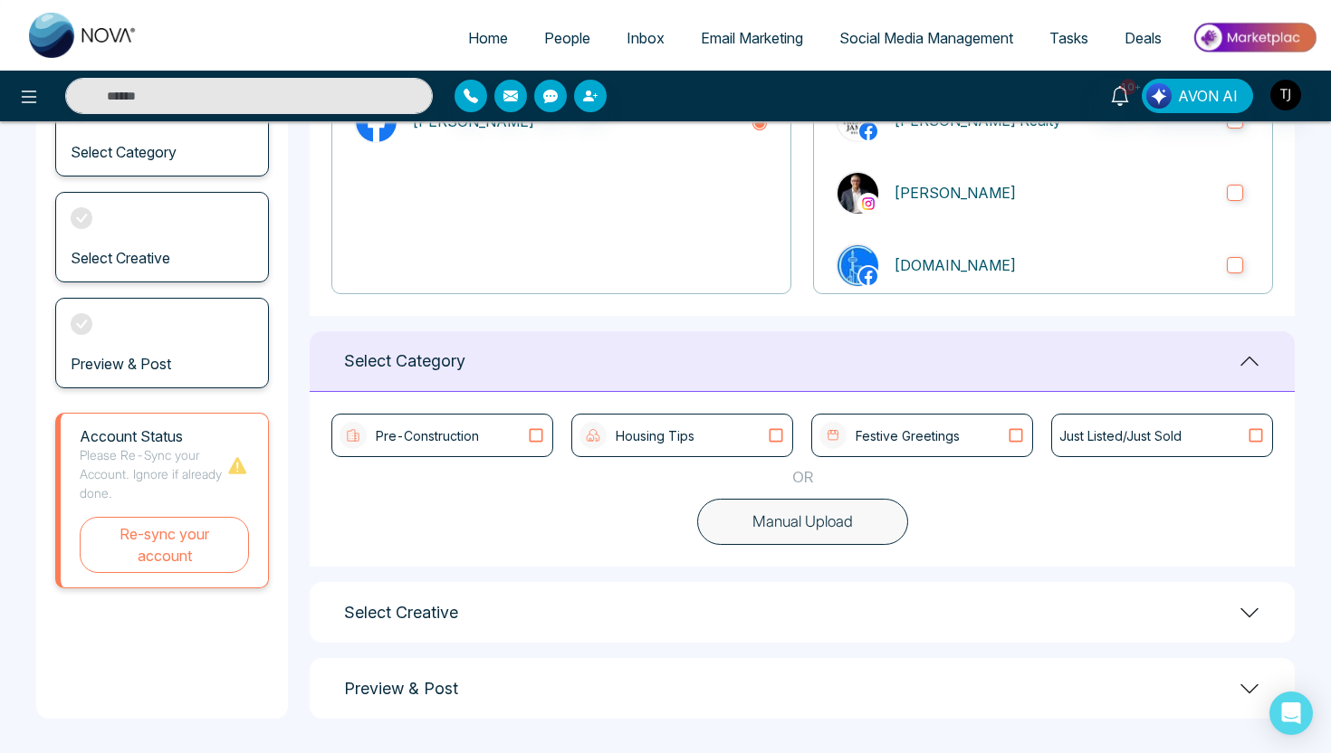
click at [757, 521] on button "Manual Upload" at bounding box center [802, 522] width 211 height 47
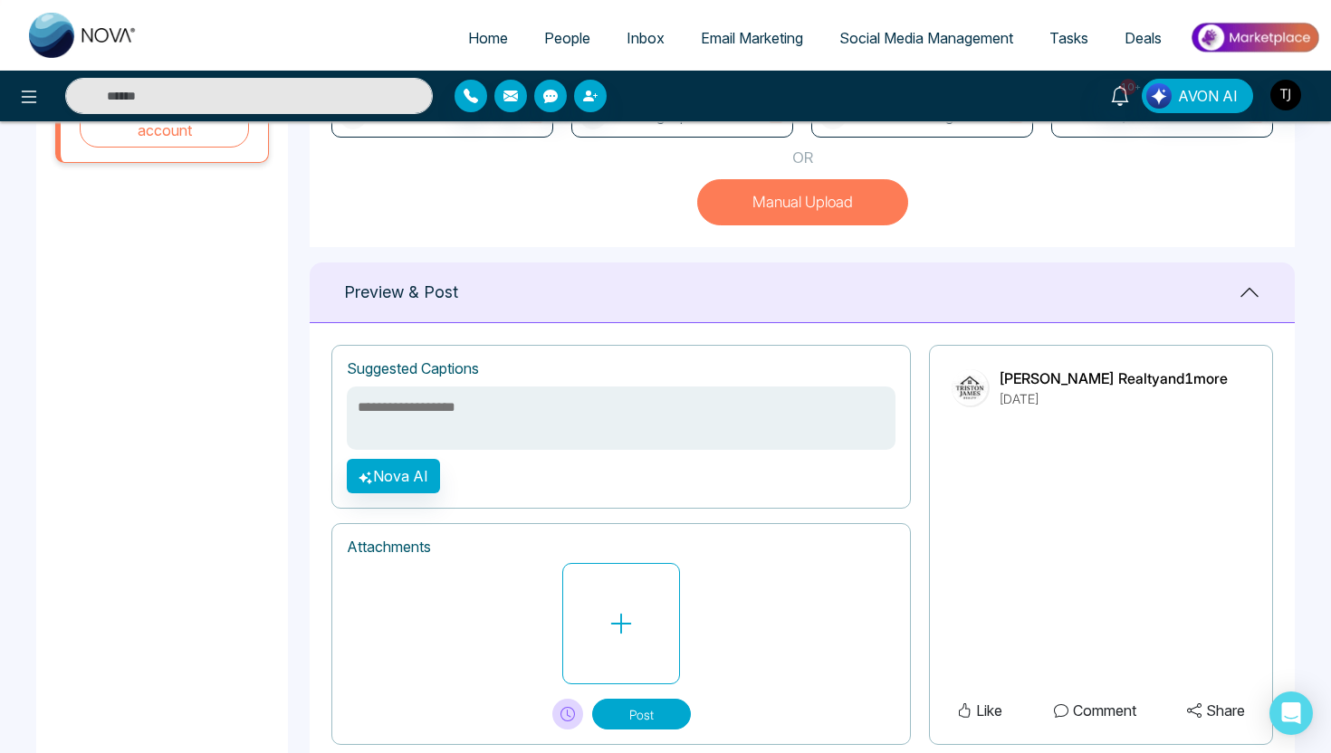
scroll to position [630, 0]
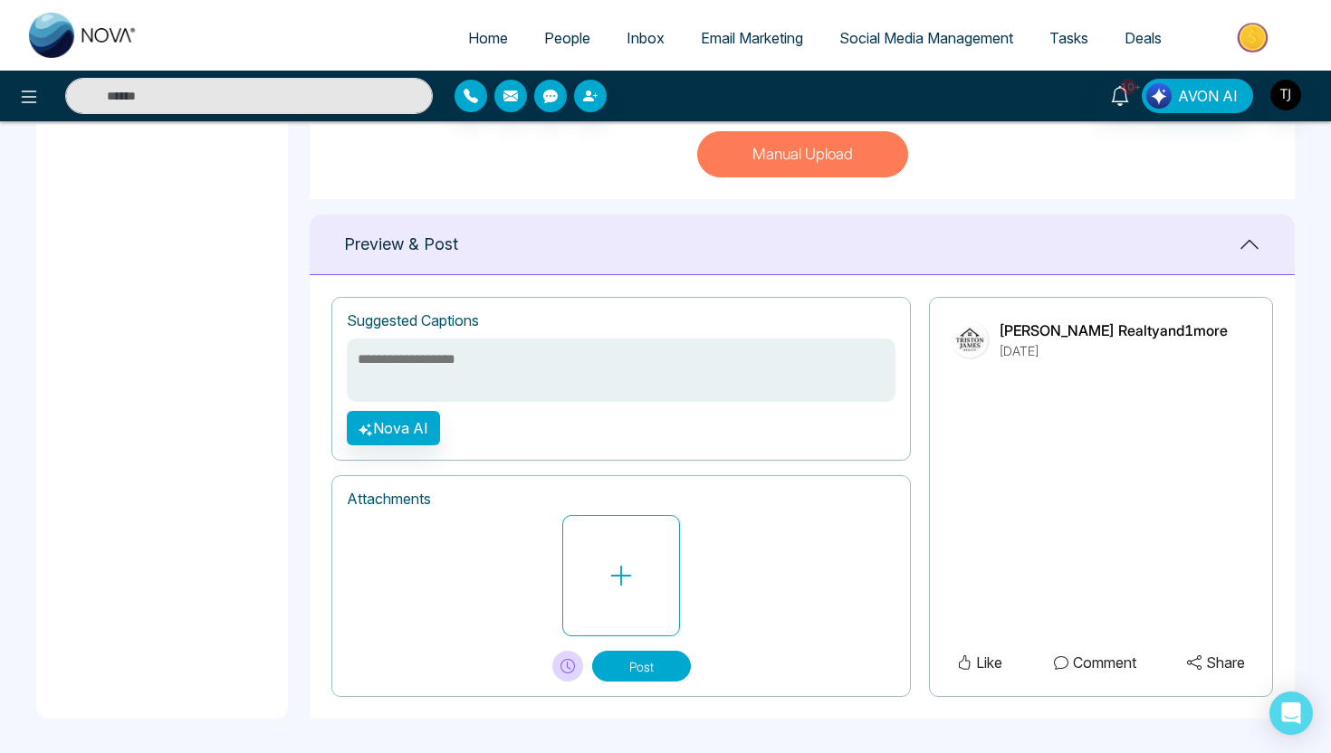
click at [582, 375] on textarea at bounding box center [621, 370] width 549 height 63
type textarea "**********"
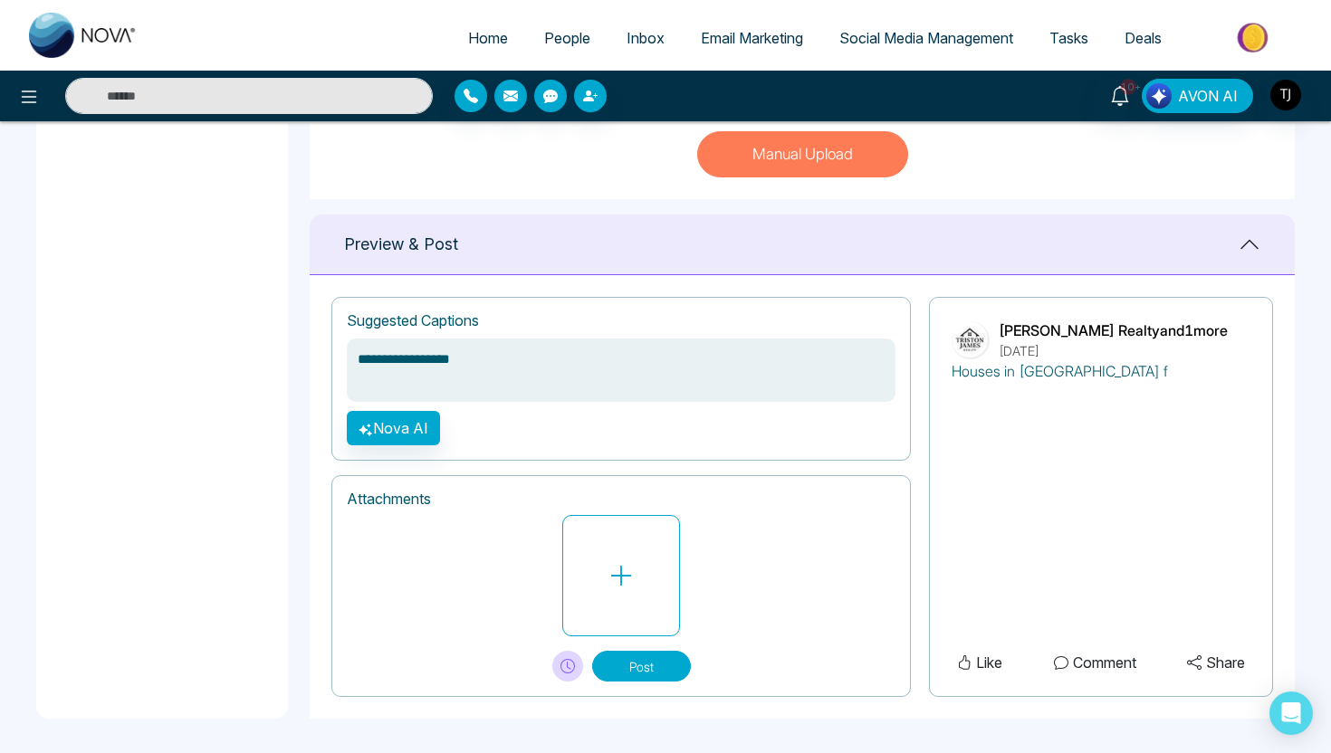
type textarea "**********"
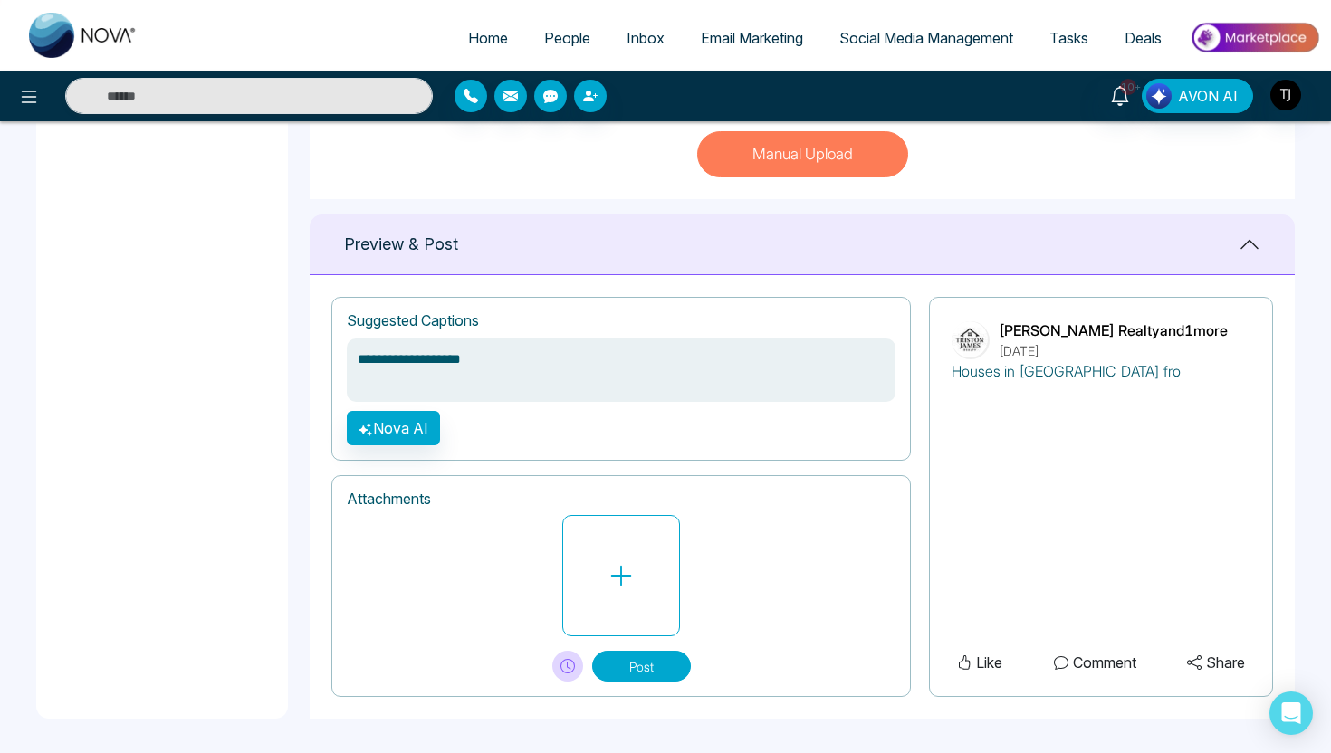
type textarea "**********"
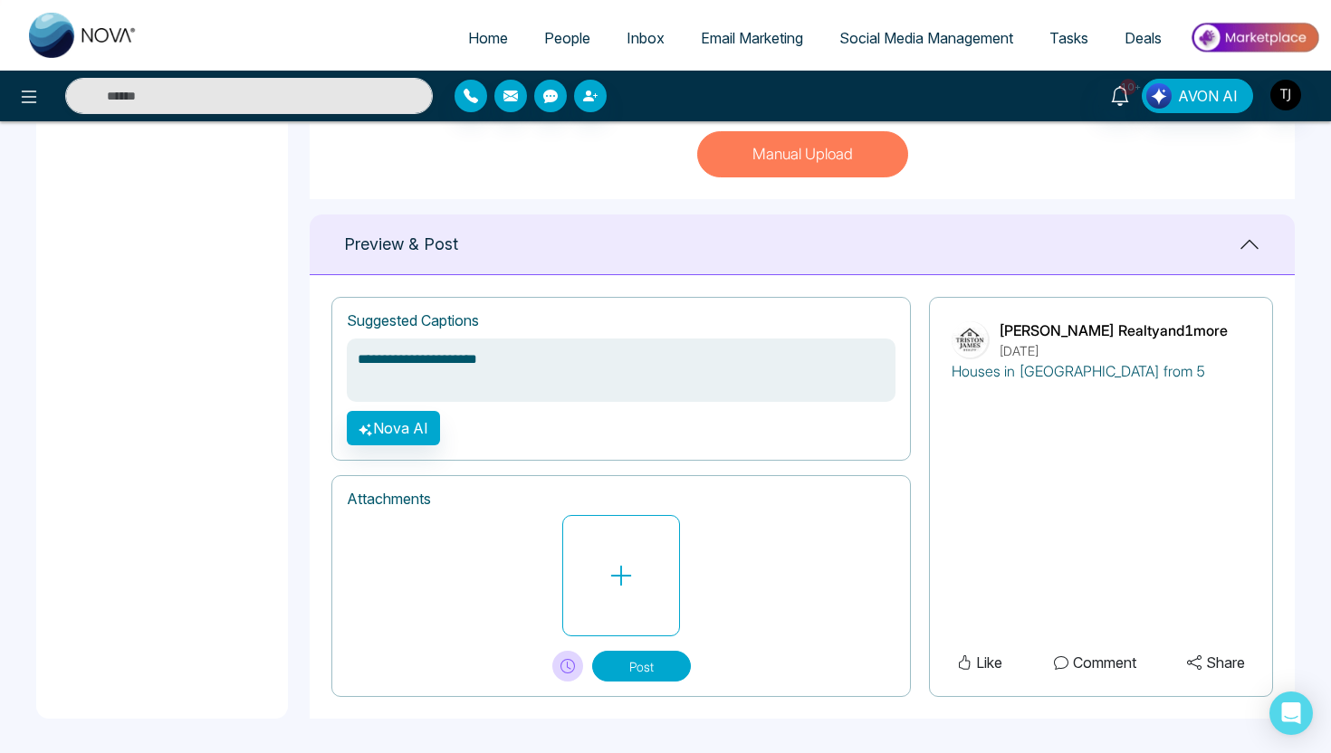
type textarea "**********"
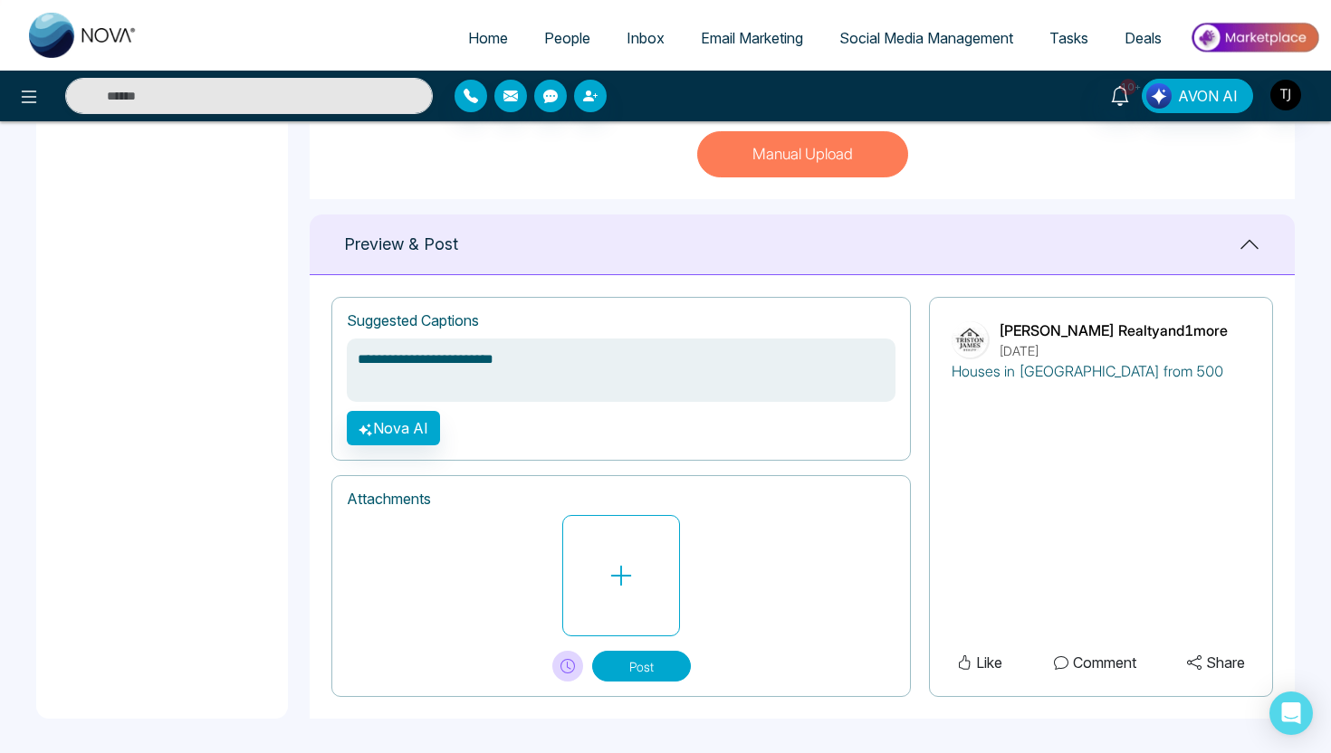
type textarea "**********"
click at [417, 435] on button "Nova AI" at bounding box center [393, 428] width 93 height 34
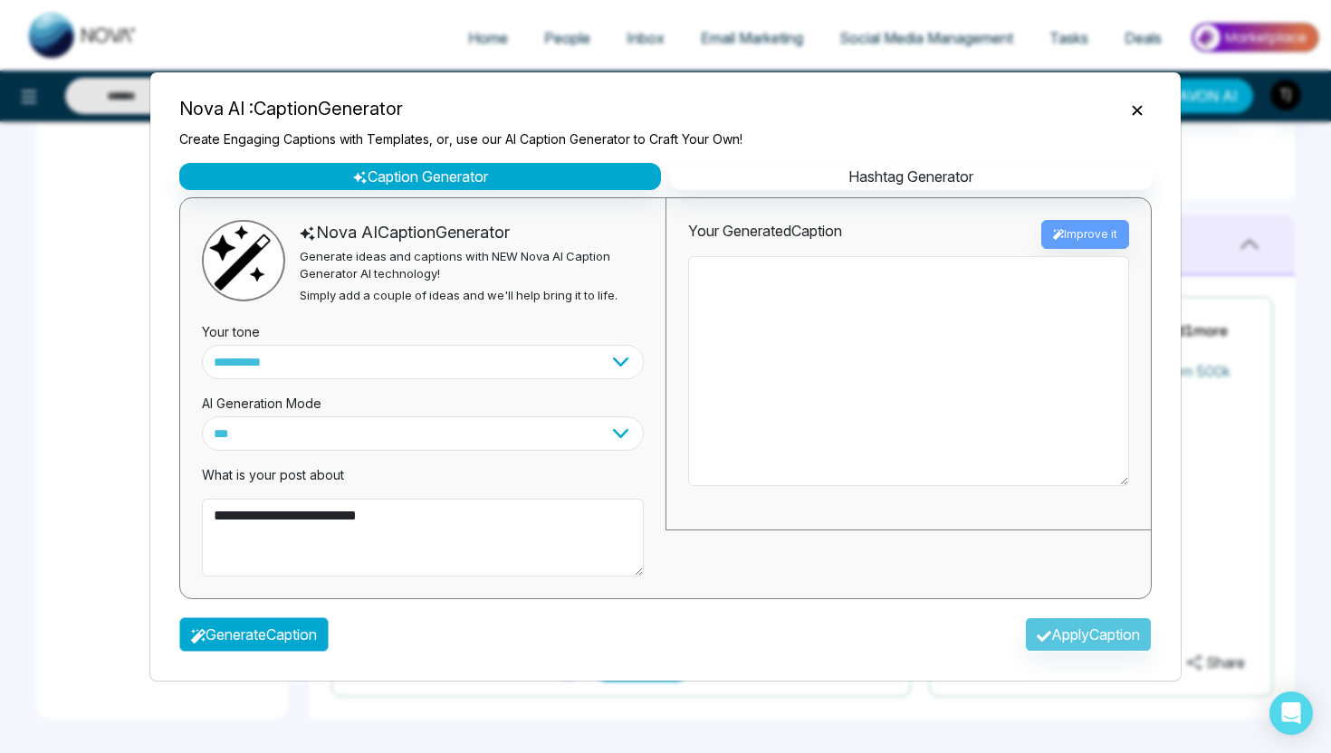
click at [314, 629] on button "Generate Caption" at bounding box center [253, 634] width 149 height 34
type textarea "**********"
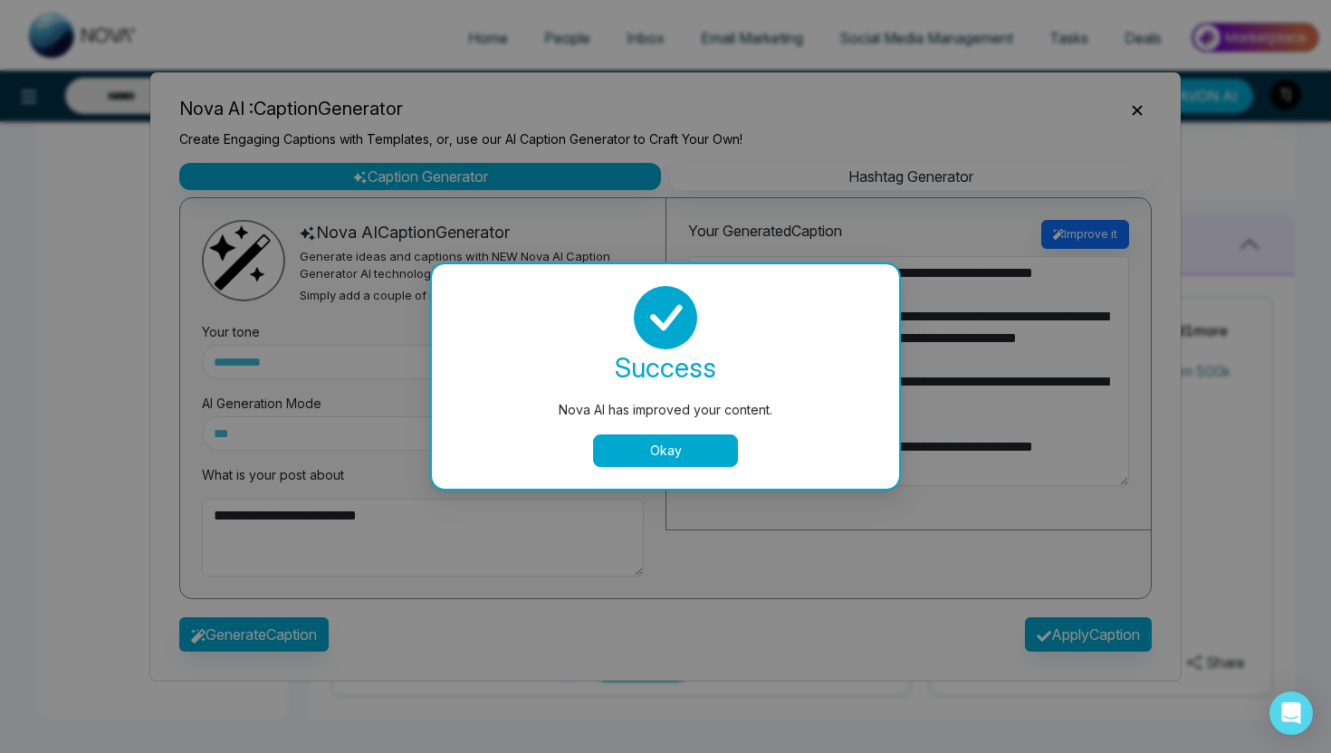
click at [713, 437] on button "Okay" at bounding box center [665, 451] width 145 height 33
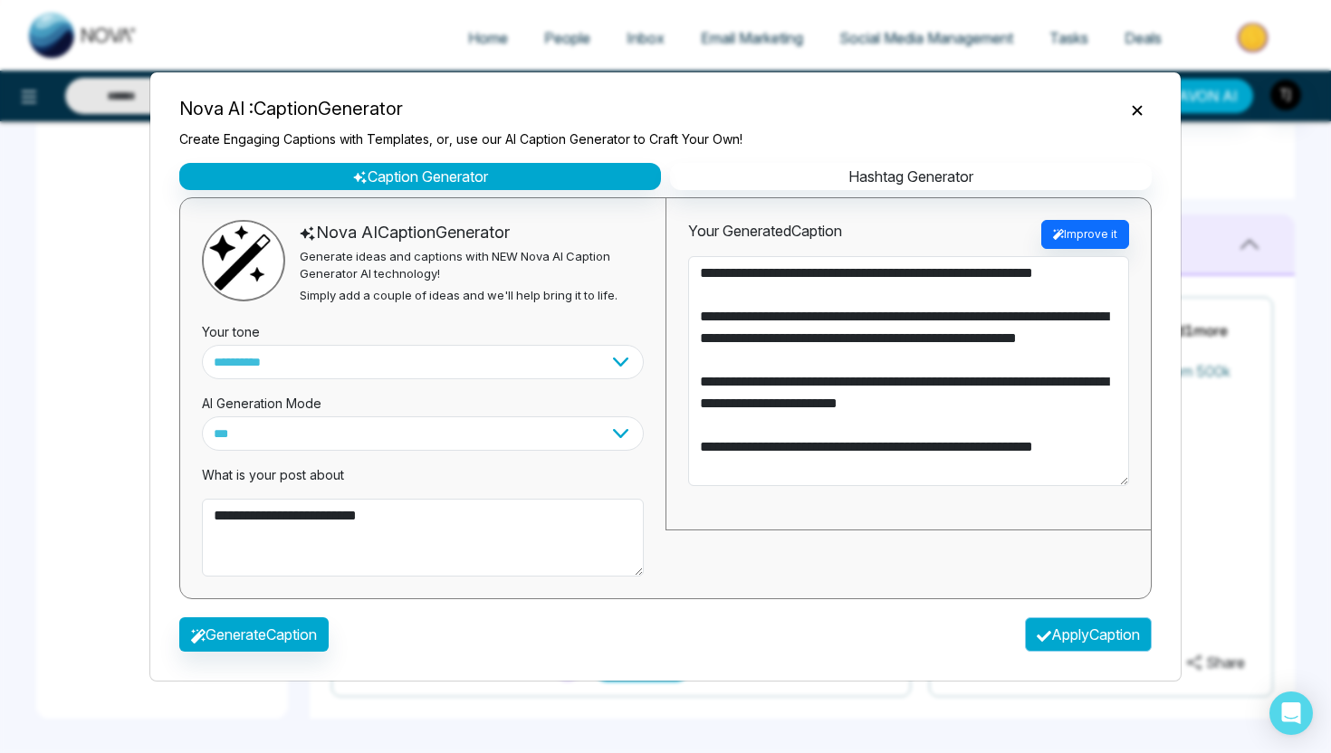
click at [1059, 629] on button "Apply Caption" at bounding box center [1088, 634] width 127 height 34
type textarea "**********"
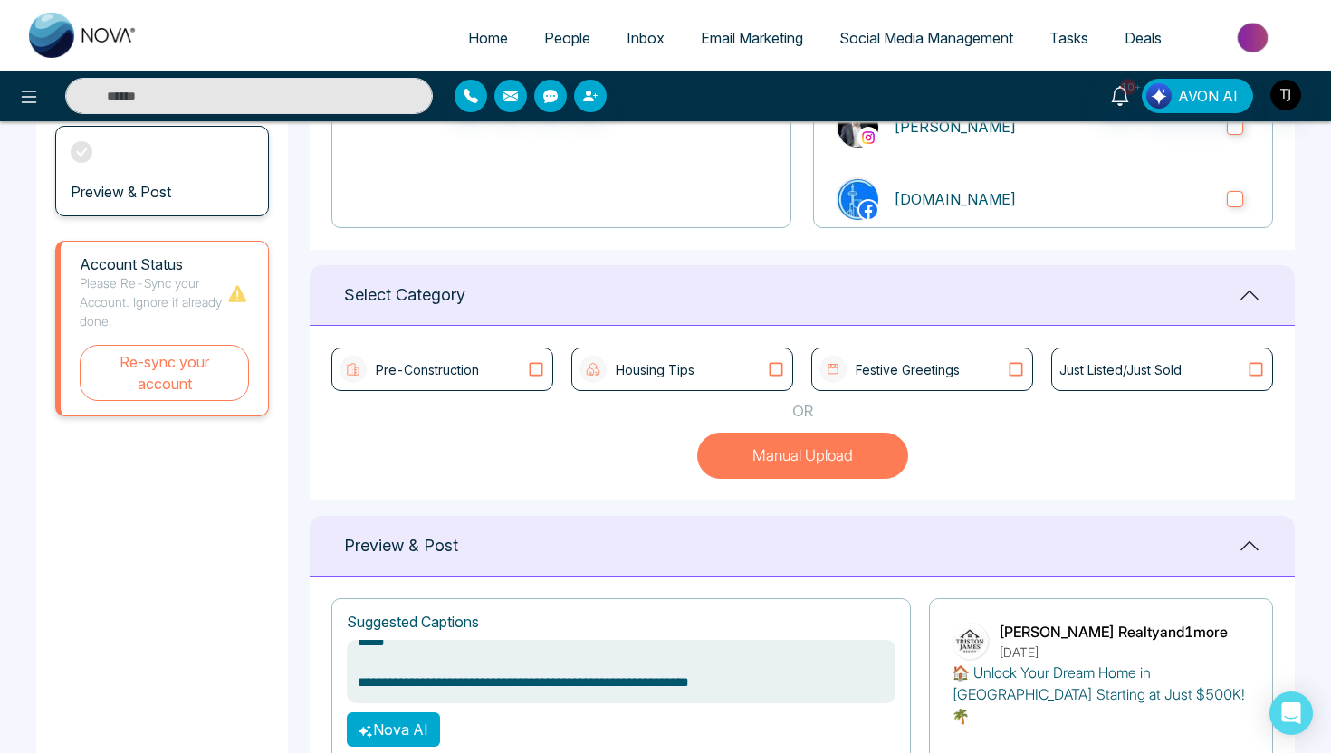
scroll to position [321, 0]
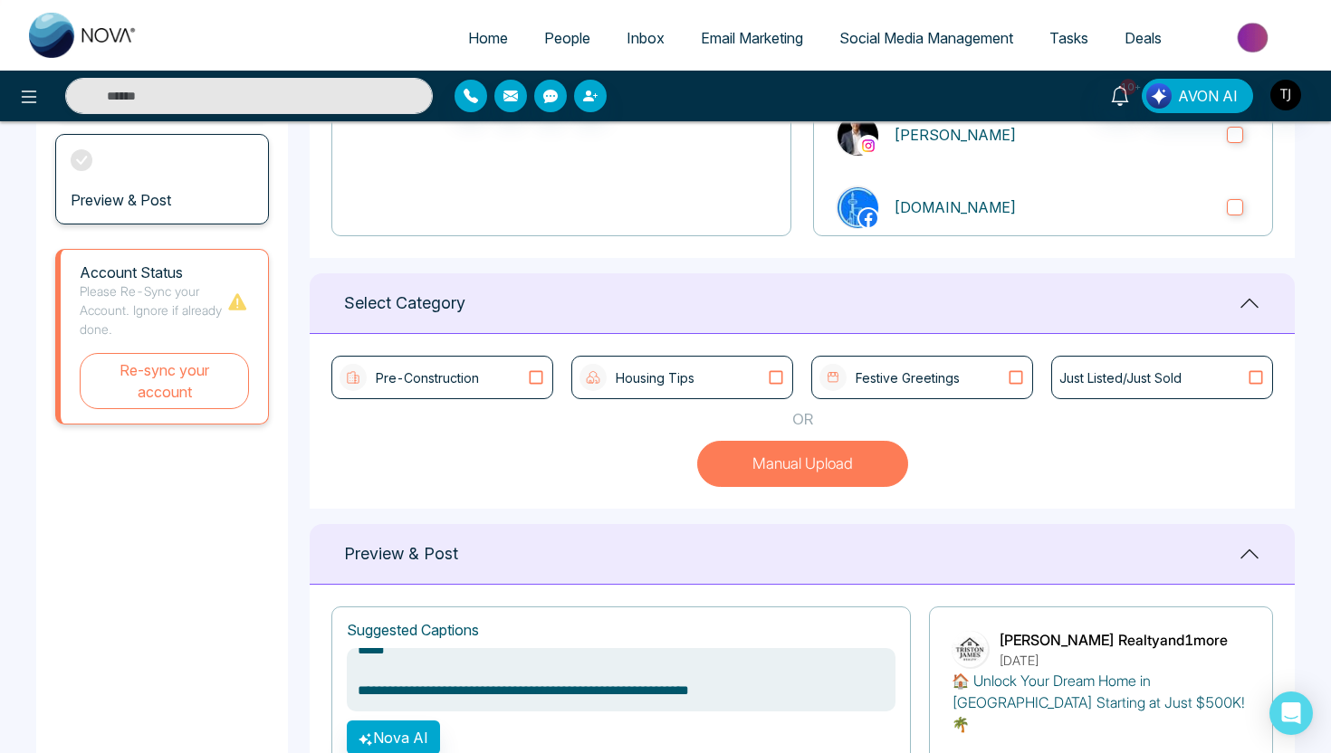
click at [434, 377] on p "Pre-Construction" at bounding box center [427, 378] width 103 height 19
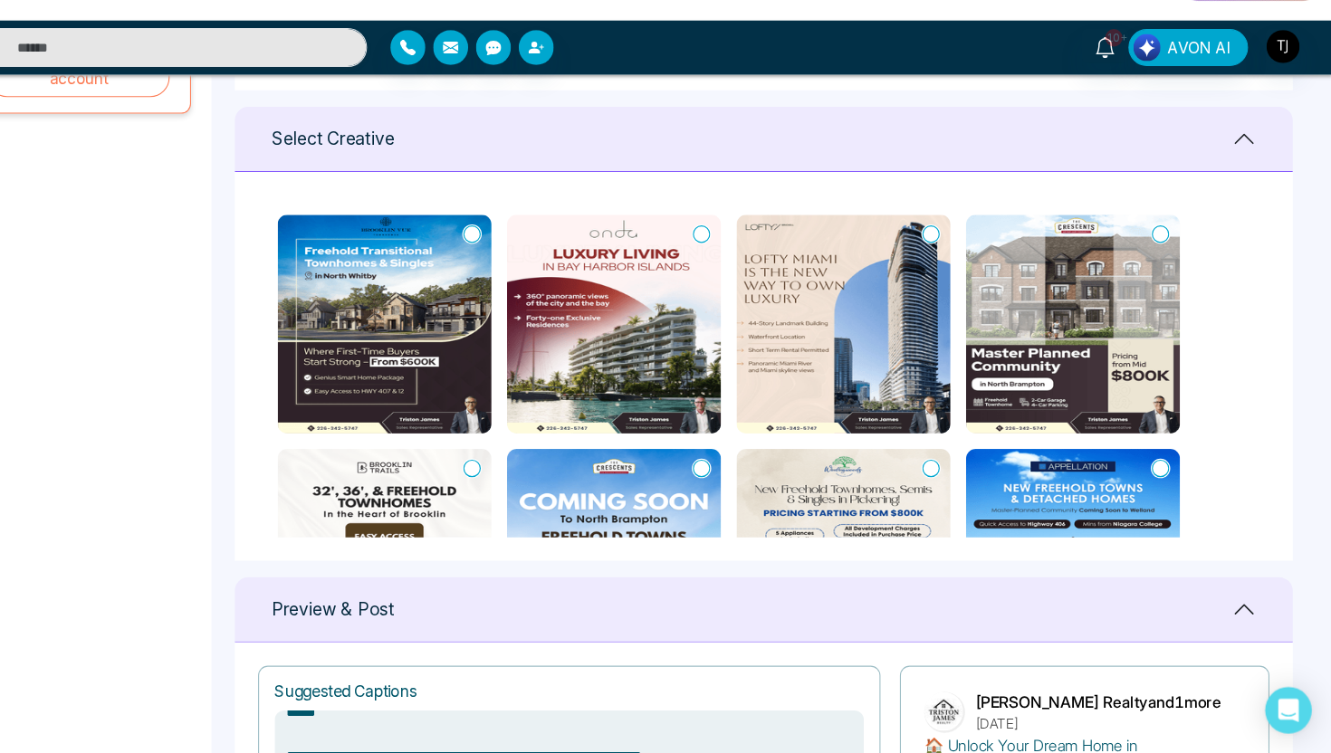
scroll to position [693, 0]
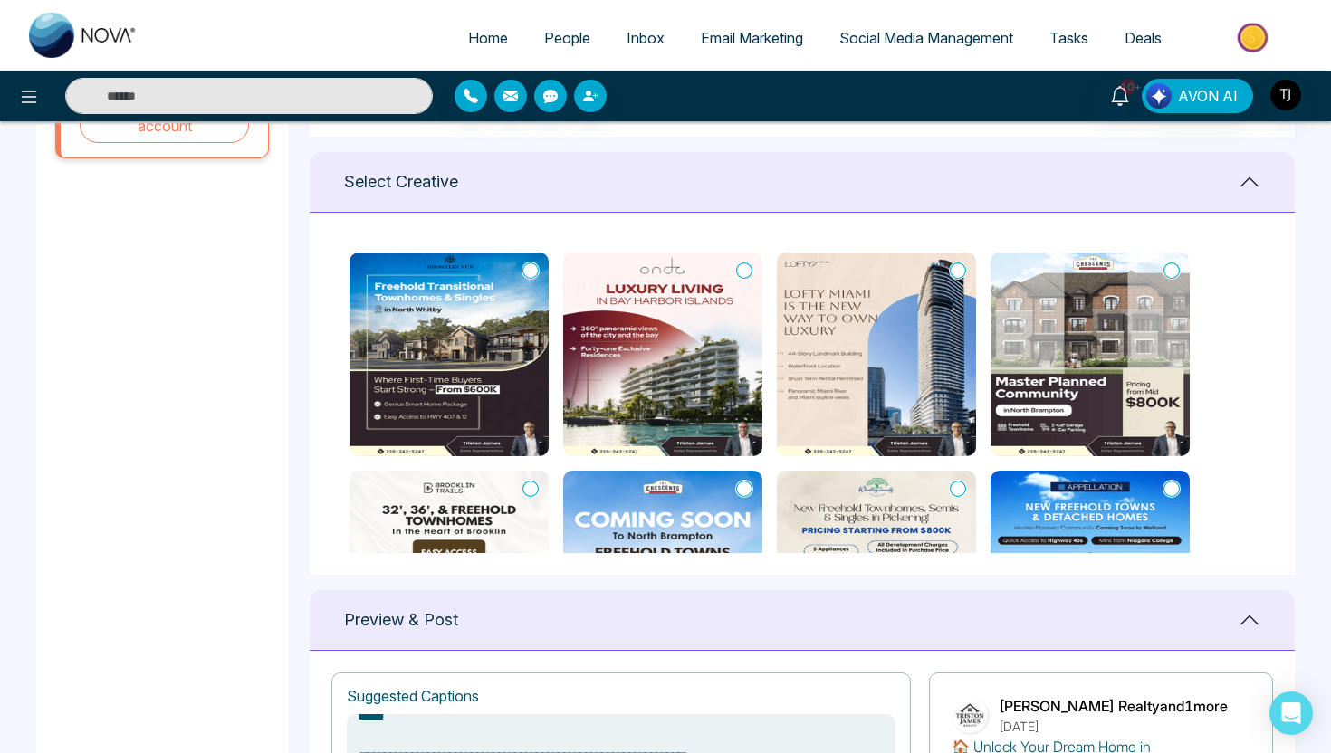
click at [880, 32] on span "Social Media Management" at bounding box center [926, 38] width 174 height 18
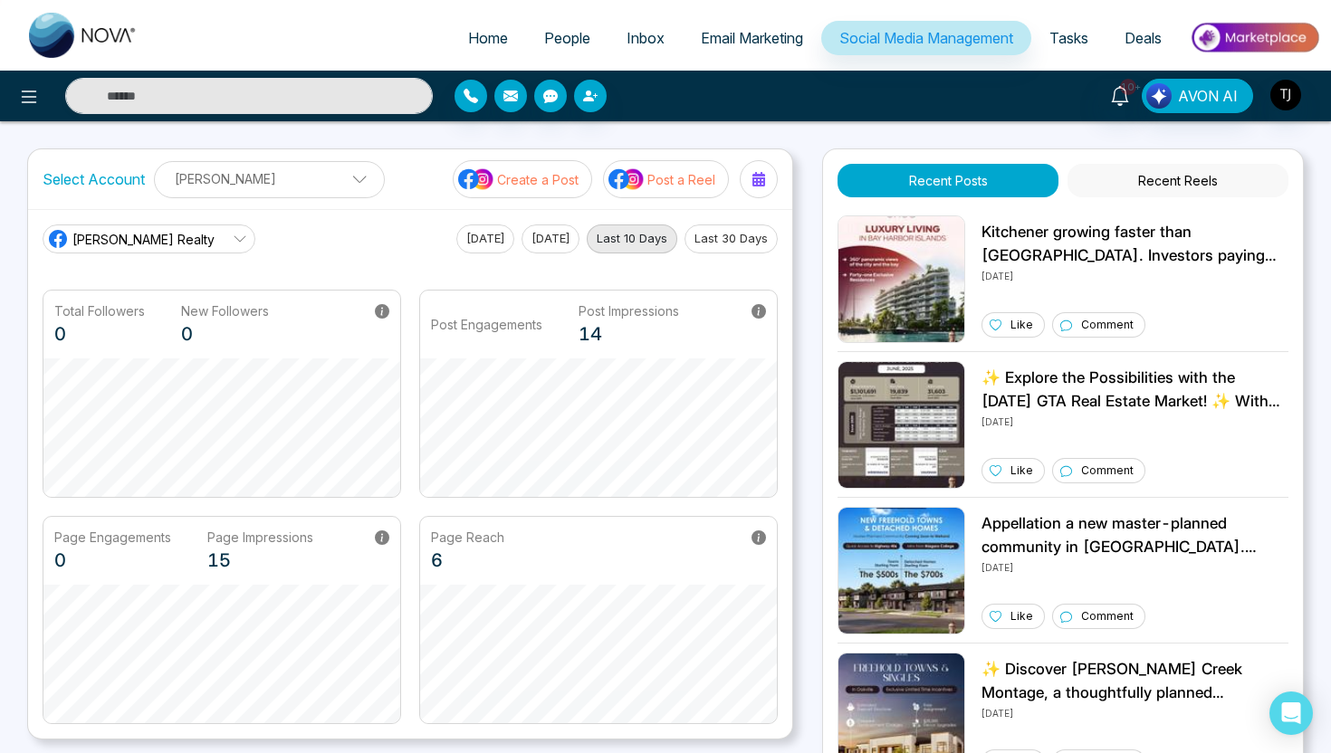
click at [557, 34] on span "People" at bounding box center [567, 38] width 46 height 18
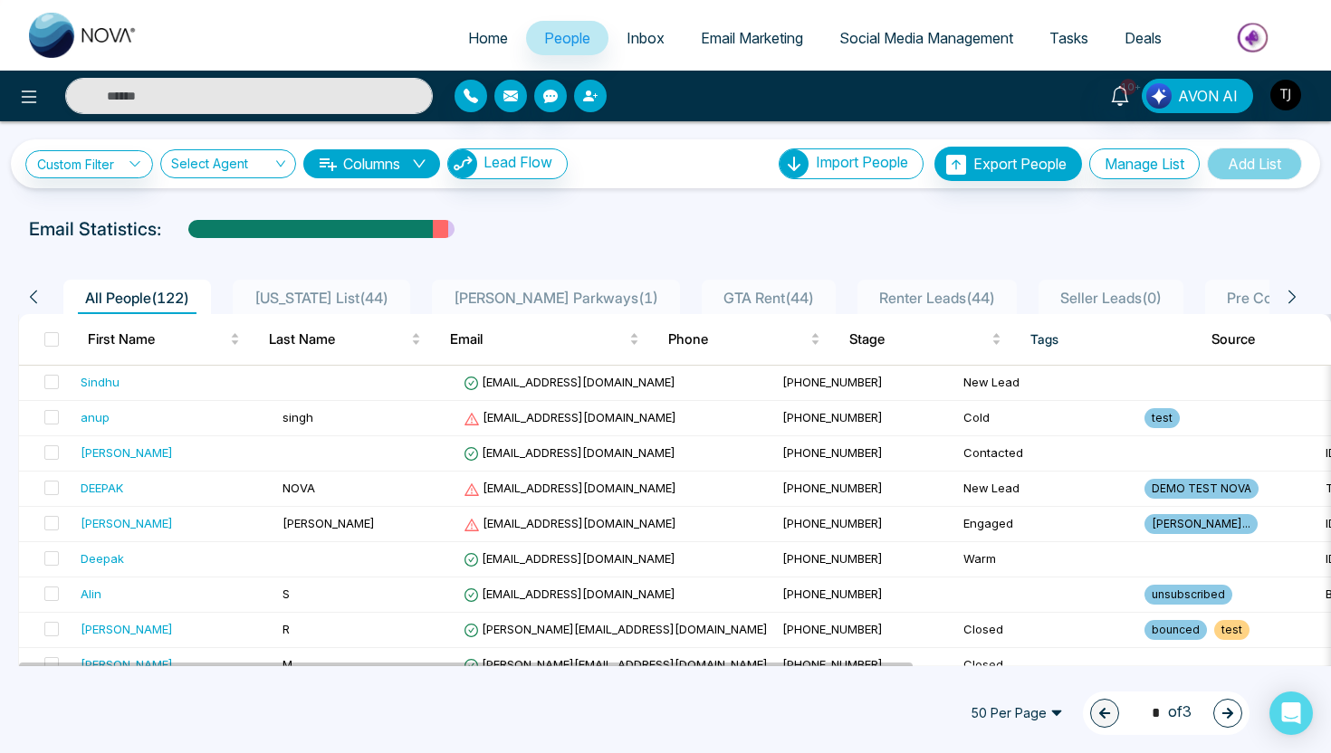
click at [589, 93] on icon "button" at bounding box center [590, 96] width 14 height 14
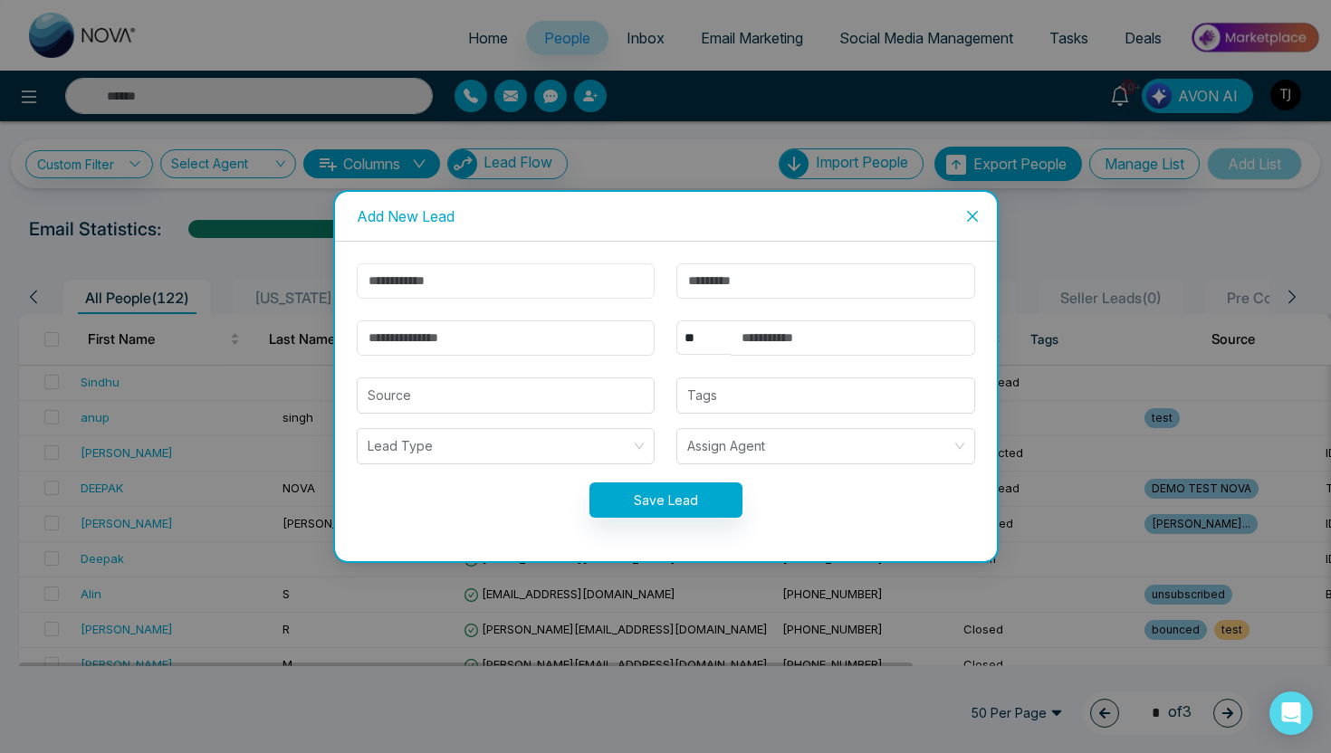
click at [470, 277] on input "text" at bounding box center [506, 280] width 299 height 35
click at [749, 268] on input "text" at bounding box center [825, 280] width 299 height 35
click at [566, 337] on input "email" at bounding box center [506, 338] width 299 height 35
click at [758, 336] on input "text" at bounding box center [853, 338] width 244 height 35
click at [511, 383] on input "search" at bounding box center [506, 395] width 277 height 34
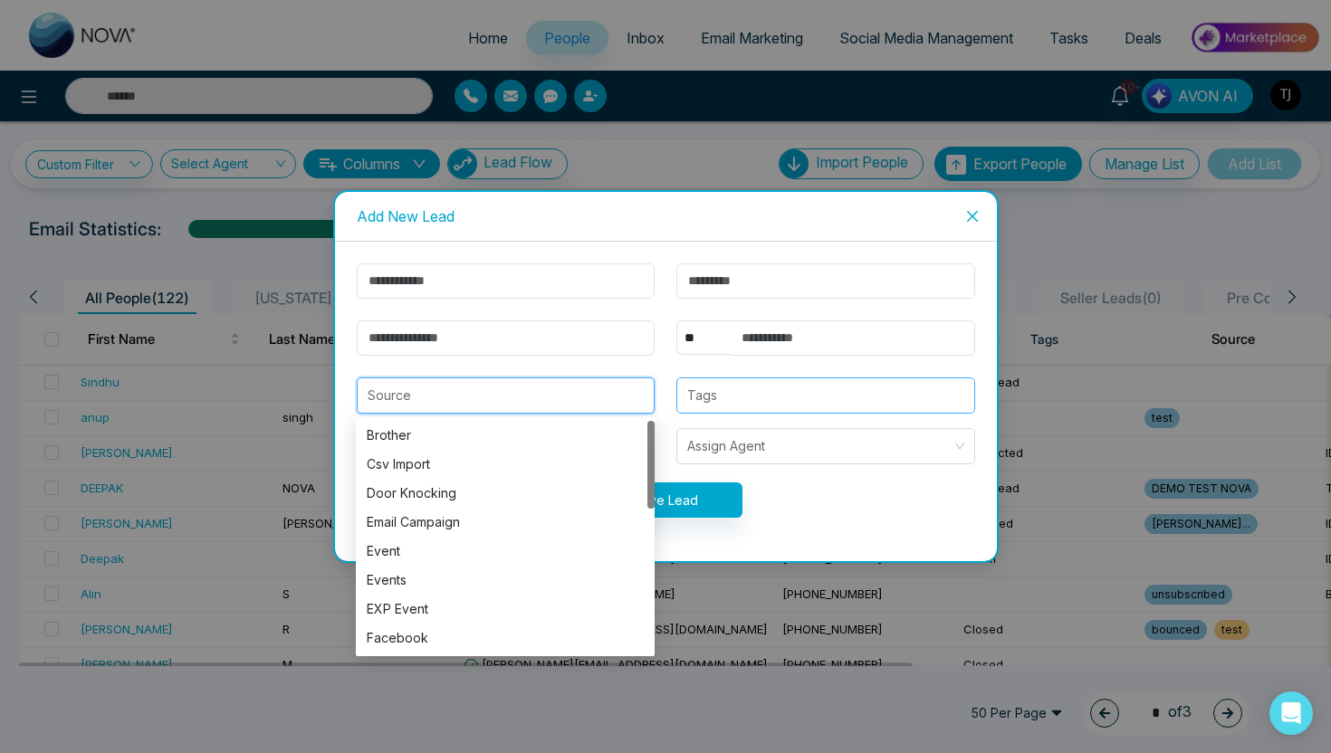
click at [731, 394] on div at bounding box center [826, 396] width 288 height 22
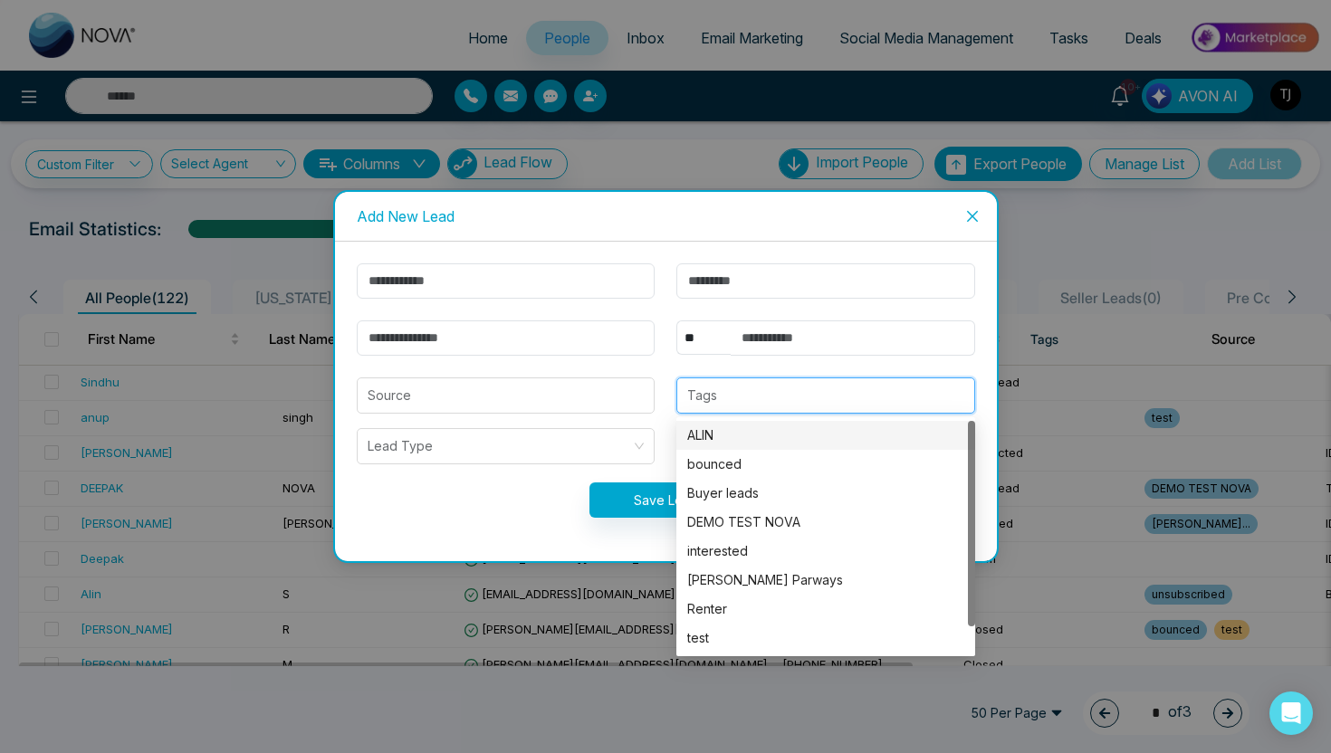
click at [528, 491] on div "Save Lead" at bounding box center [666, 500] width 640 height 35
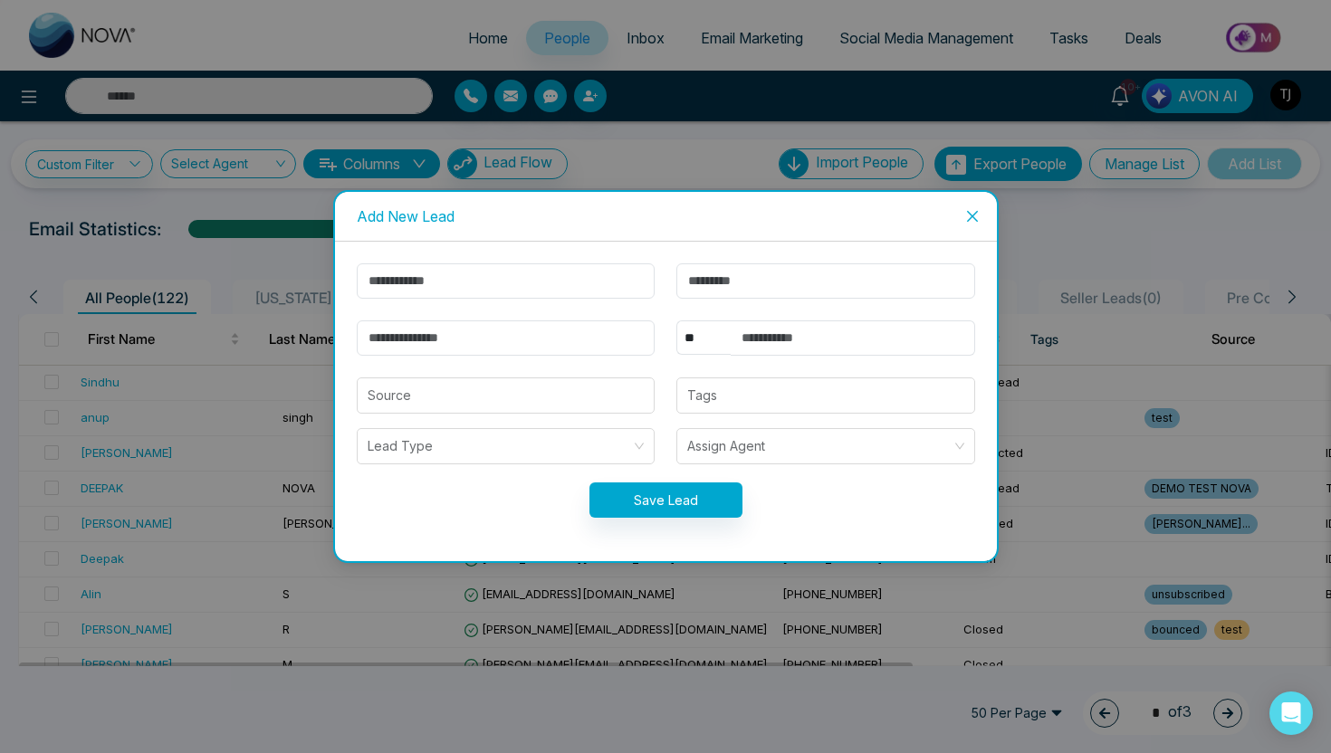
click at [961, 209] on span "Close" at bounding box center [972, 216] width 49 height 49
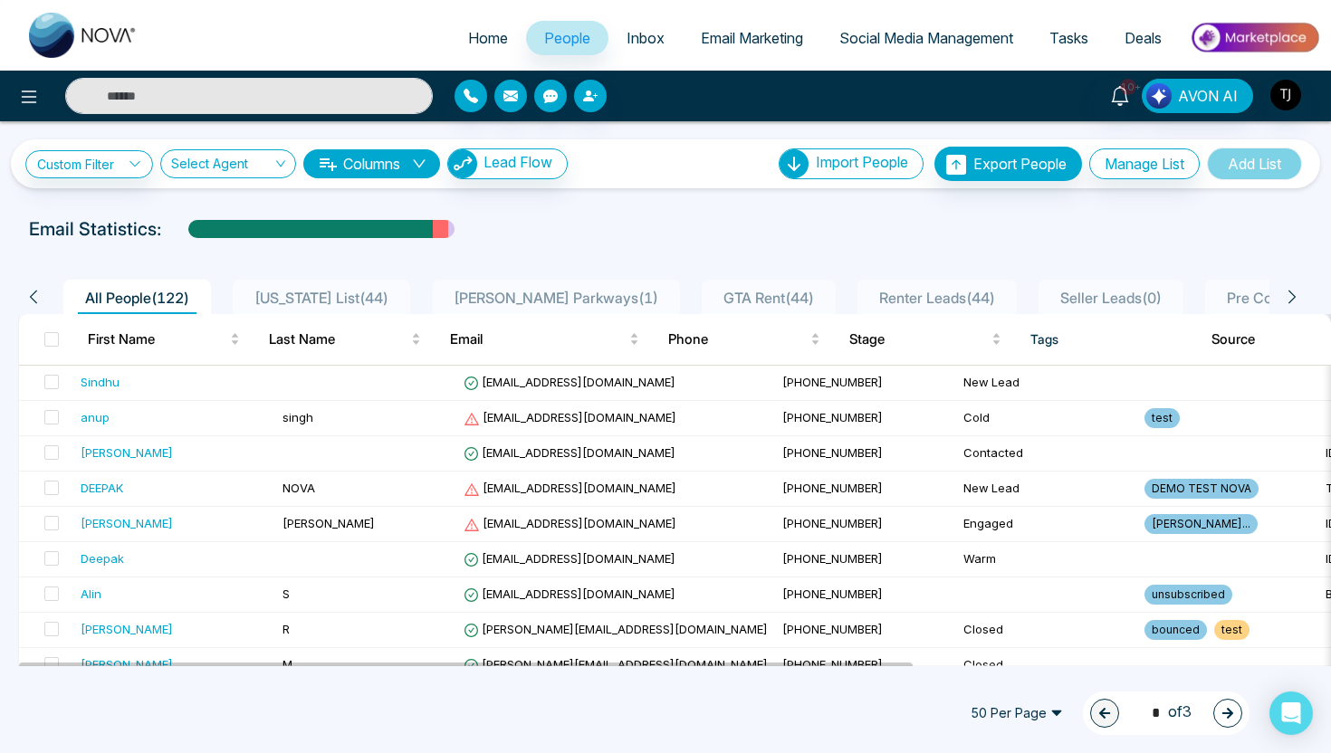
click at [608, 88] on div at bounding box center [610, 96] width 311 height 33
click at [593, 91] on icon "button" at bounding box center [590, 96] width 14 height 14
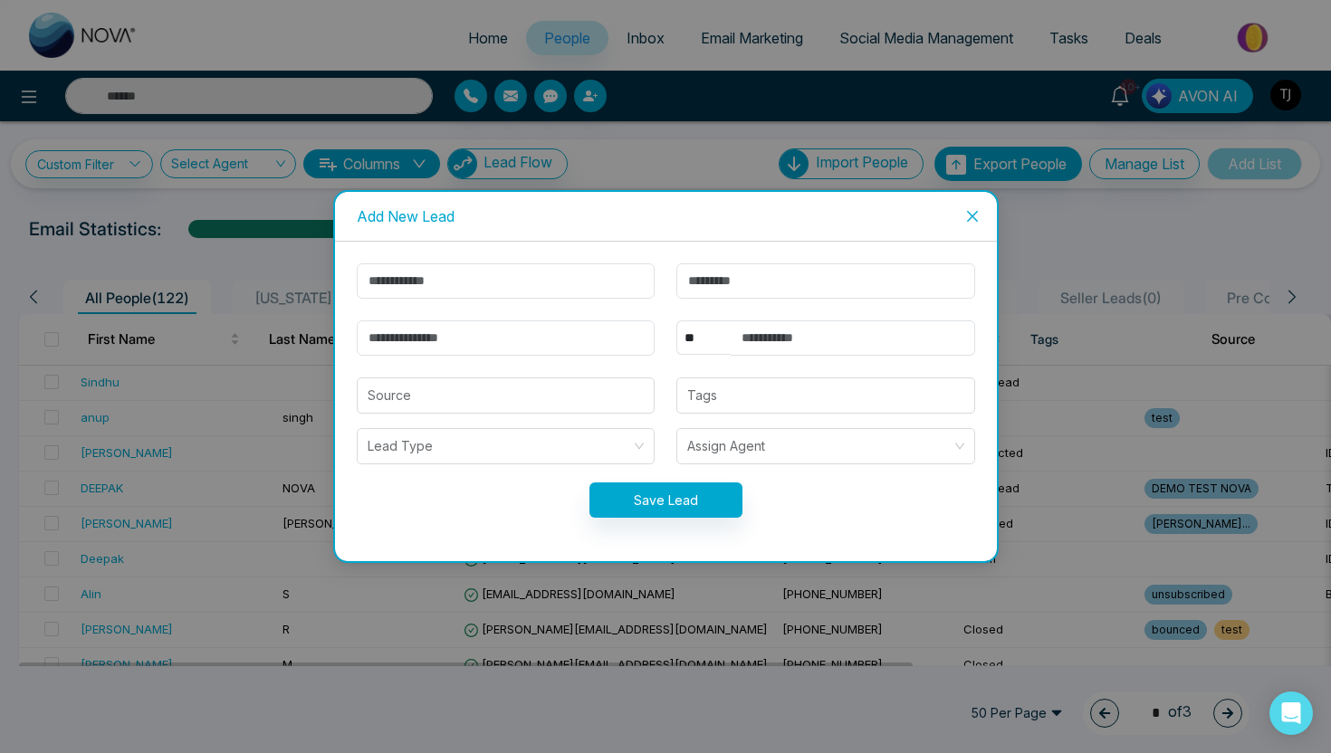
click at [973, 211] on icon "close" at bounding box center [972, 216] width 14 height 14
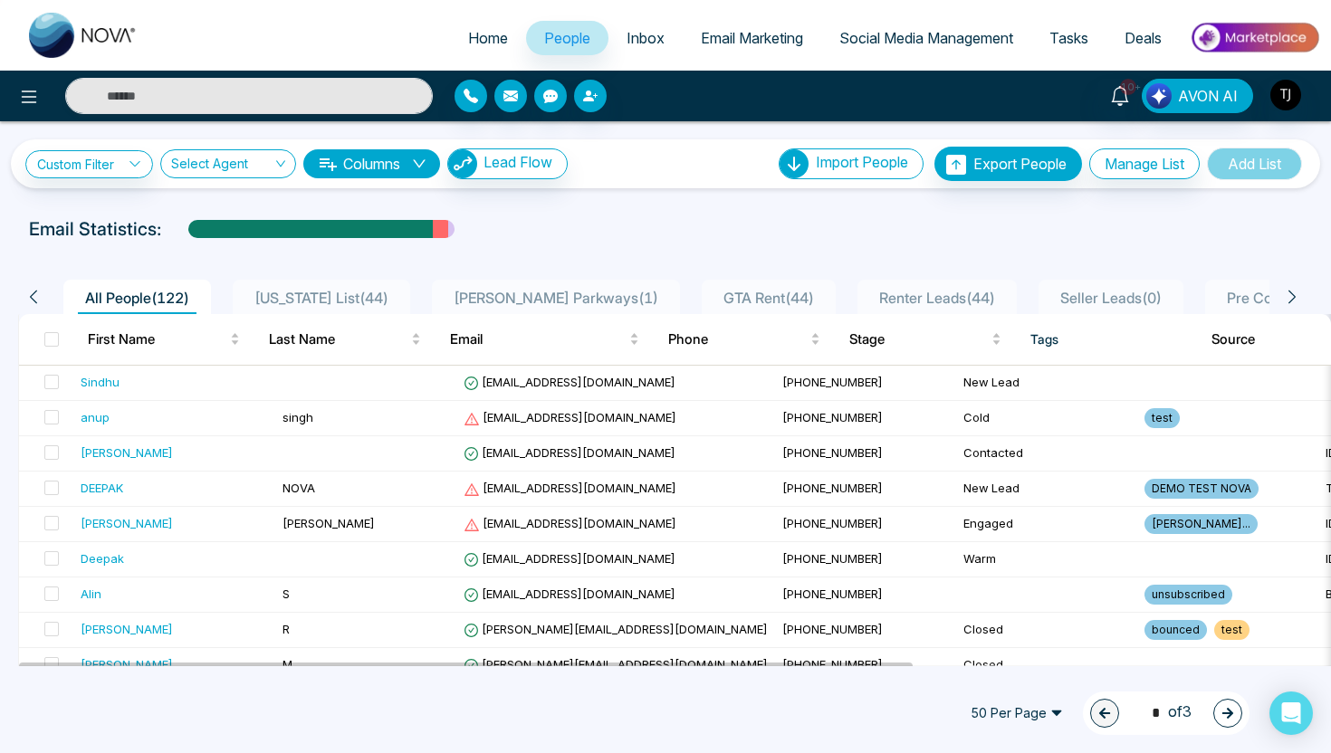
click at [684, 244] on div at bounding box center [665, 246] width 1309 height 7
click at [872, 297] on span "Renter Leads ( 44 )" at bounding box center [937, 298] width 130 height 18
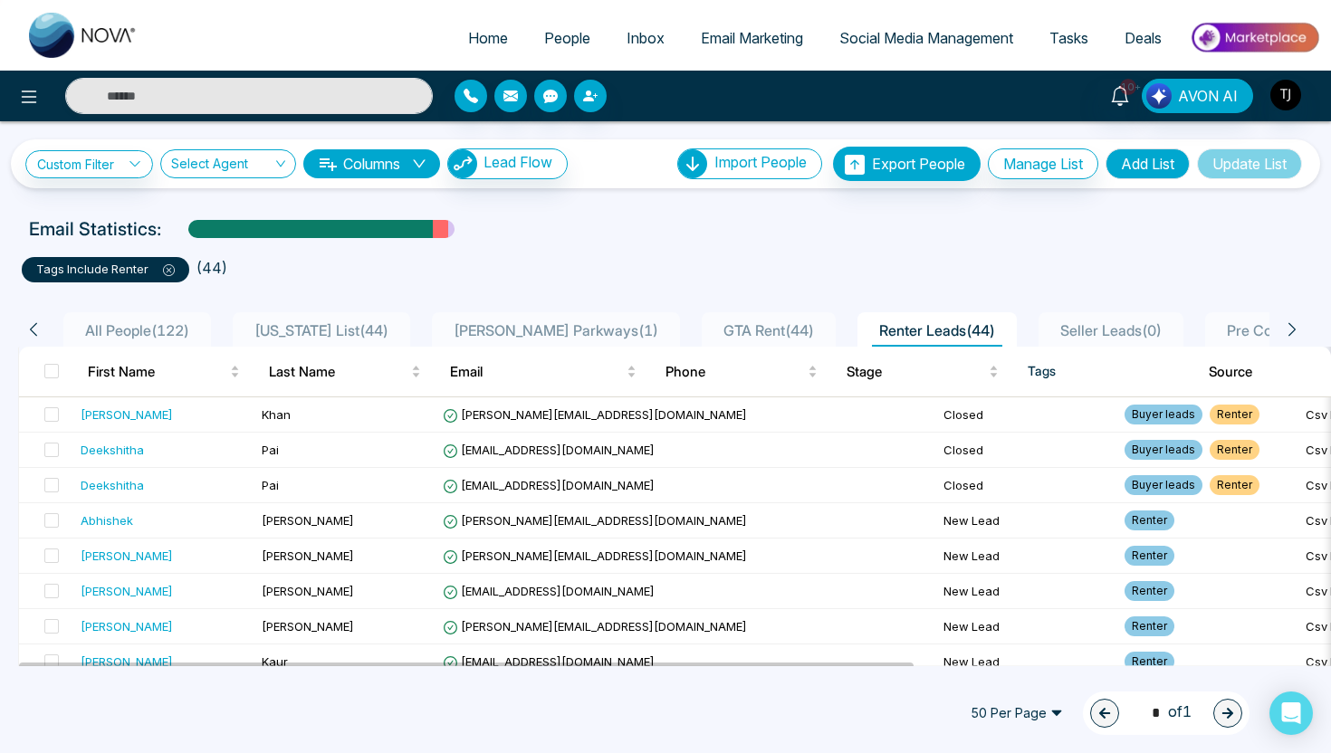
click at [1053, 335] on span "Seller Leads ( 0 )" at bounding box center [1111, 330] width 116 height 18
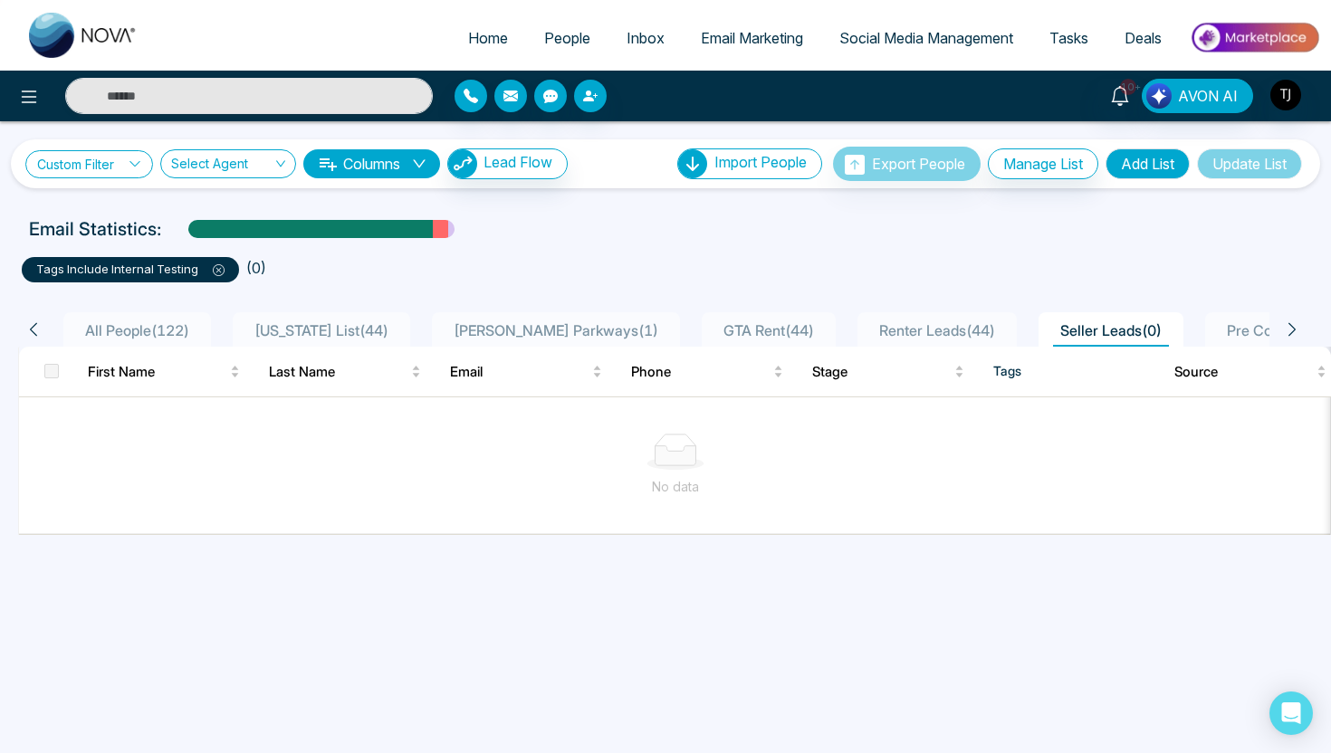
click at [138, 154] on link "Custom Filter" at bounding box center [89, 164] width 128 height 28
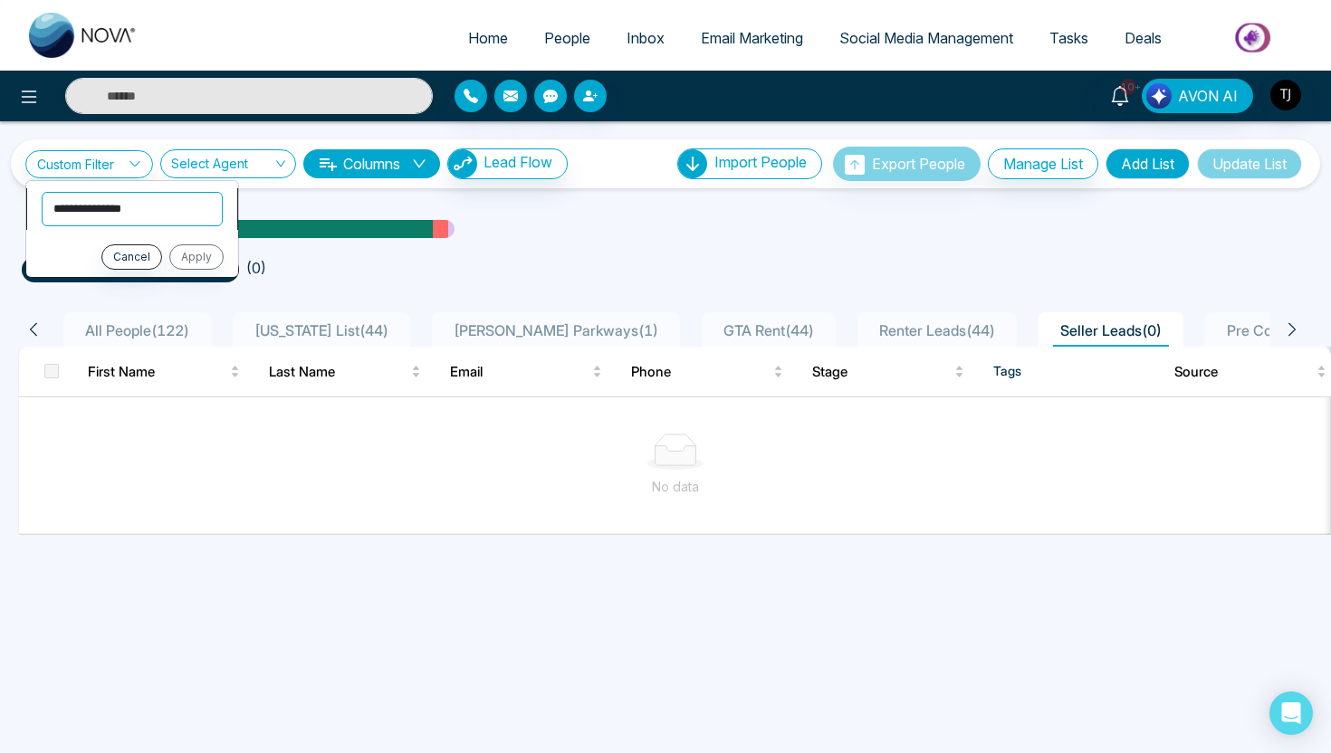
click at [127, 199] on select "**********" at bounding box center [132, 209] width 181 height 34
click at [484, 34] on span "Home" at bounding box center [488, 38] width 40 height 18
select select "*"
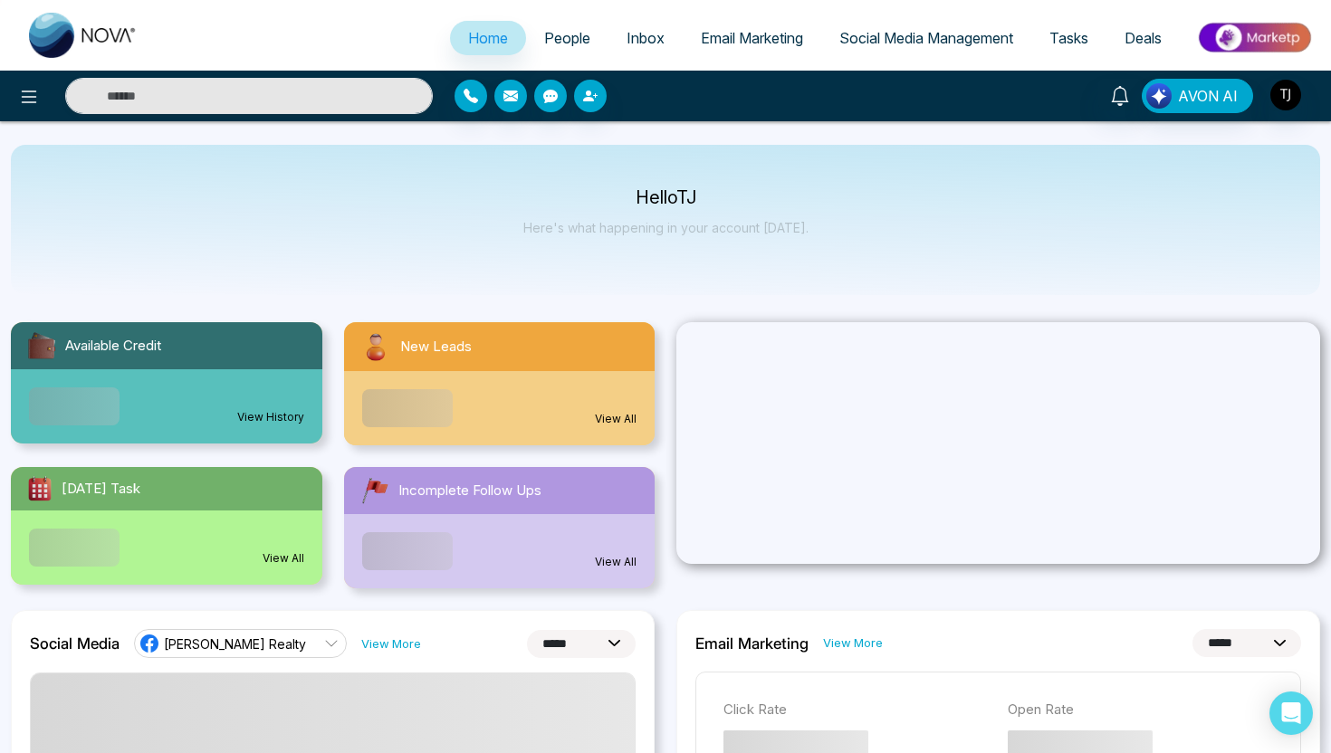
click at [572, 34] on span "People" at bounding box center [567, 38] width 46 height 18
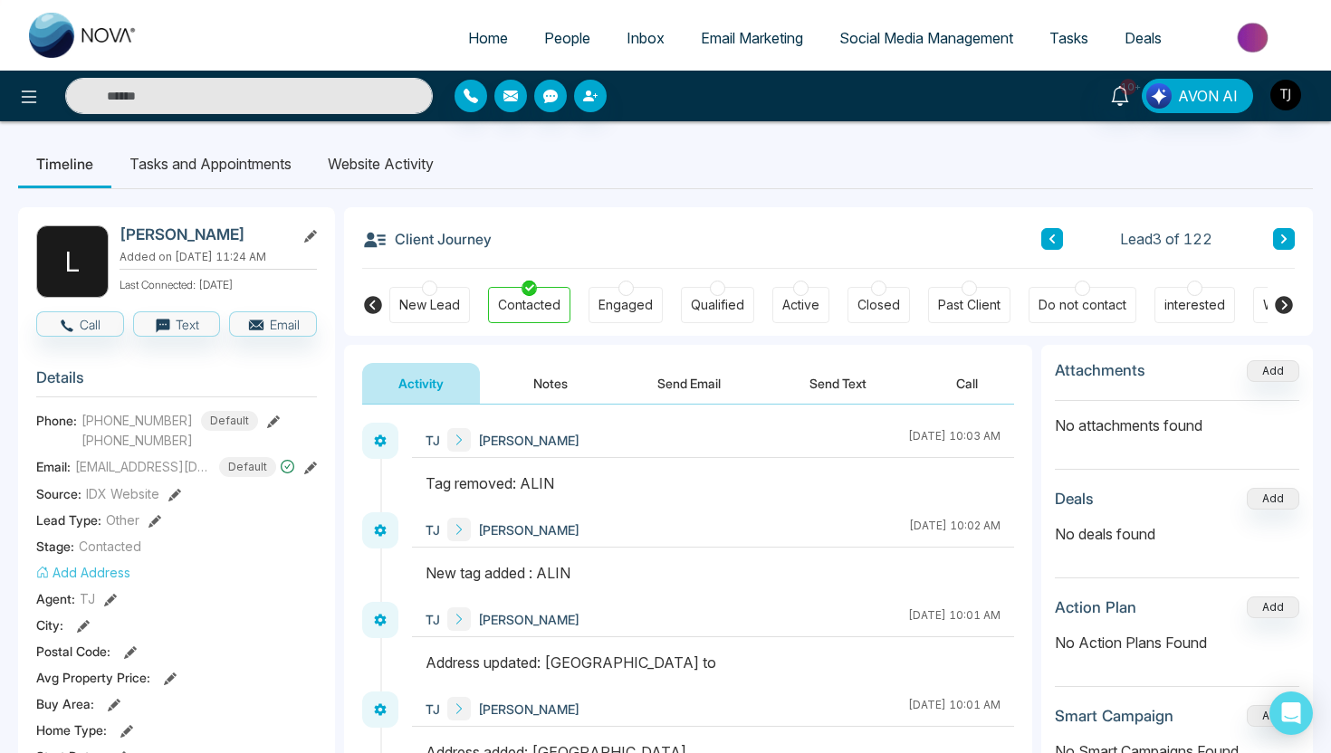
click at [381, 162] on li "Website Activity" at bounding box center [381, 163] width 142 height 49
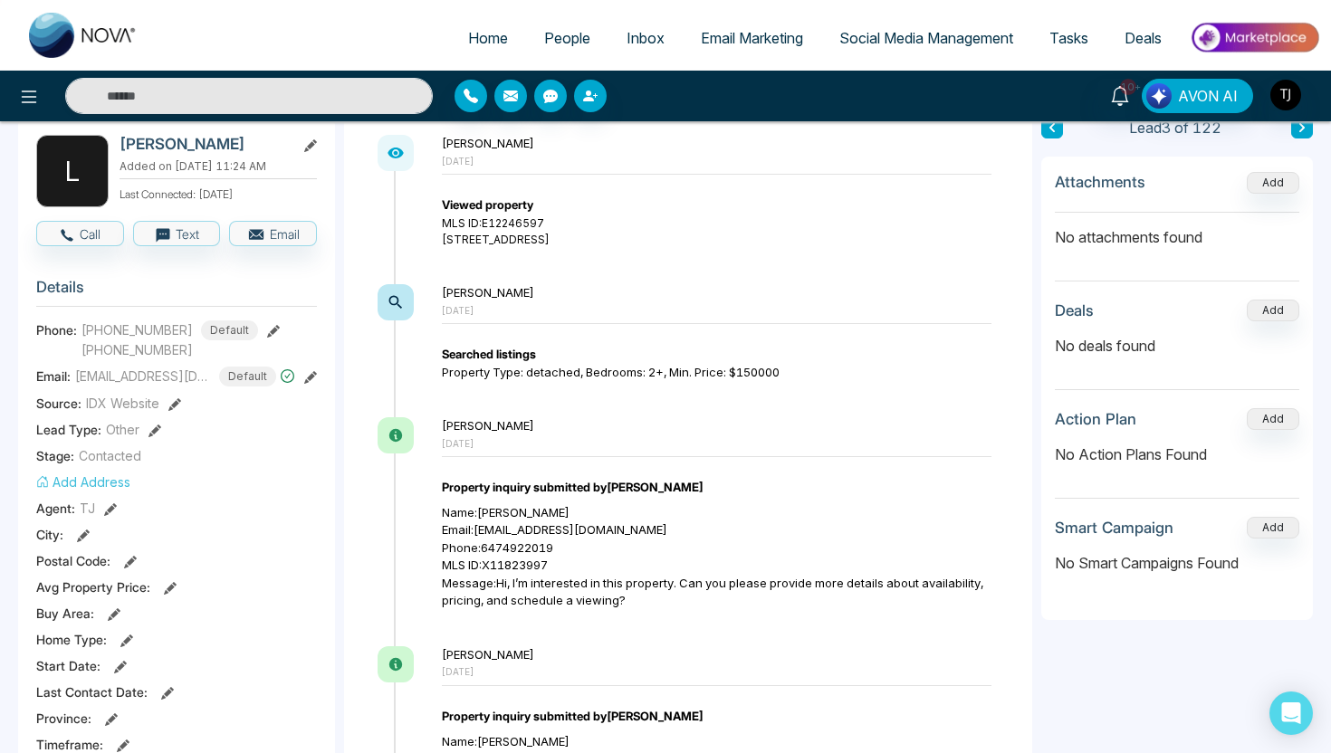
scroll to position [61, 0]
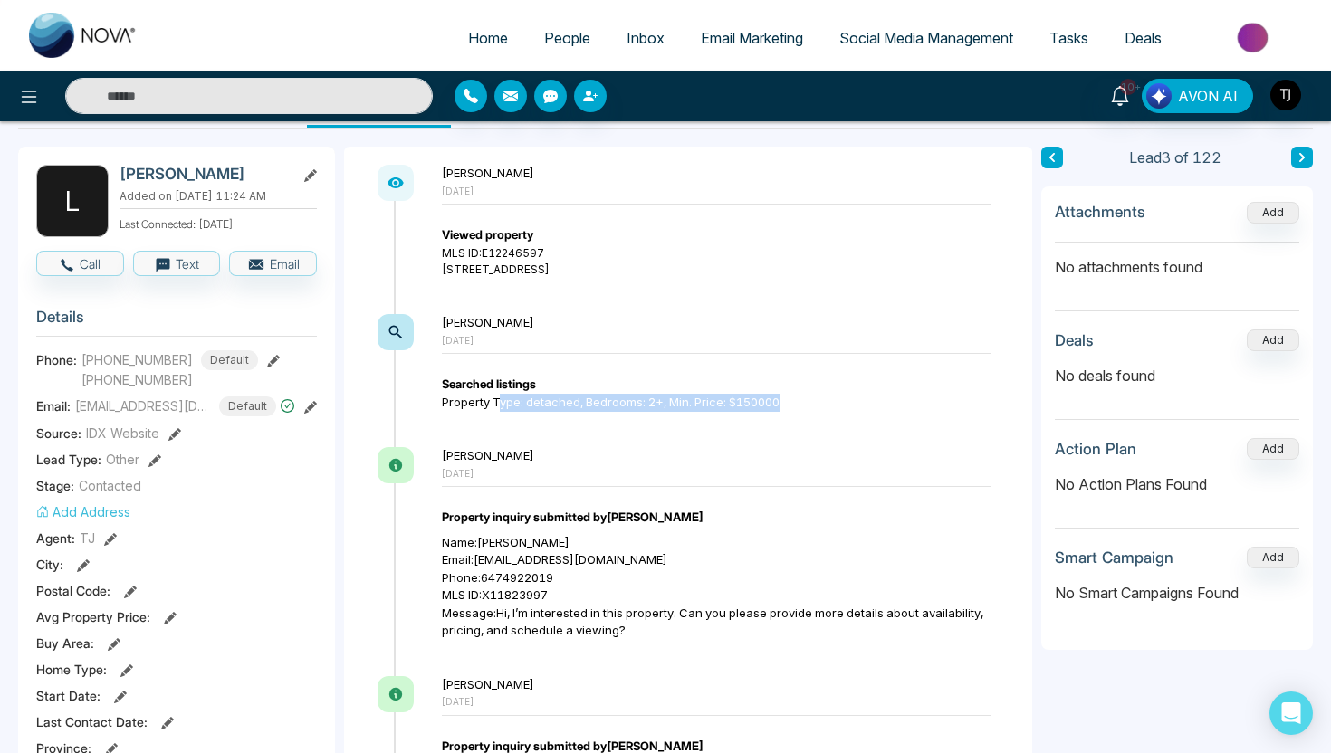
drag, startPoint x: 502, startPoint y: 394, endPoint x: 790, endPoint y: 397, distance: 287.9
click at [790, 397] on div "Searched listings Property Type: detached, Bedrooms: 2+, Min. Price: $150000" at bounding box center [717, 393] width 550 height 35
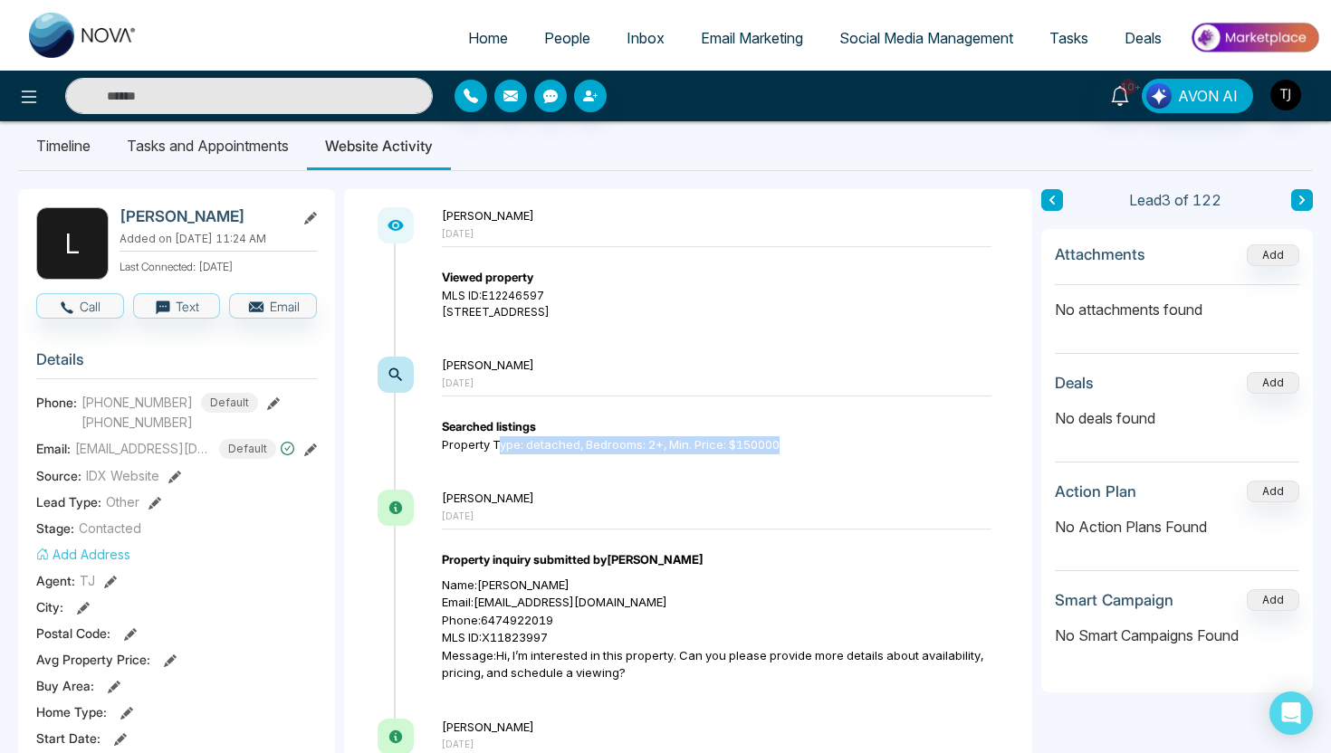
scroll to position [0, 0]
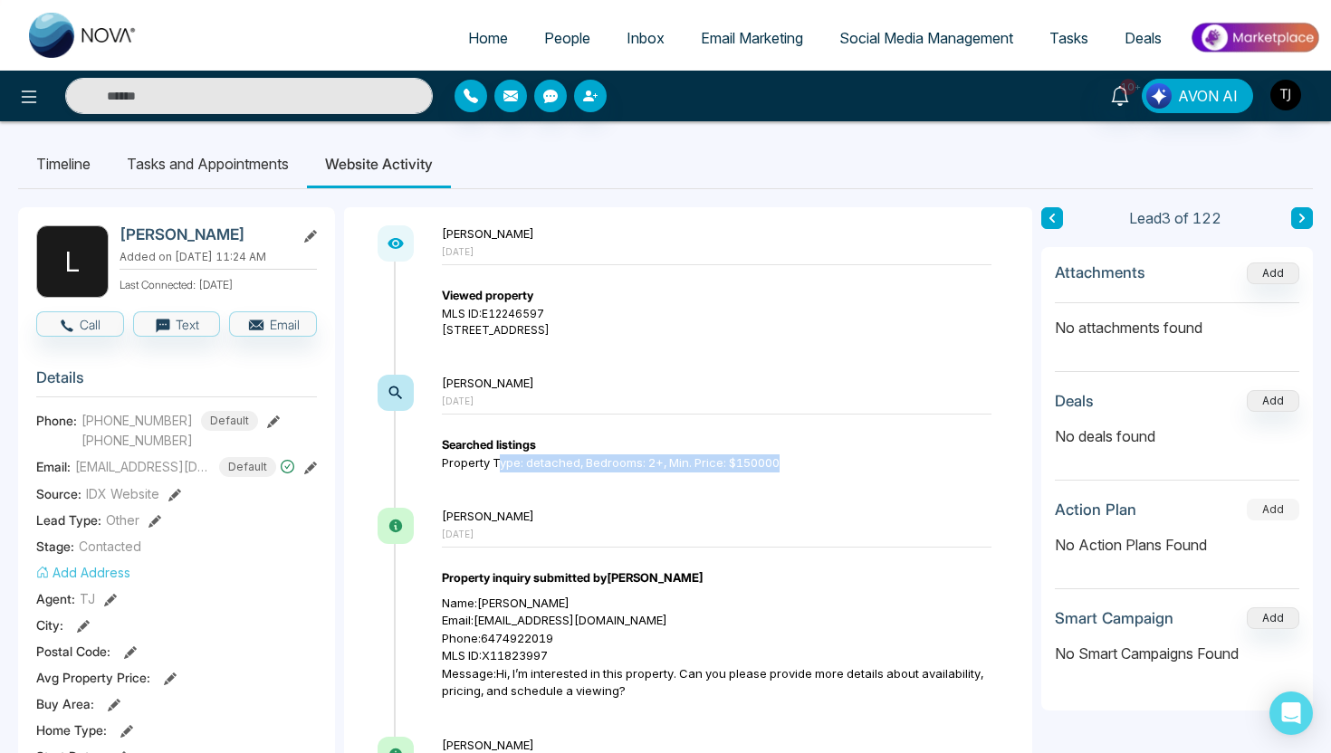
click at [1269, 505] on button "Add" at bounding box center [1273, 510] width 53 height 22
click at [1131, 37] on span "Deals" at bounding box center [1143, 38] width 37 height 18
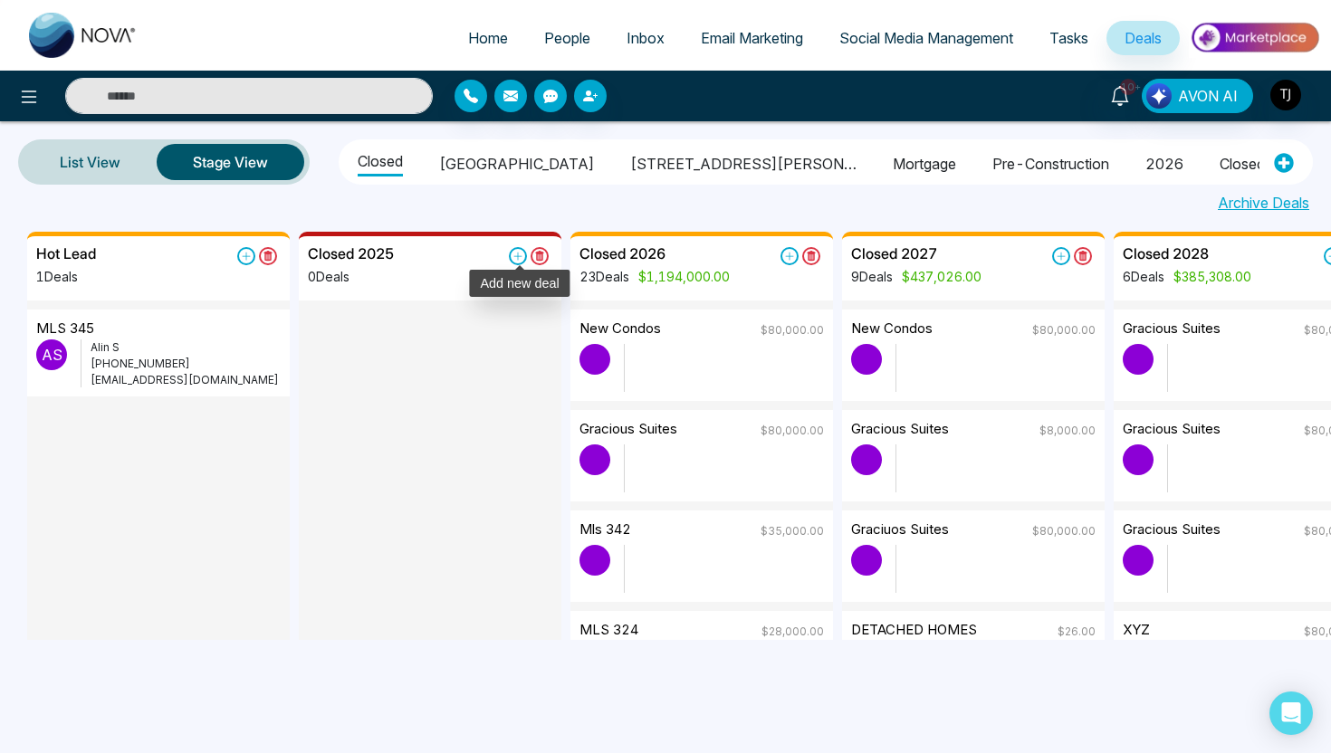
click at [515, 252] on icon at bounding box center [518, 256] width 18 height 18
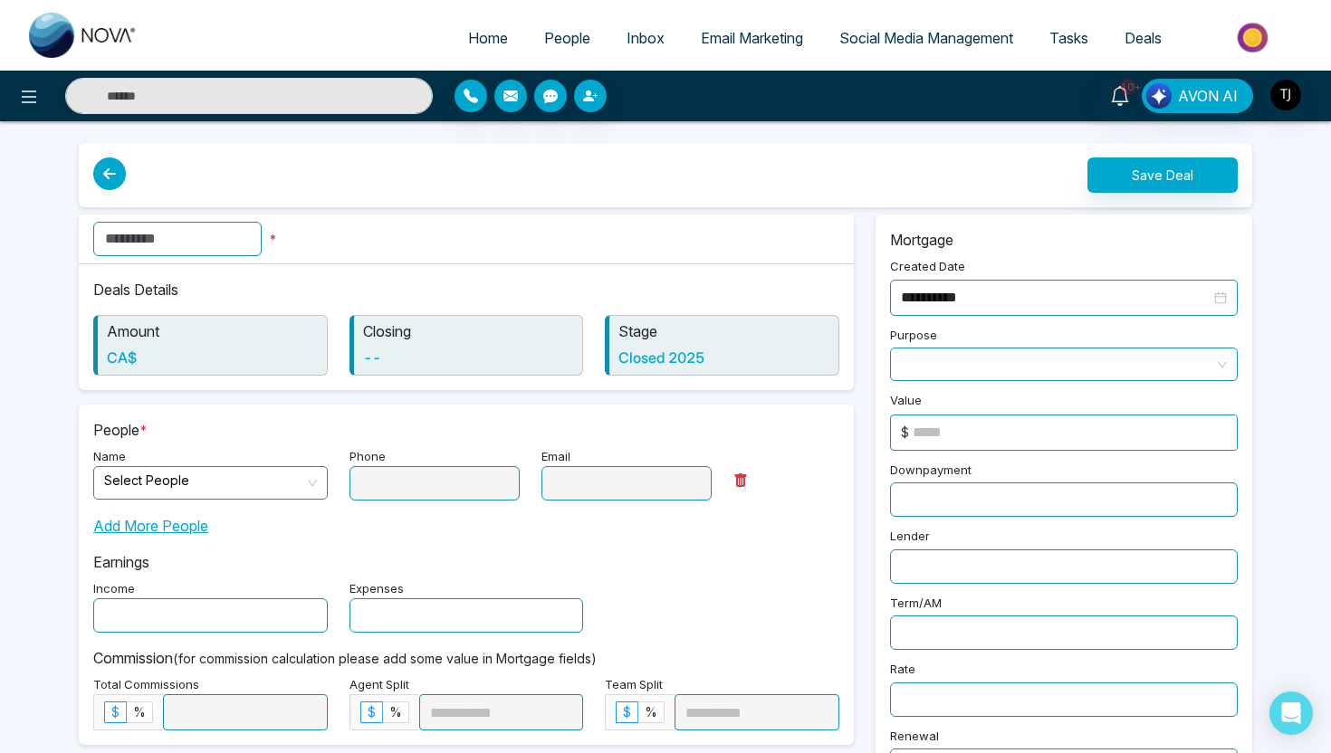
click at [115, 225] on input "text" at bounding box center [177, 239] width 168 height 34
click at [165, 512] on div "Add More People" at bounding box center [466, 519] width 746 height 36
click at [169, 483] on input "search" at bounding box center [204, 480] width 200 height 27
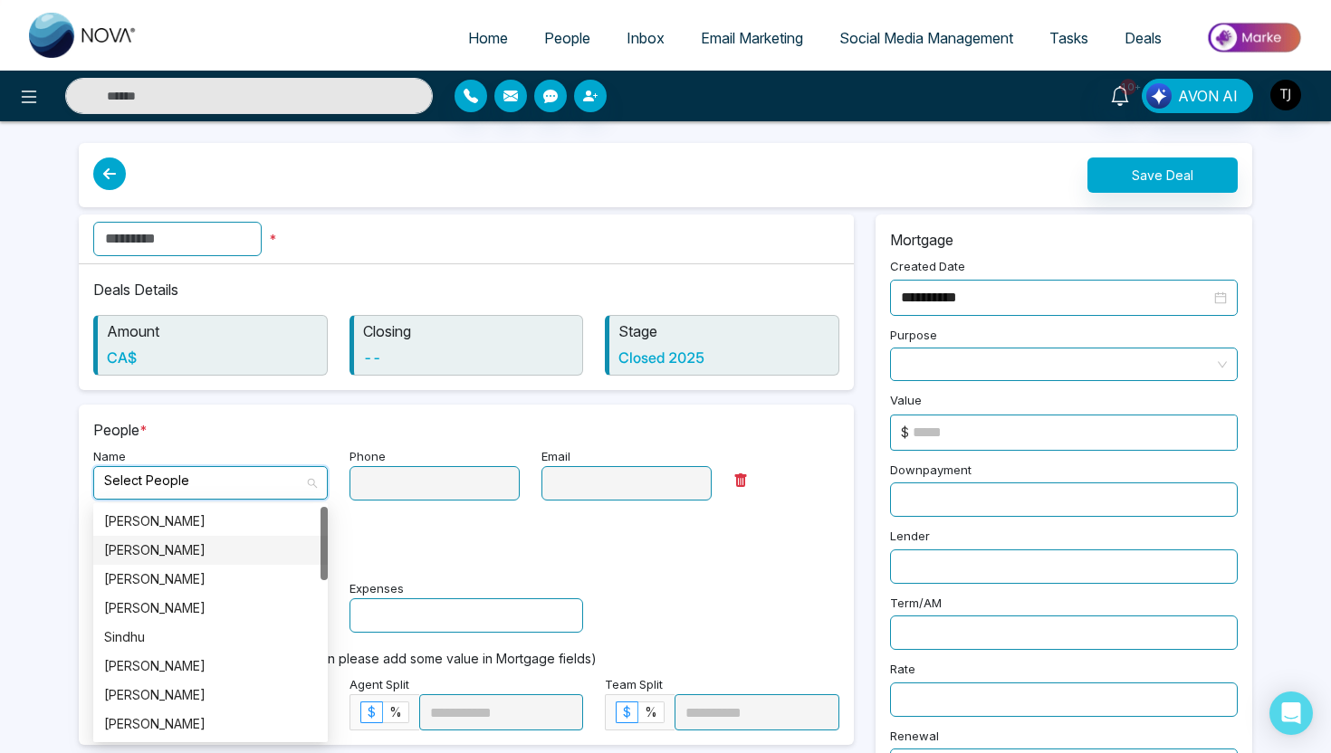
click at [931, 340] on label "Purpose" at bounding box center [913, 338] width 47 height 22
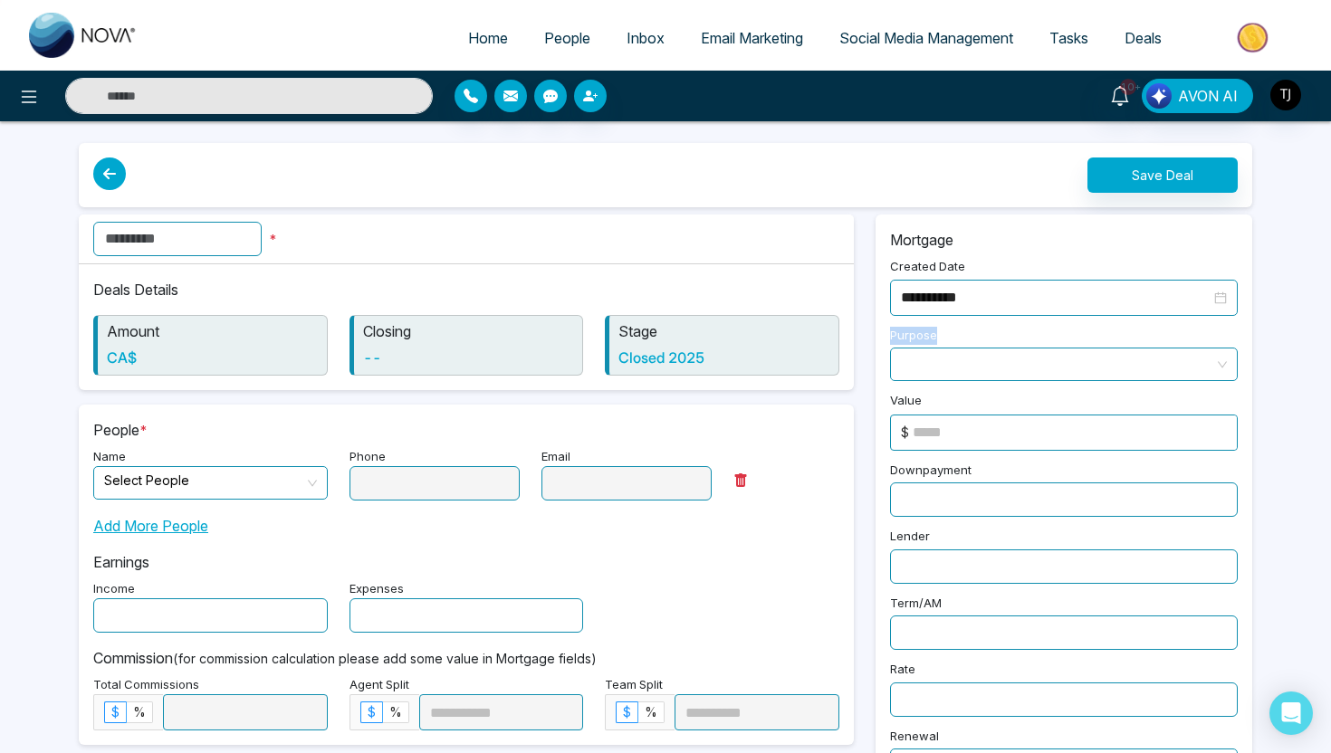
click at [931, 340] on label "Purpose" at bounding box center [913, 338] width 47 height 22
click at [927, 418] on input at bounding box center [1075, 433] width 324 height 34
click at [110, 168] on icon at bounding box center [109, 174] width 33 height 33
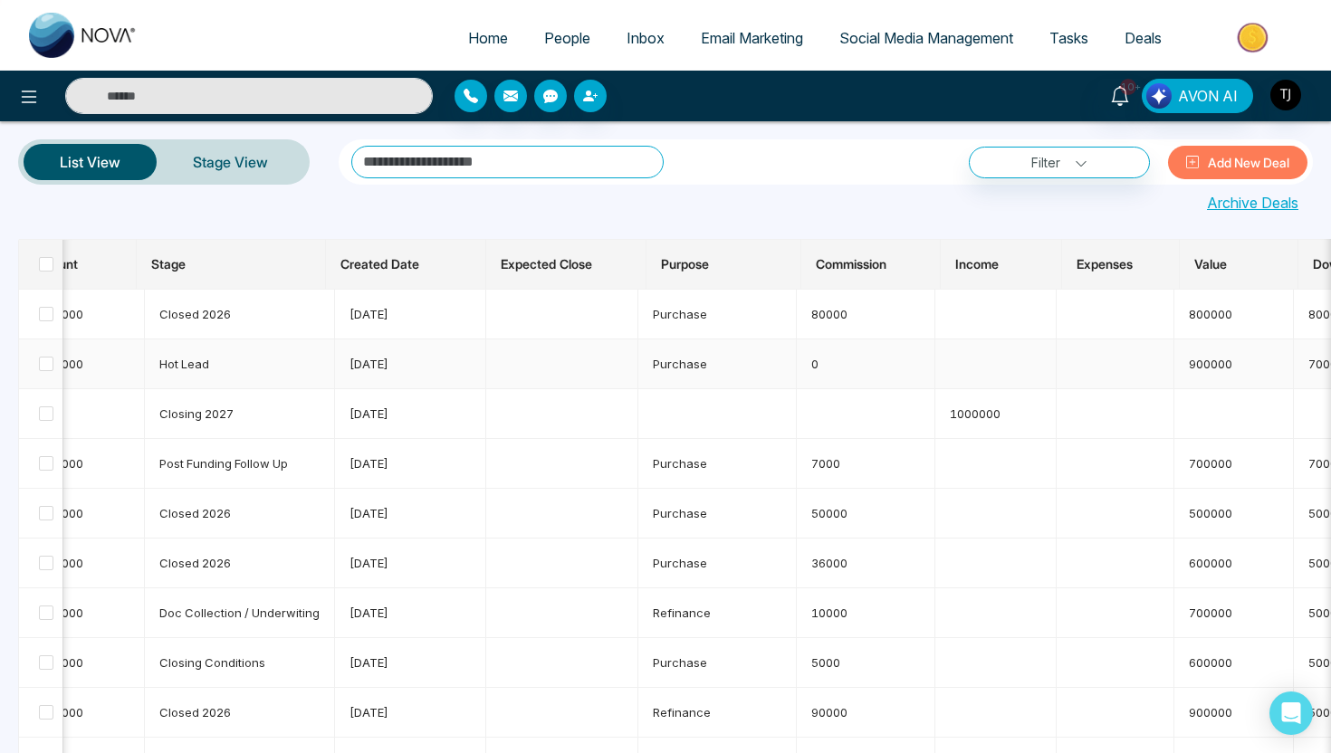
scroll to position [0, 302]
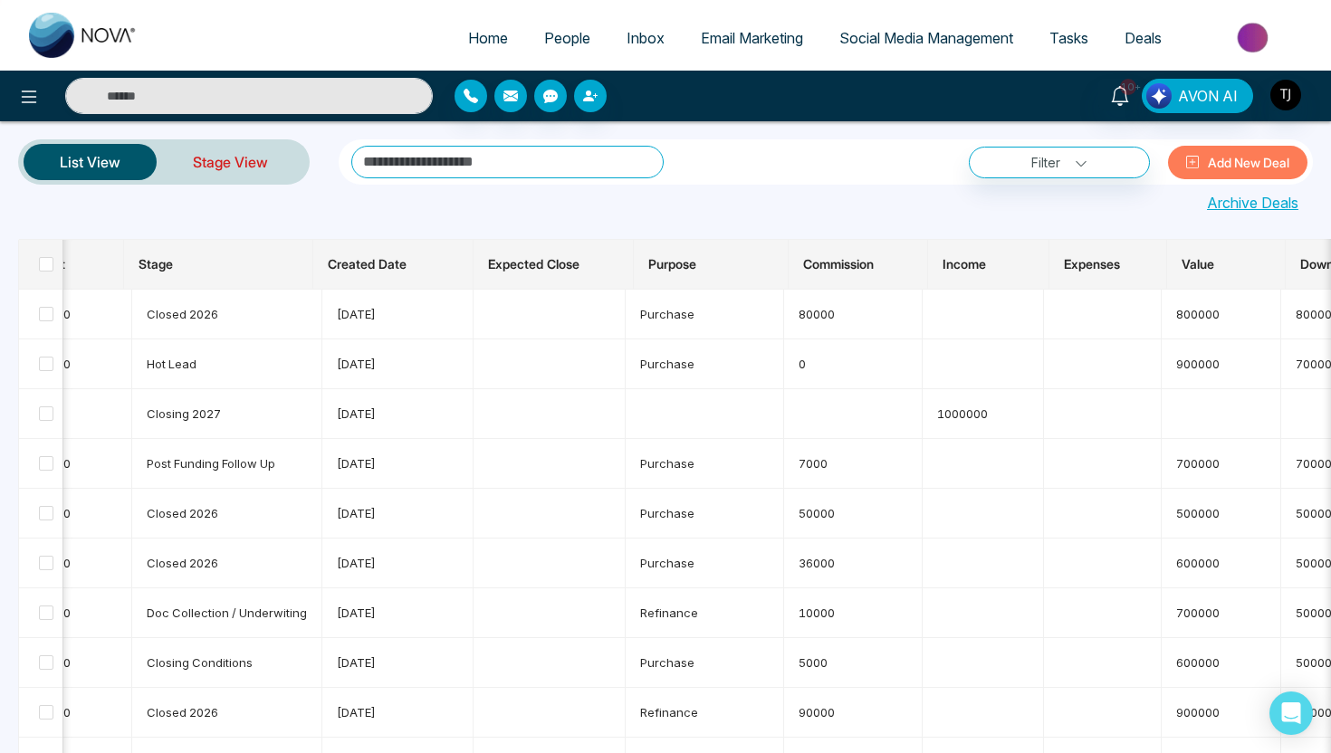
click at [221, 165] on link "Stage View" at bounding box center [231, 161] width 148 height 43
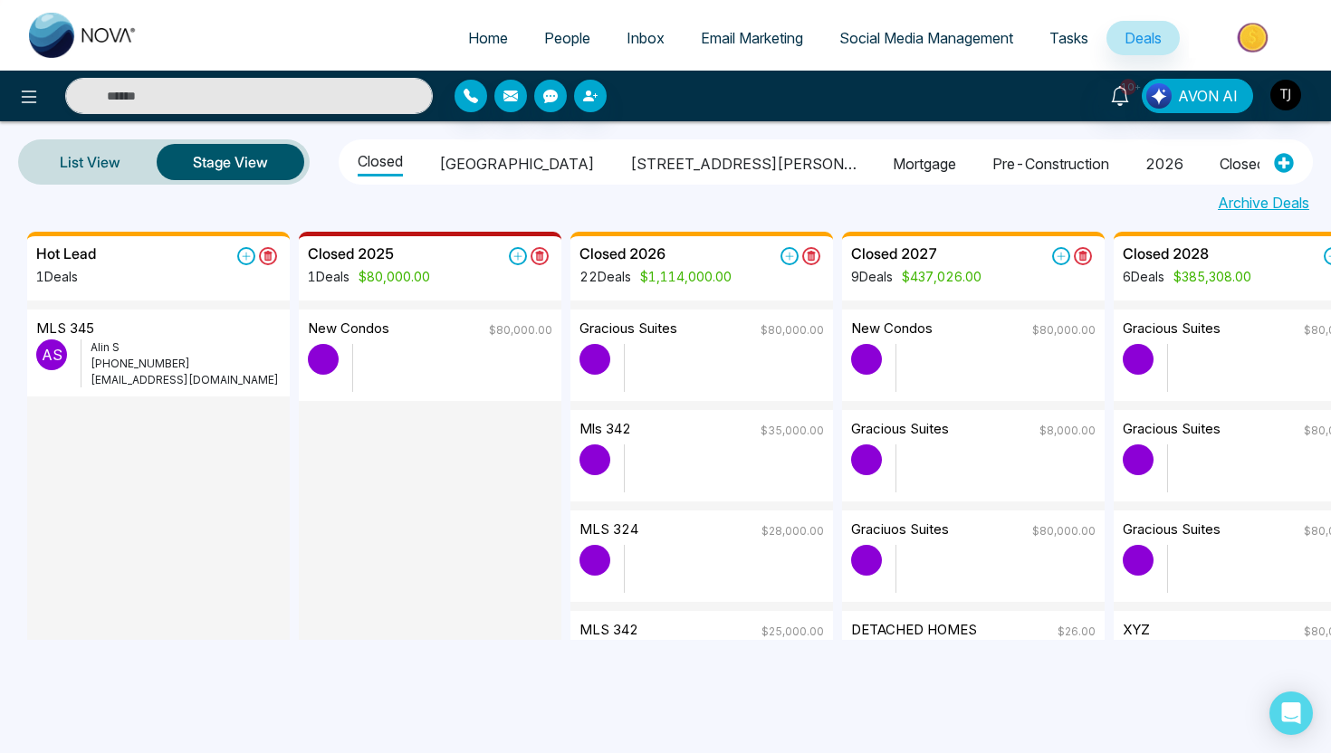
click at [914, 32] on span "Social Media Management" at bounding box center [926, 38] width 174 height 18
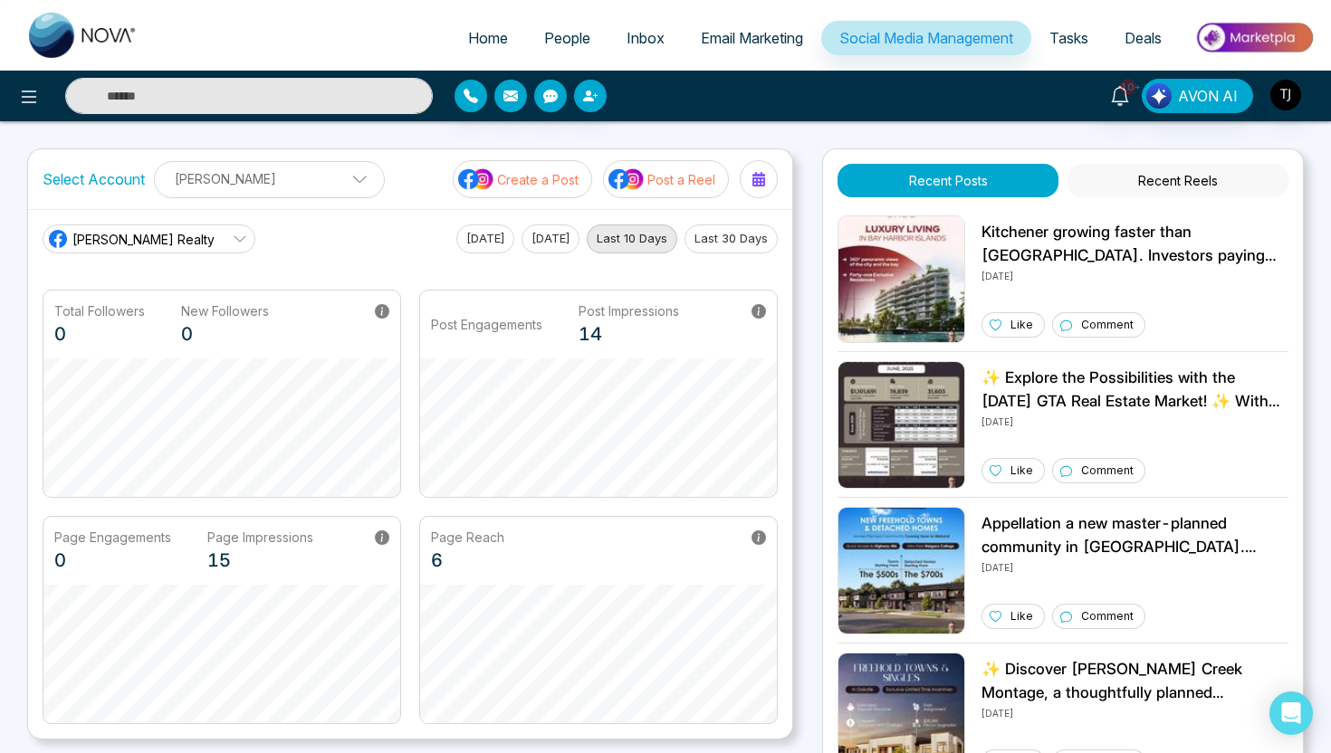
click at [772, 29] on span "Email Marketing" at bounding box center [752, 38] width 102 height 18
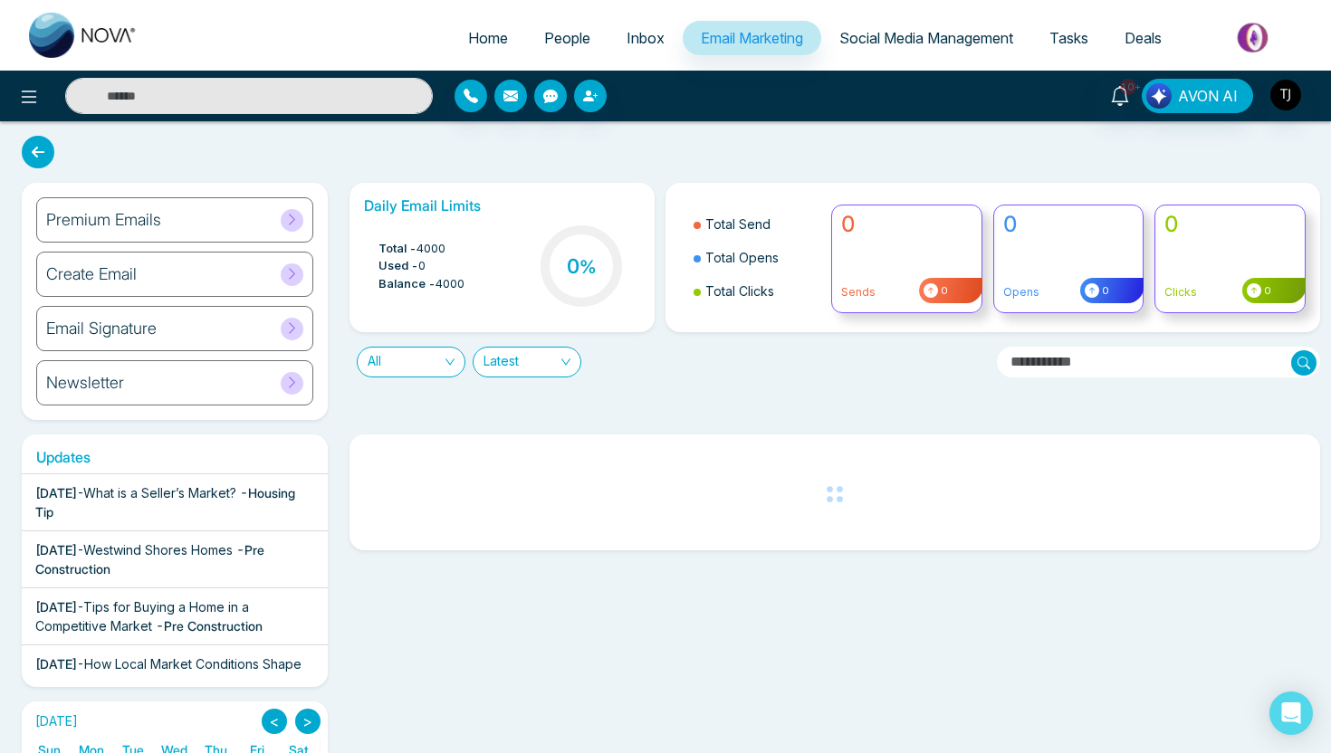
click at [938, 37] on span "Social Media Management" at bounding box center [926, 38] width 174 height 18
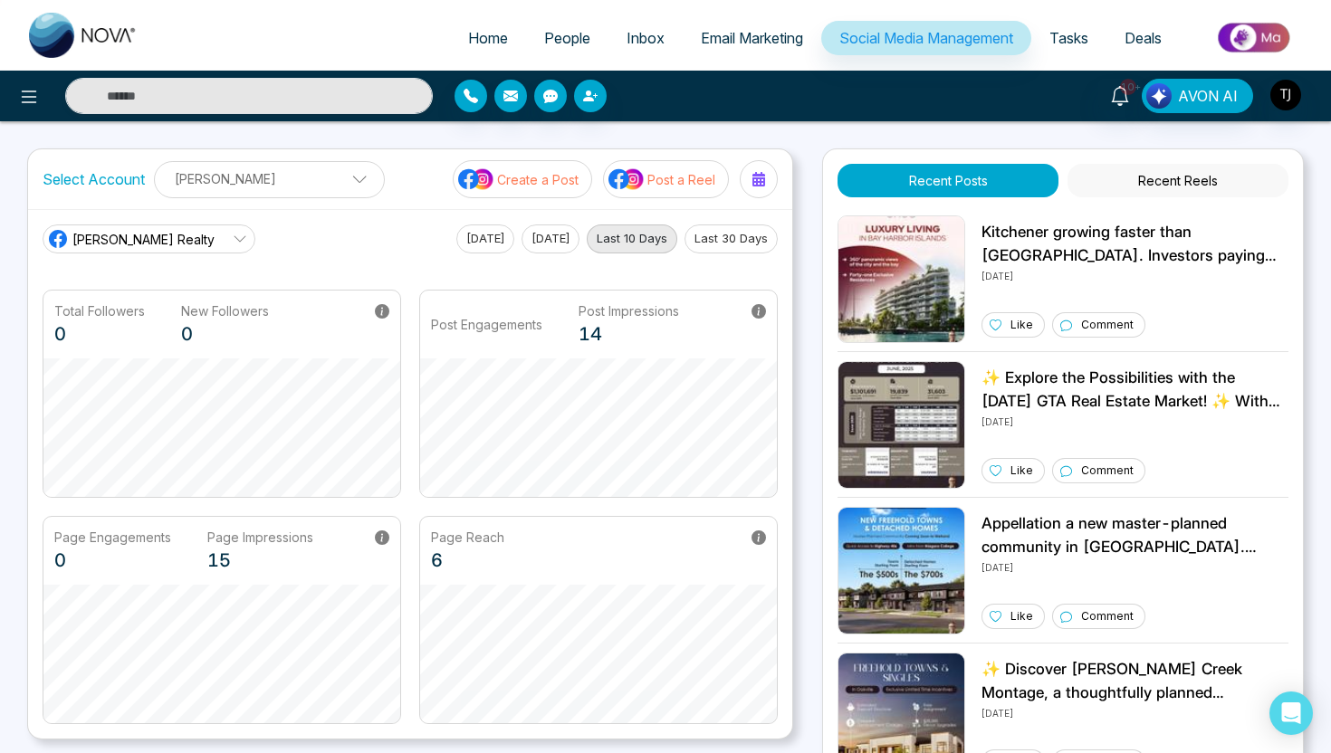
click at [10, 93] on div at bounding box center [222, 96] width 444 height 36
click at [43, 97] on button at bounding box center [29, 96] width 36 height 36
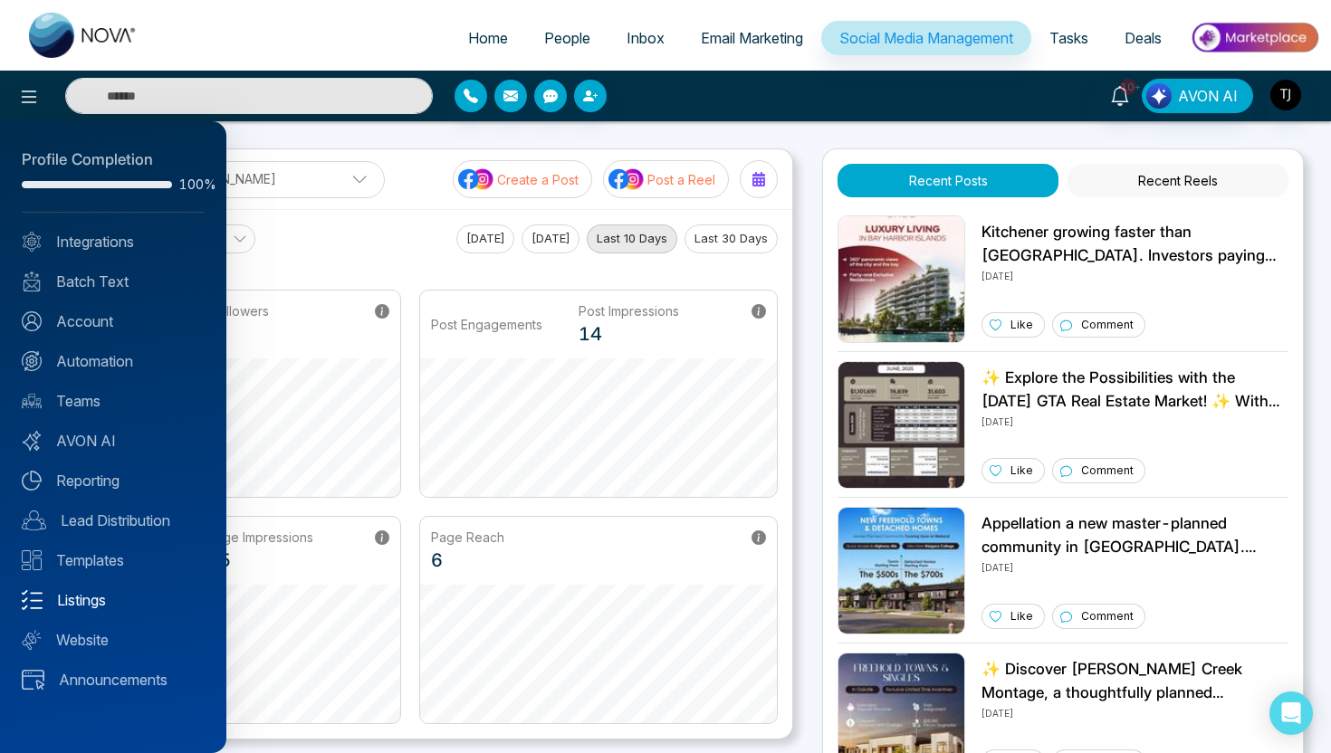
click at [77, 604] on link "Listings" at bounding box center [113, 600] width 183 height 22
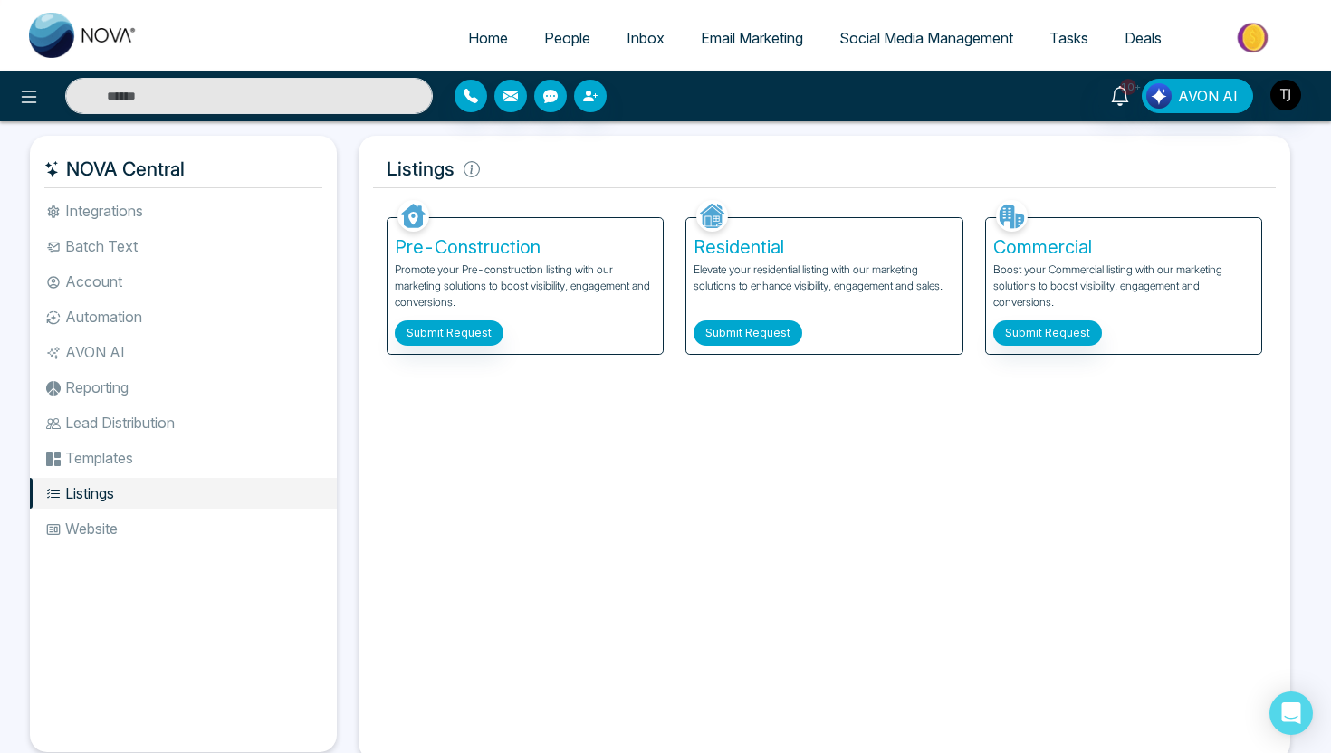
click at [775, 321] on button "Submit Request" at bounding box center [748, 333] width 109 height 25
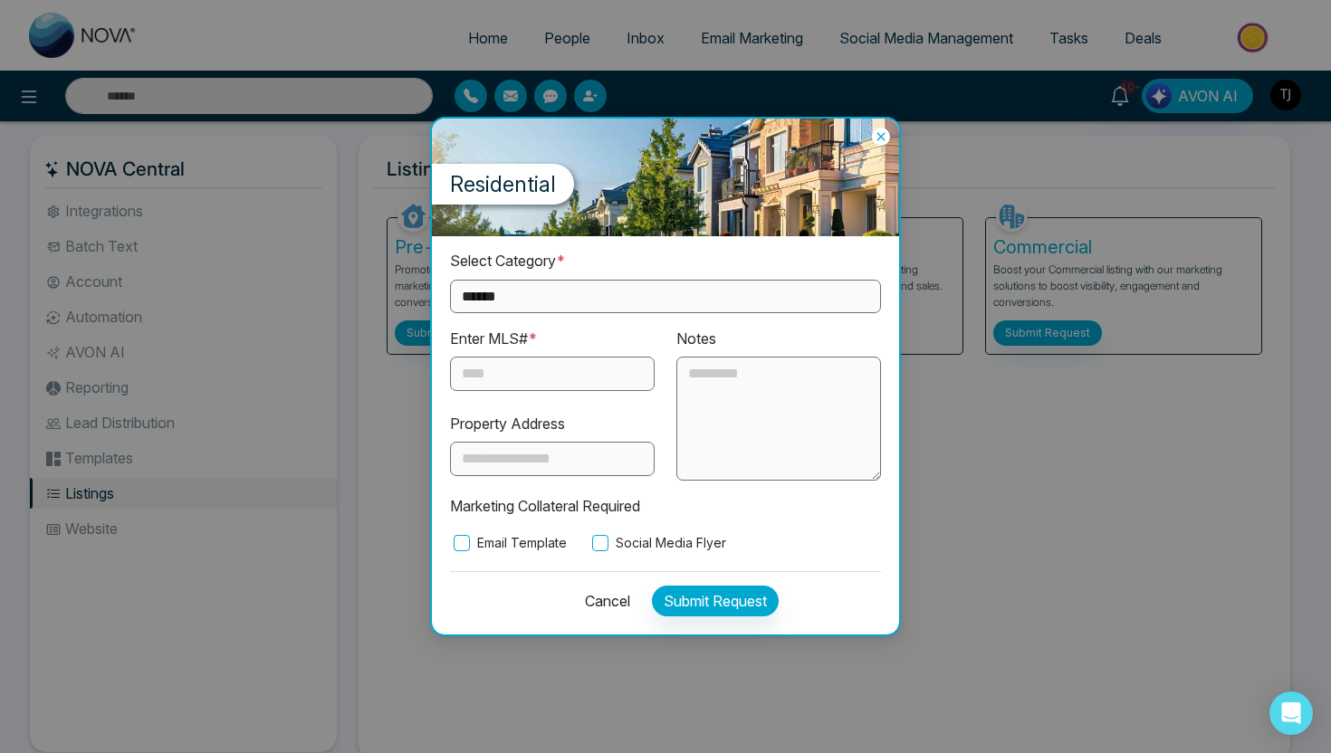
click at [590, 287] on select "**********" at bounding box center [665, 297] width 431 height 34
select select "**********"
click at [520, 372] on input "text" at bounding box center [552, 374] width 205 height 34
click at [450, 556] on div "**********" at bounding box center [665, 434] width 467 height 397
click at [455, 552] on div "**********" at bounding box center [665, 434] width 467 height 397
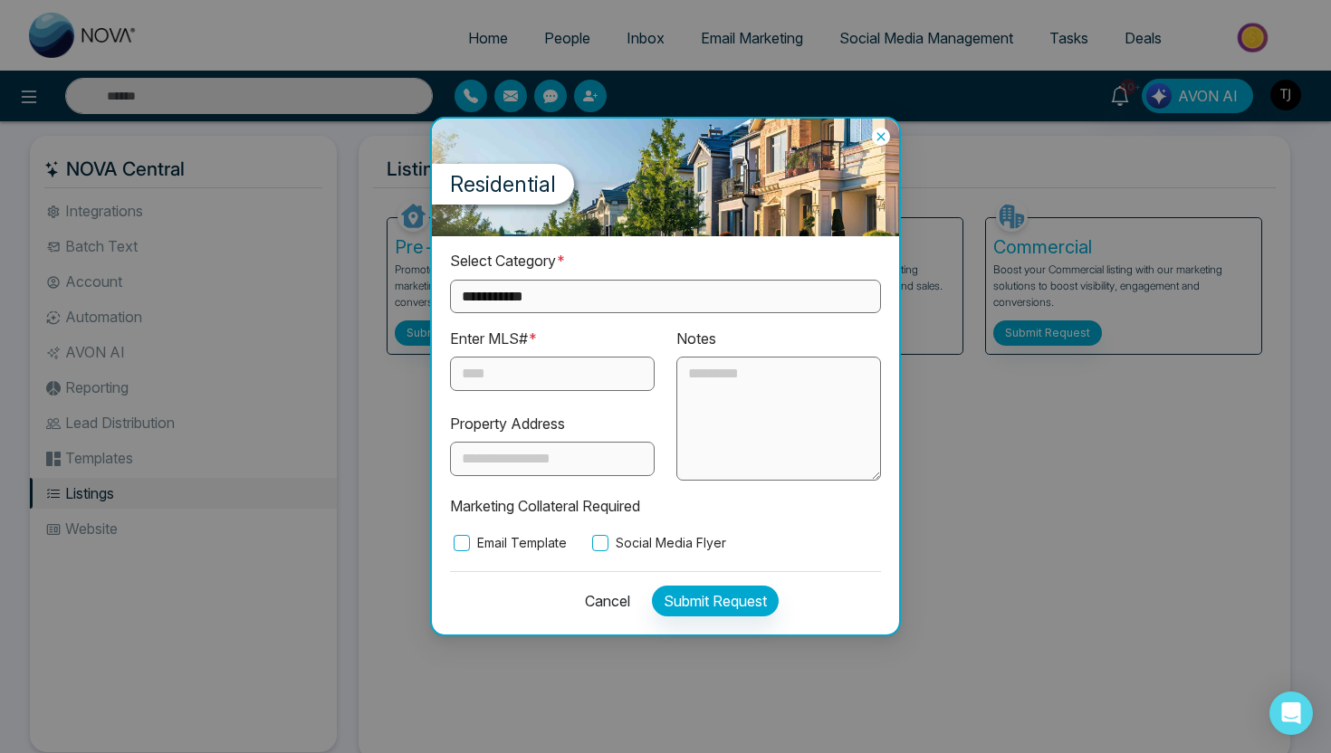
click at [473, 538] on label "Email Template" at bounding box center [508, 543] width 117 height 20
click at [883, 135] on icon at bounding box center [880, 137] width 8 height 8
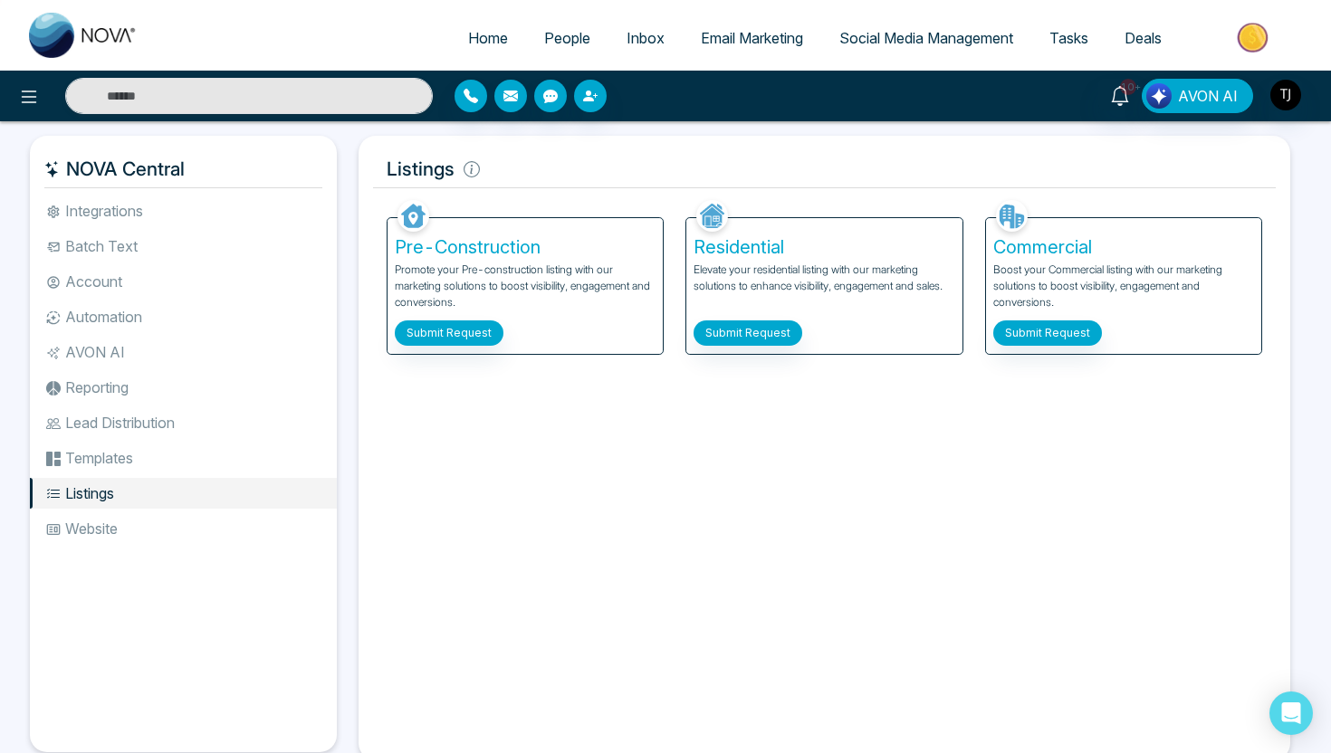
click at [726, 17] on ul "Home People Inbox Email Marketing Social Media Management Tasks Deals" at bounding box center [738, 39] width 1164 height 50
click at [736, 50] on link "Email Marketing" at bounding box center [752, 38] width 139 height 34
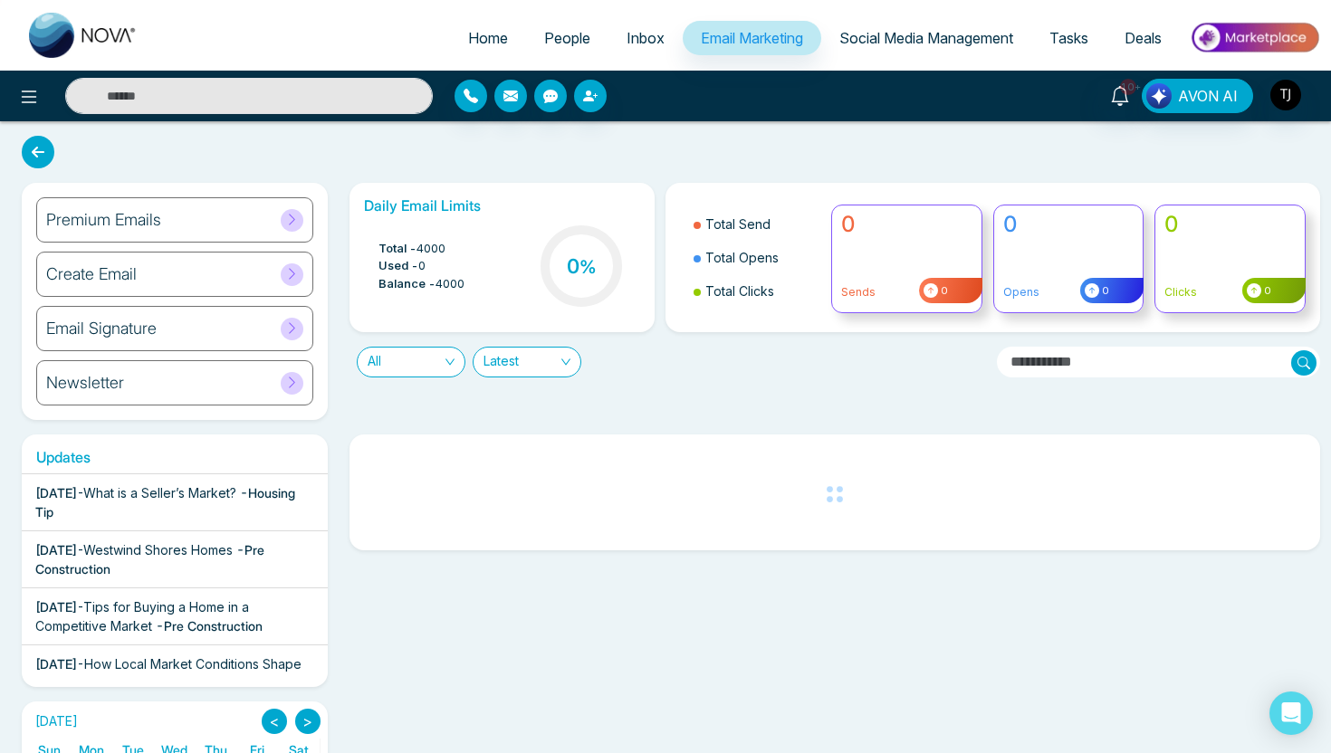
click at [894, 38] on span "Social Media Management" at bounding box center [926, 38] width 174 height 18
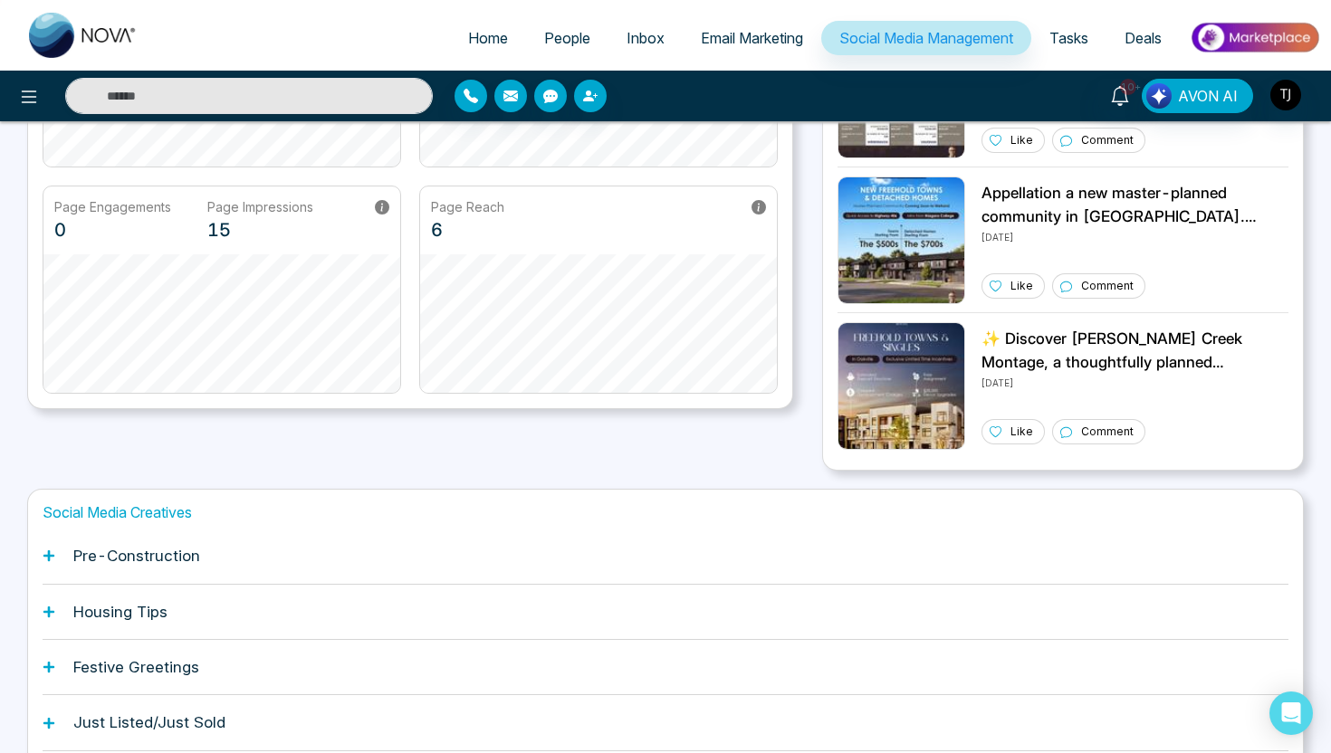
scroll to position [340, 0]
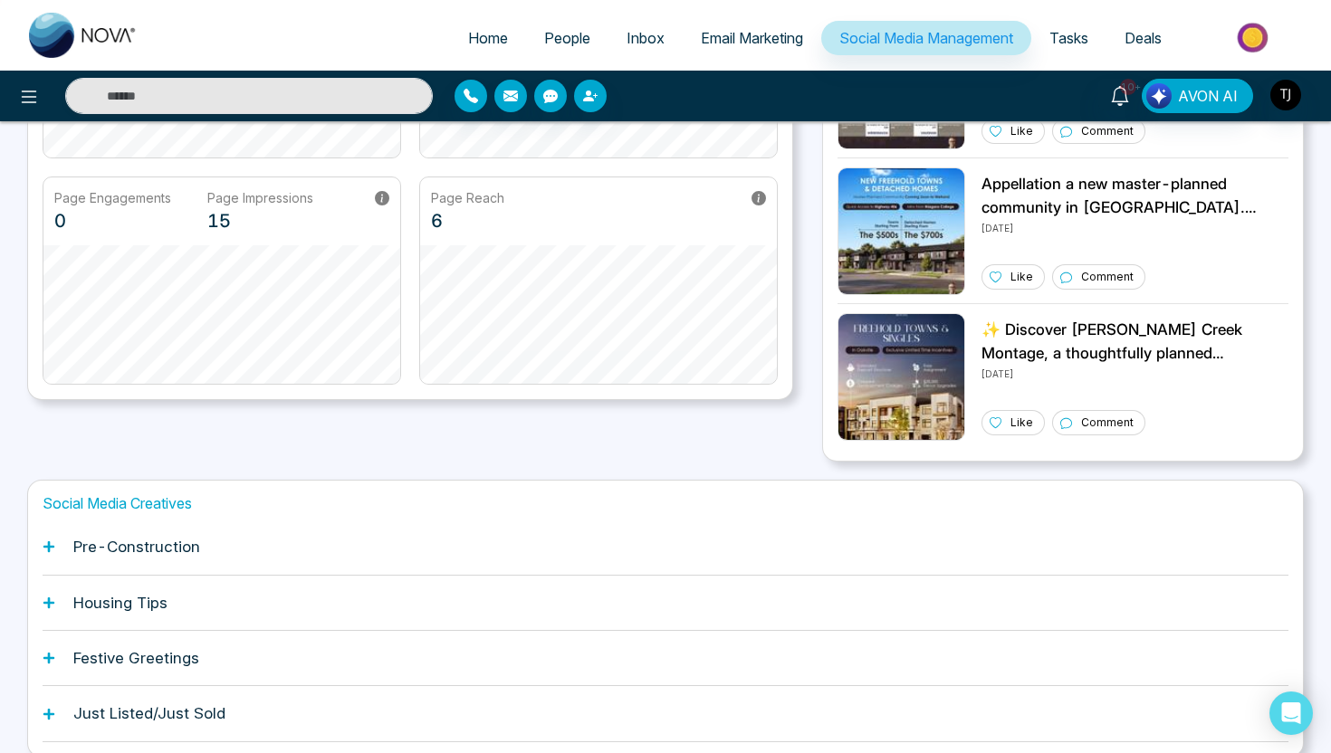
click at [165, 551] on h1 "Pre-Construction" at bounding box center [136, 547] width 127 height 18
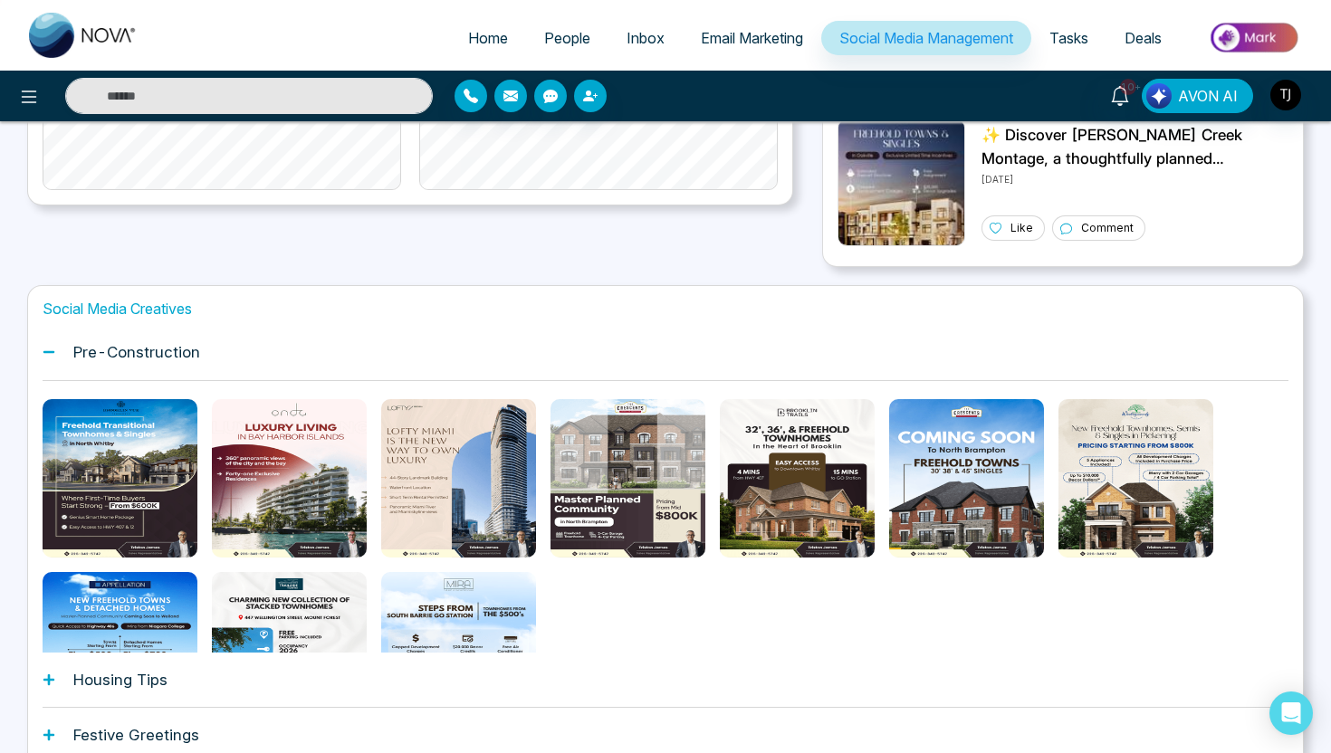
scroll to position [651, 0]
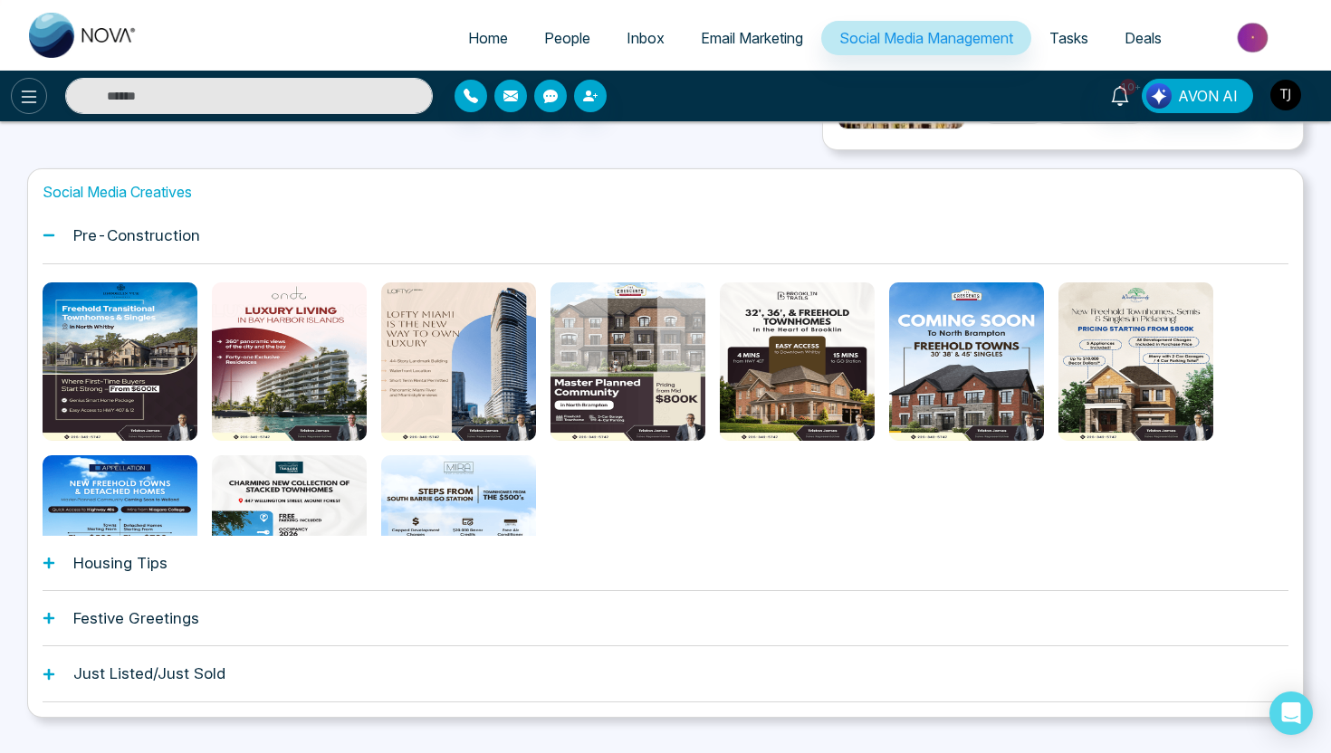
click at [26, 87] on icon at bounding box center [29, 97] width 22 height 22
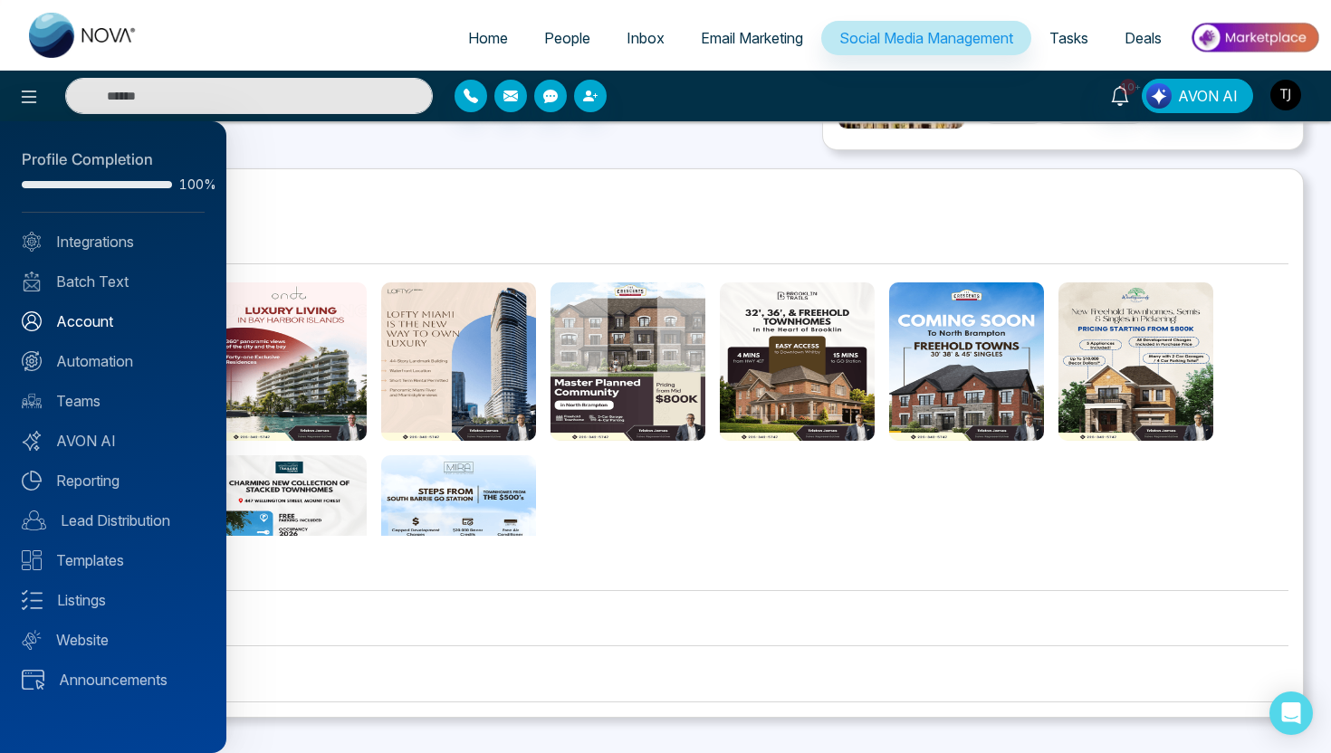
click at [87, 324] on link "Account" at bounding box center [113, 322] width 183 height 22
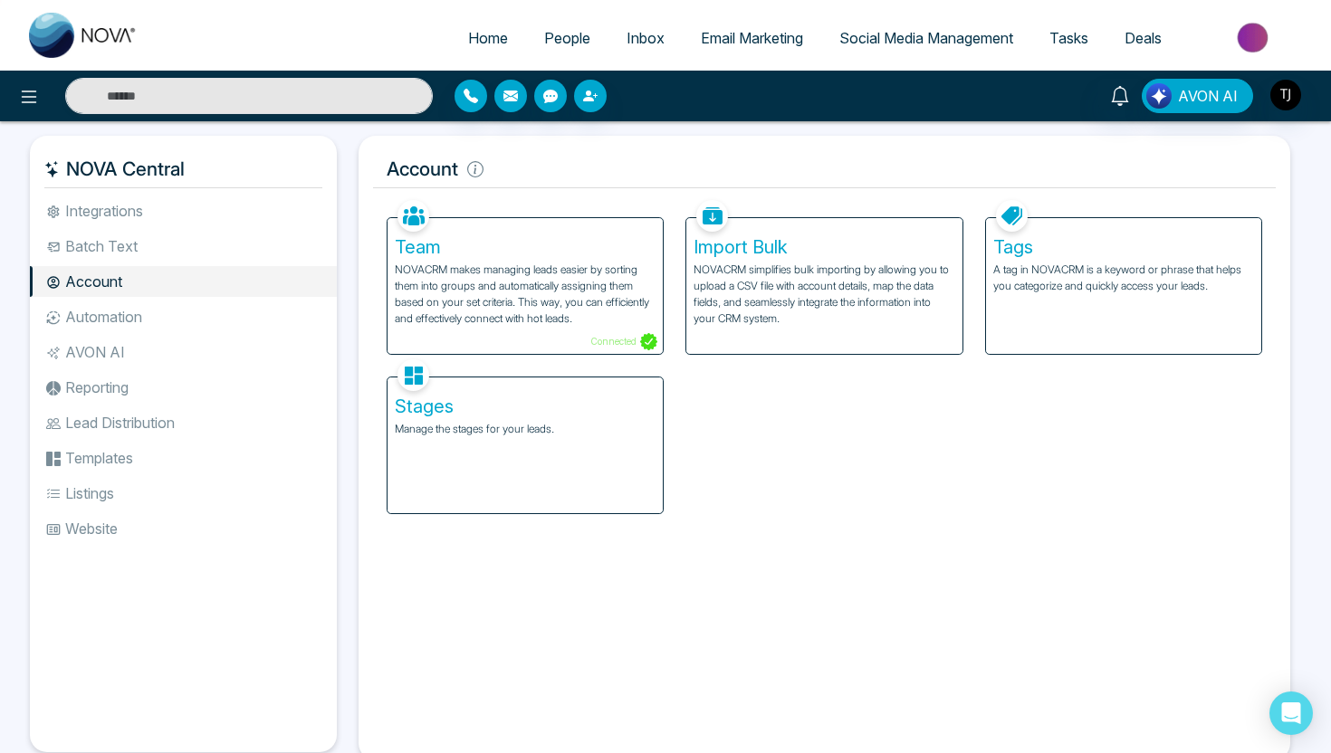
click at [105, 252] on li "Batch Text" at bounding box center [183, 246] width 307 height 31
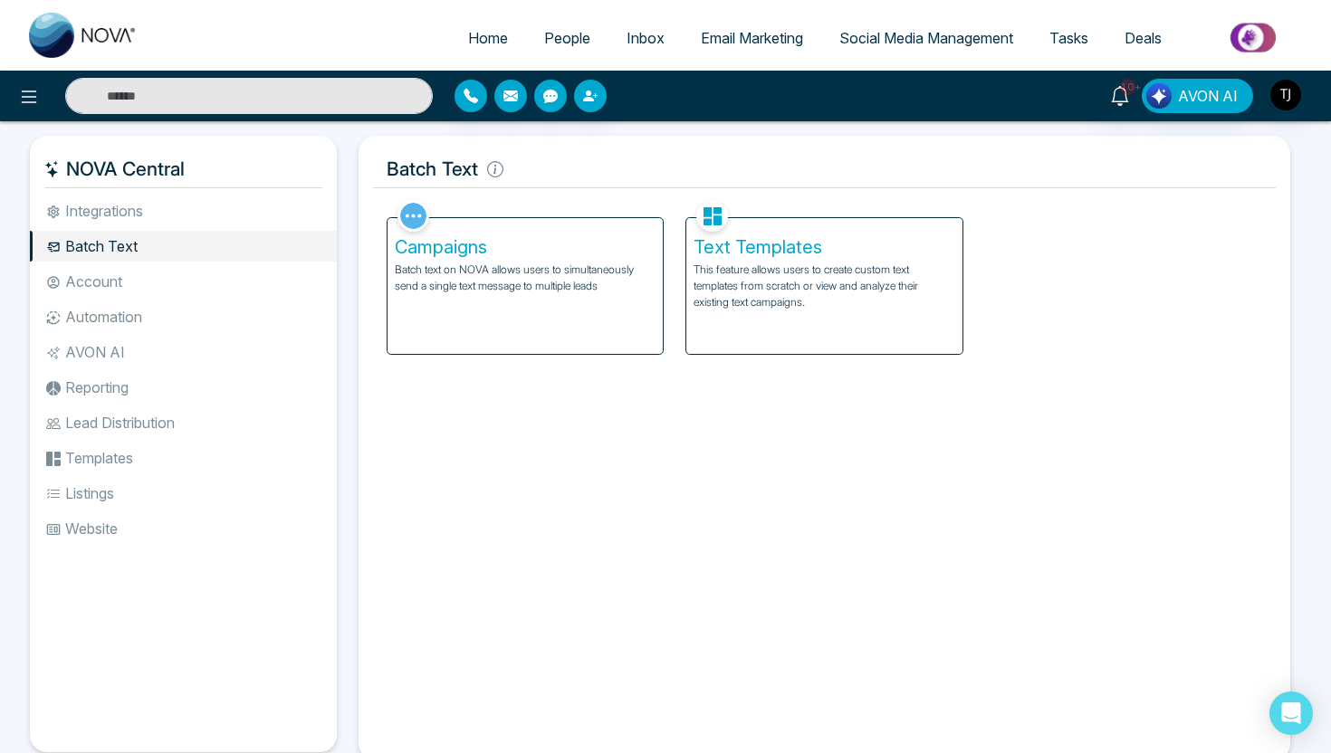
click at [571, 281] on p "Batch text on NOVA allows users to simultaneously send a single text message to…" at bounding box center [525, 278] width 261 height 33
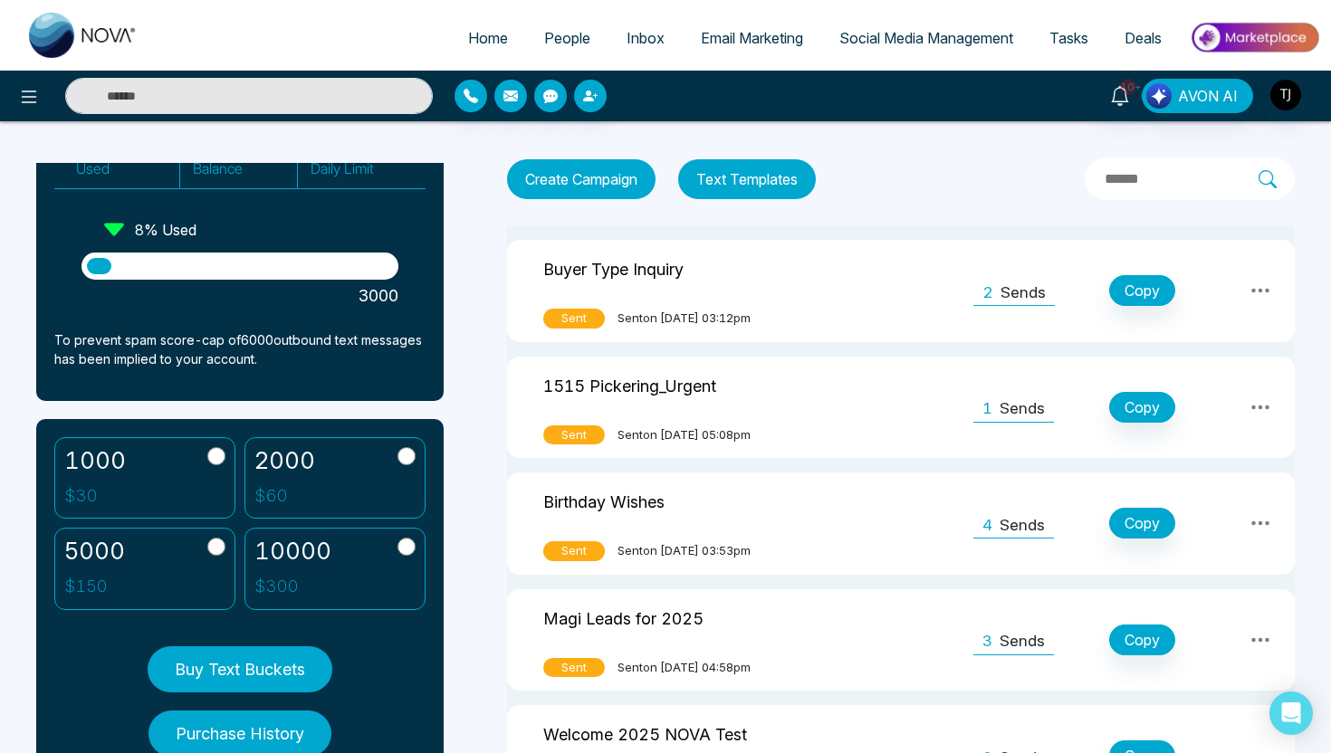
scroll to position [196, 0]
